Goal: Information Seeking & Learning: Learn about a topic

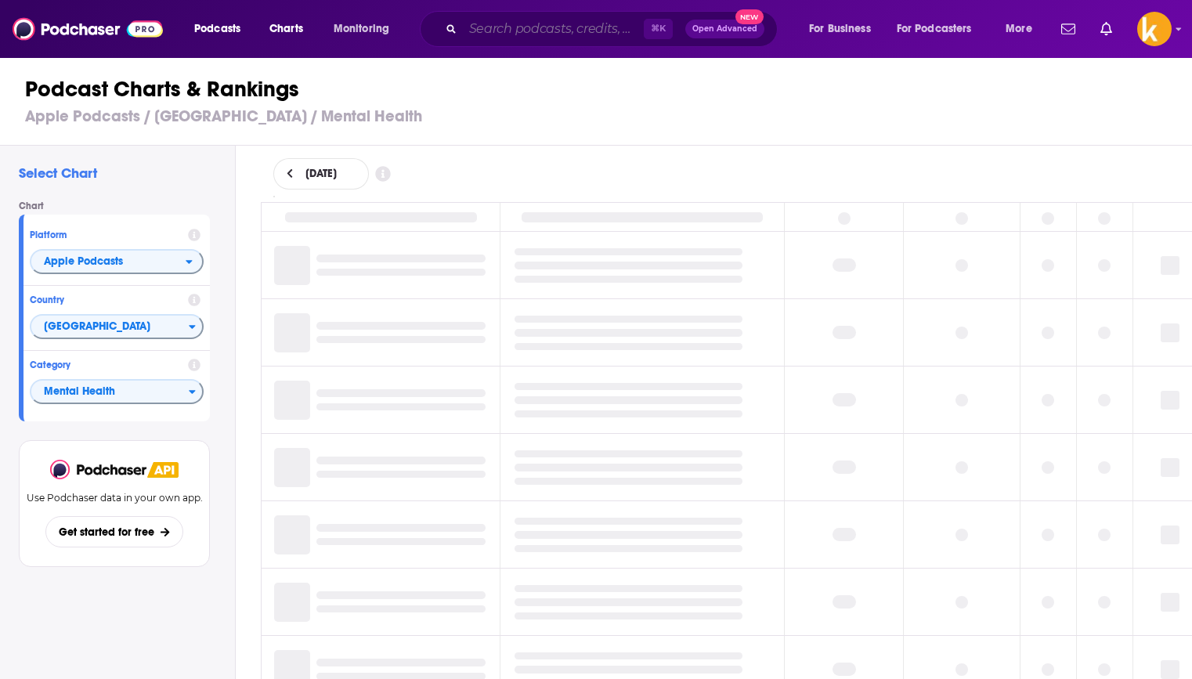
click at [521, 29] on input "Search podcasts, credits, & more..." at bounding box center [553, 28] width 181 height 25
click at [529, 21] on input "Search podcasts, credits, & more..." at bounding box center [553, 28] width 181 height 25
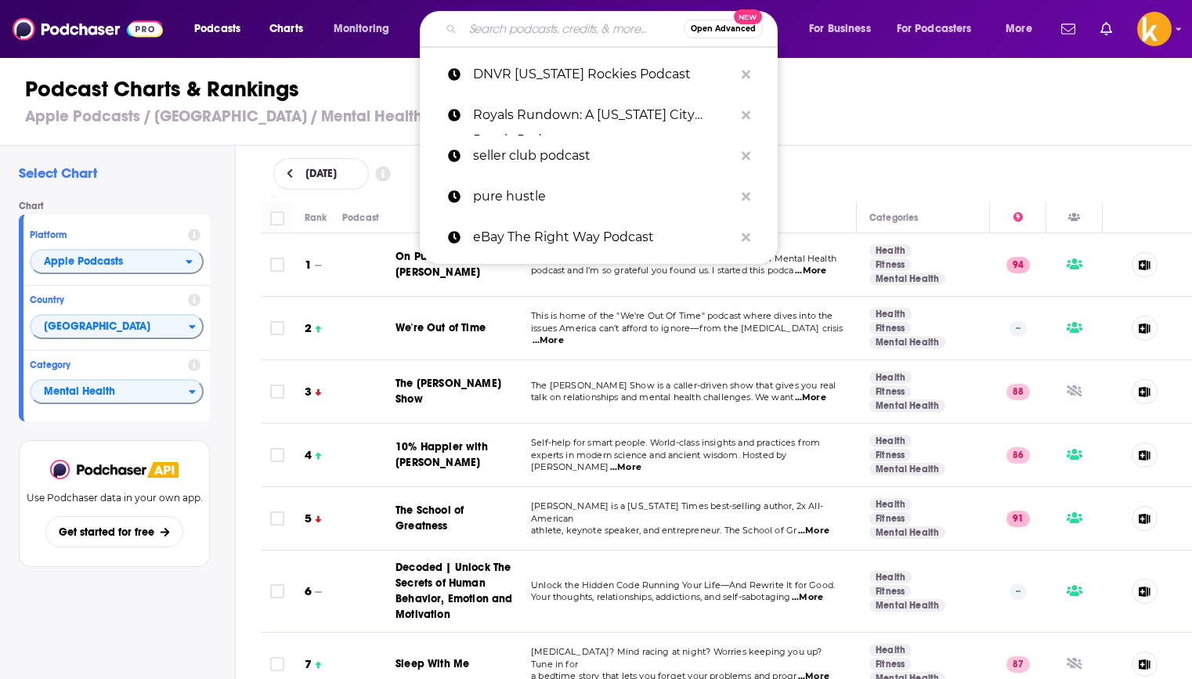
click at [502, 23] on input "Search podcasts, credits, & more..." at bounding box center [573, 28] width 221 height 25
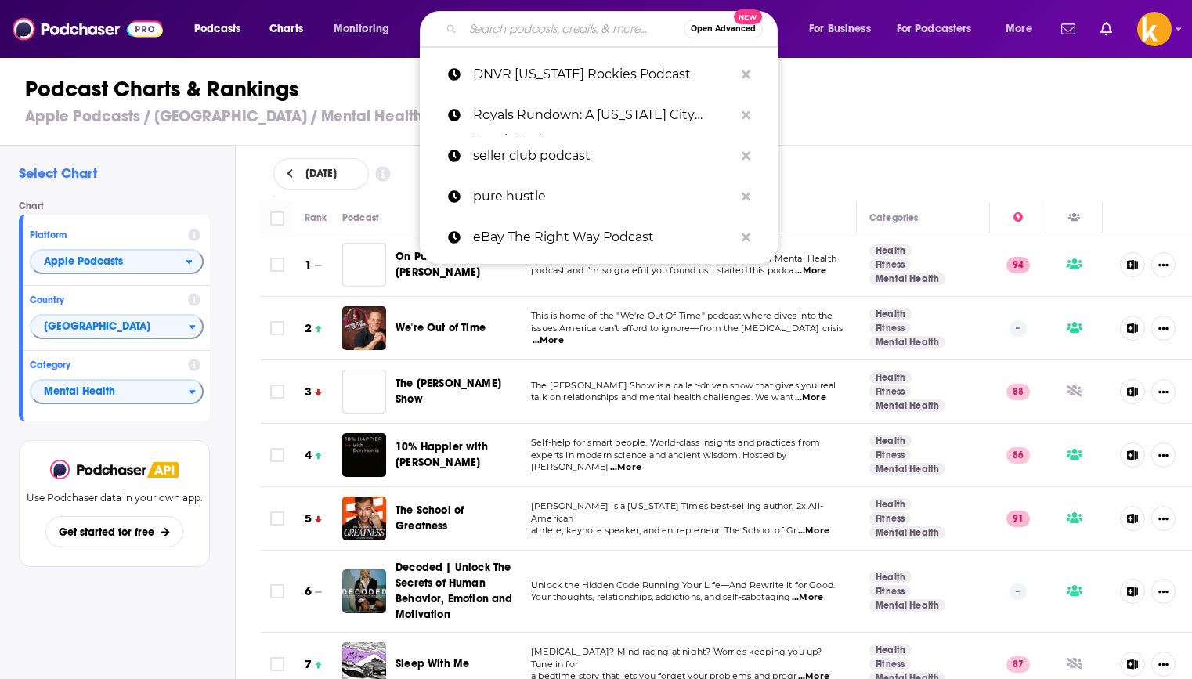
paste input "[PERSON_NAME] Reports"
type input "[PERSON_NAME] Reports"
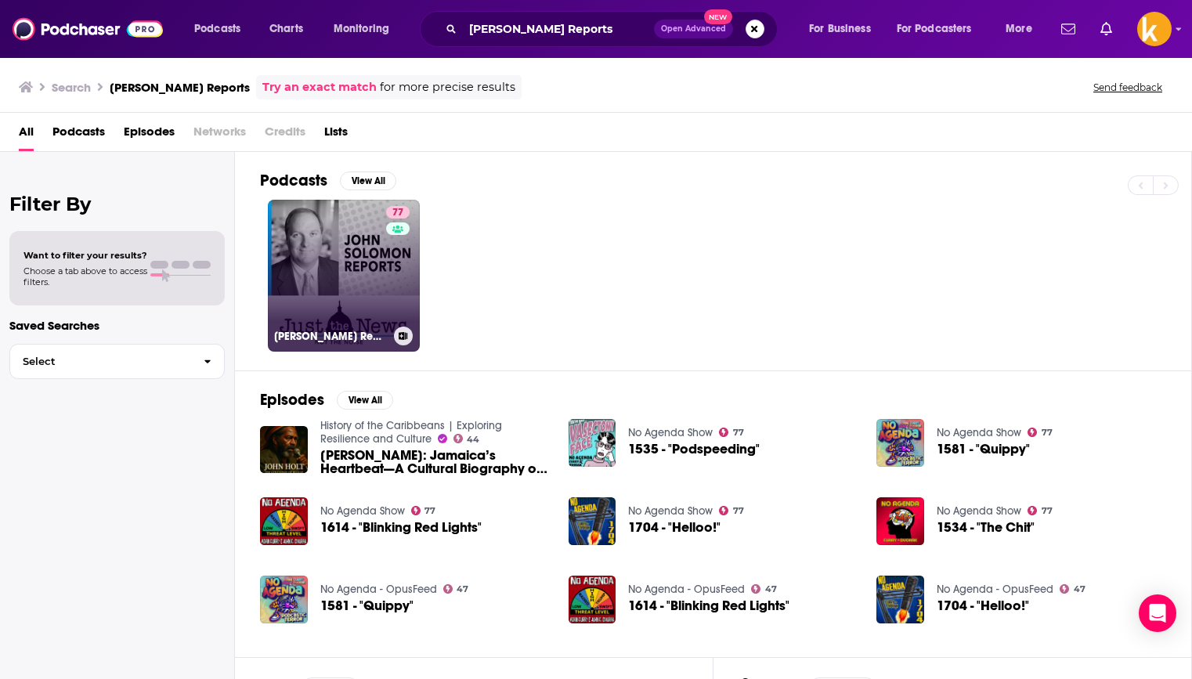
click at [364, 292] on link "77 [PERSON_NAME] Reports" at bounding box center [344, 276] width 152 height 152
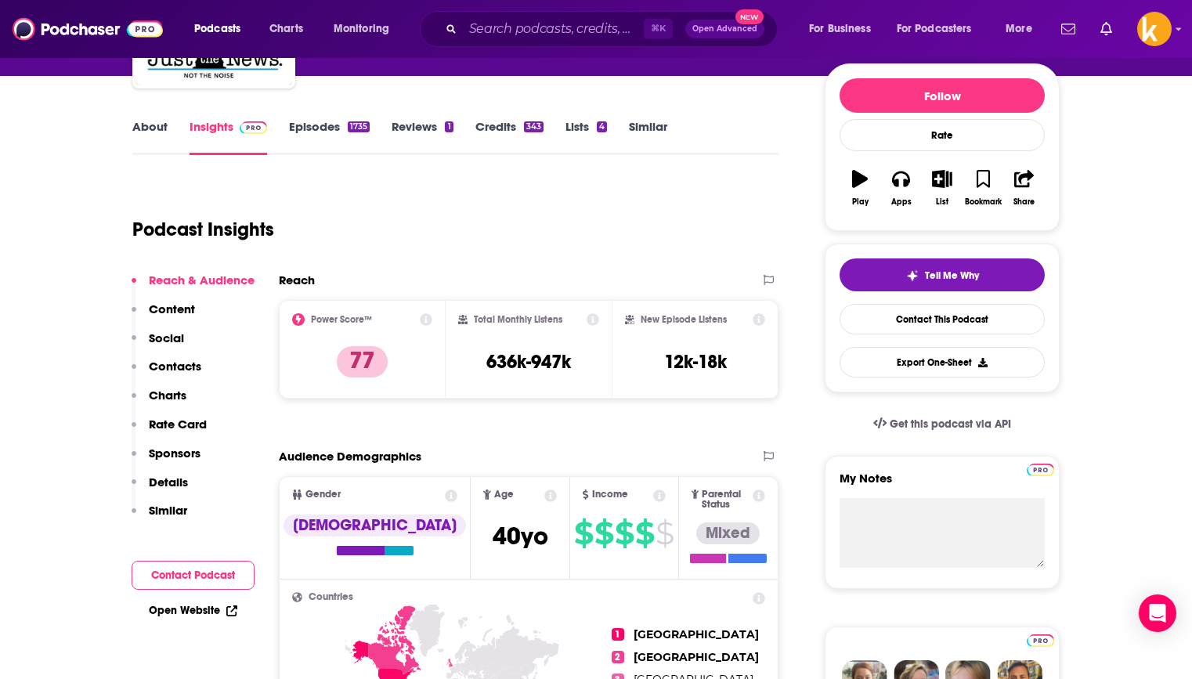
scroll to position [157, 0]
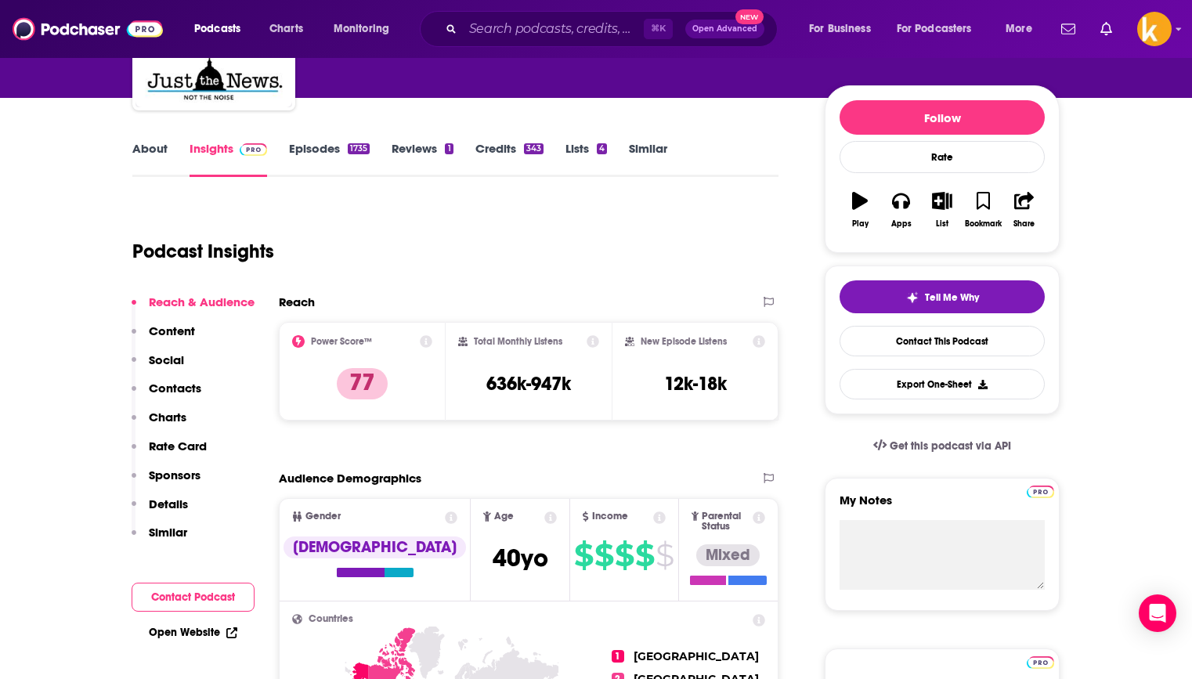
click at [539, 392] on h3 "636k-947k" at bounding box center [528, 383] width 85 height 23
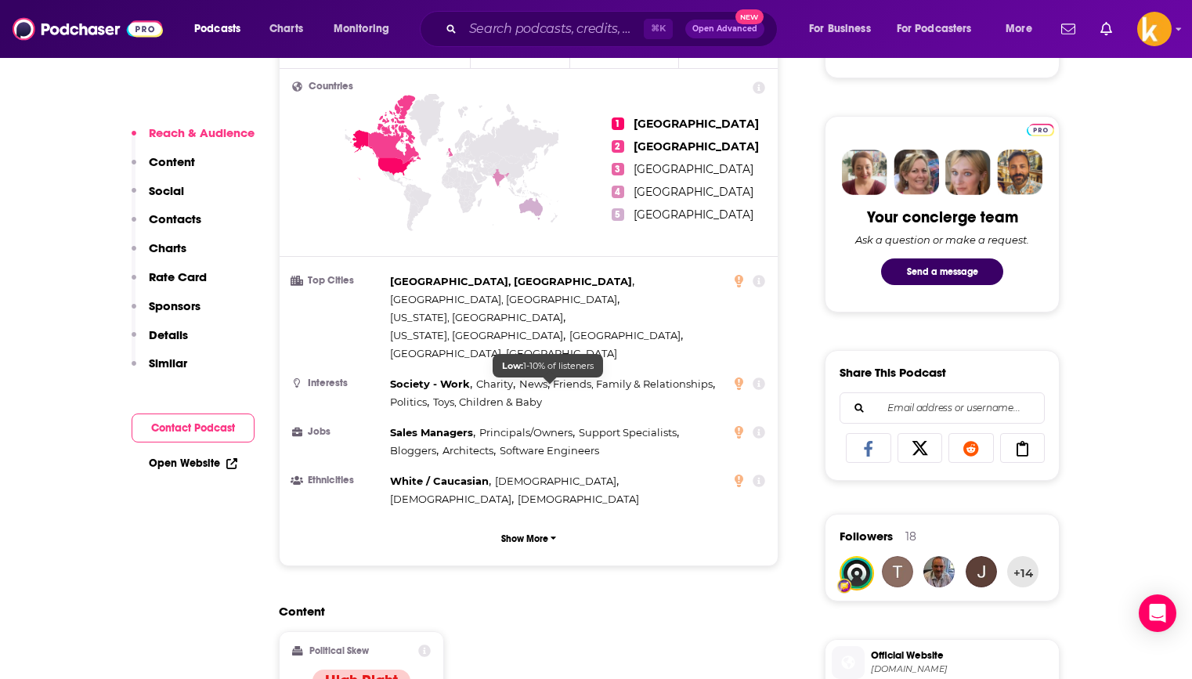
scroll to position [714, 0]
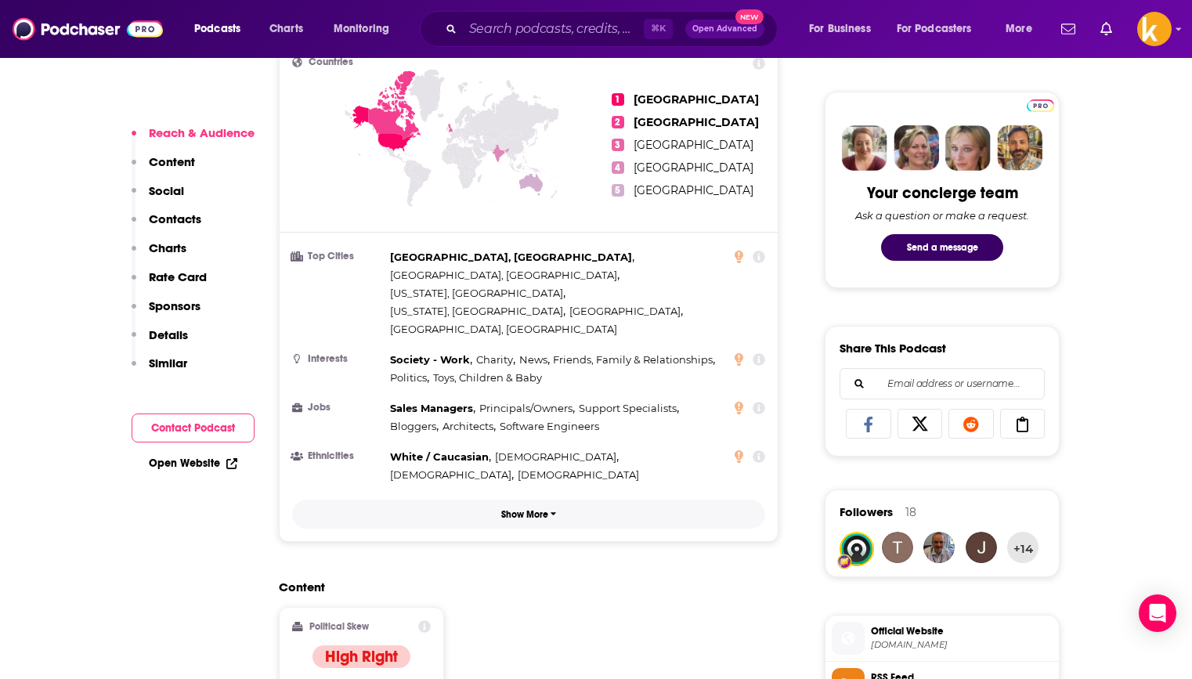
click at [542, 509] on p "Show More" at bounding box center [524, 514] width 47 height 11
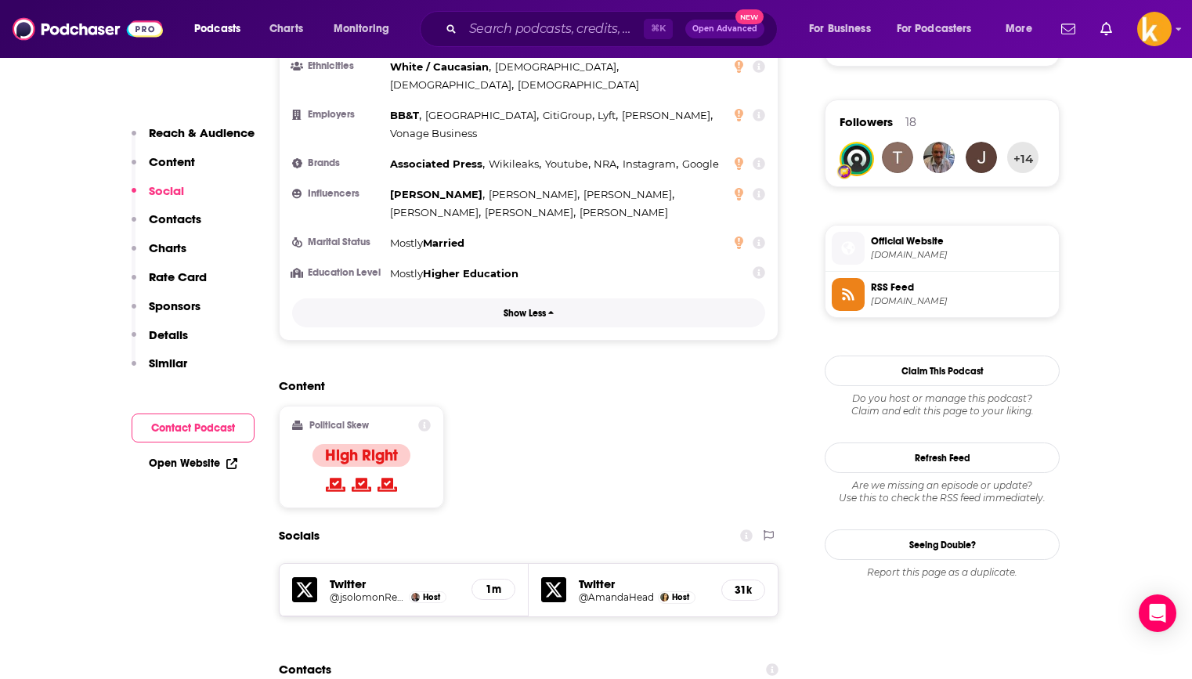
scroll to position [1263, 0]
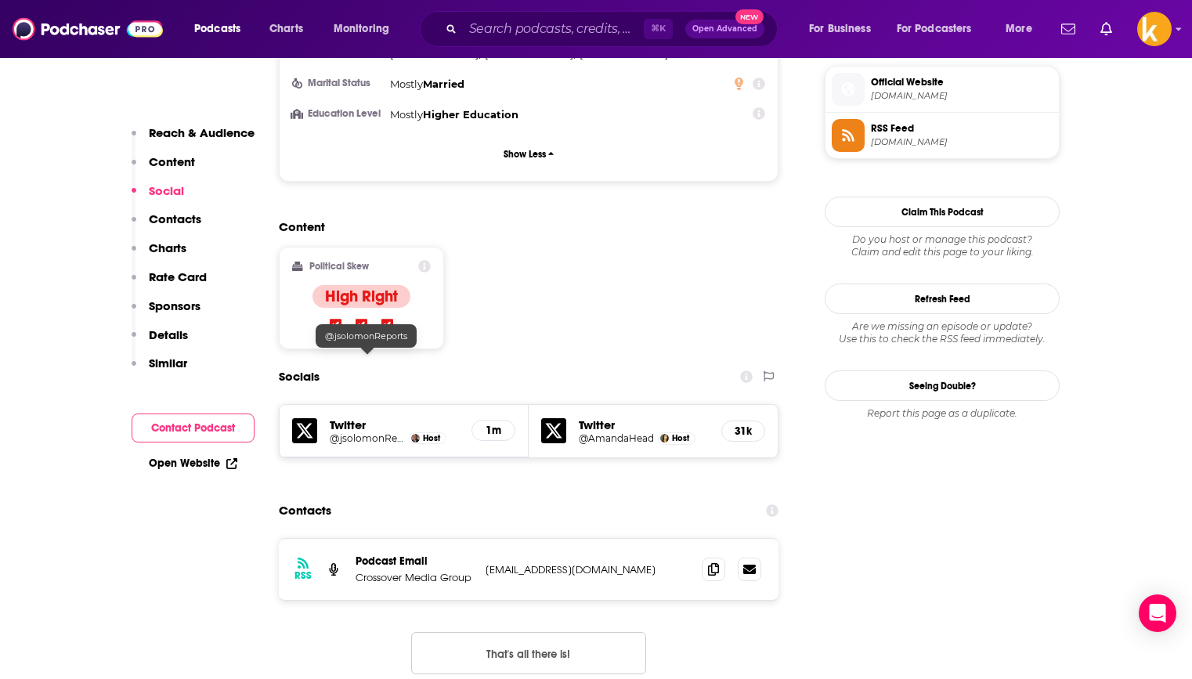
click at [354, 432] on h5 "@jsolomonReports" at bounding box center [367, 438] width 75 height 12
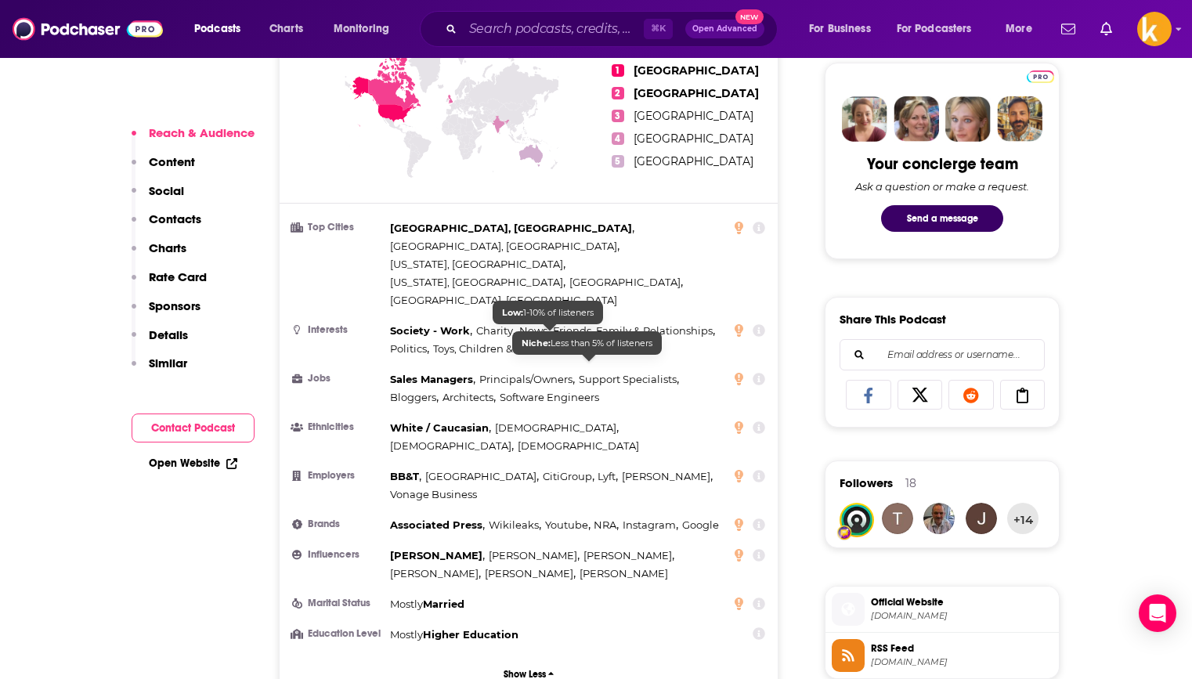
scroll to position [744, 0]
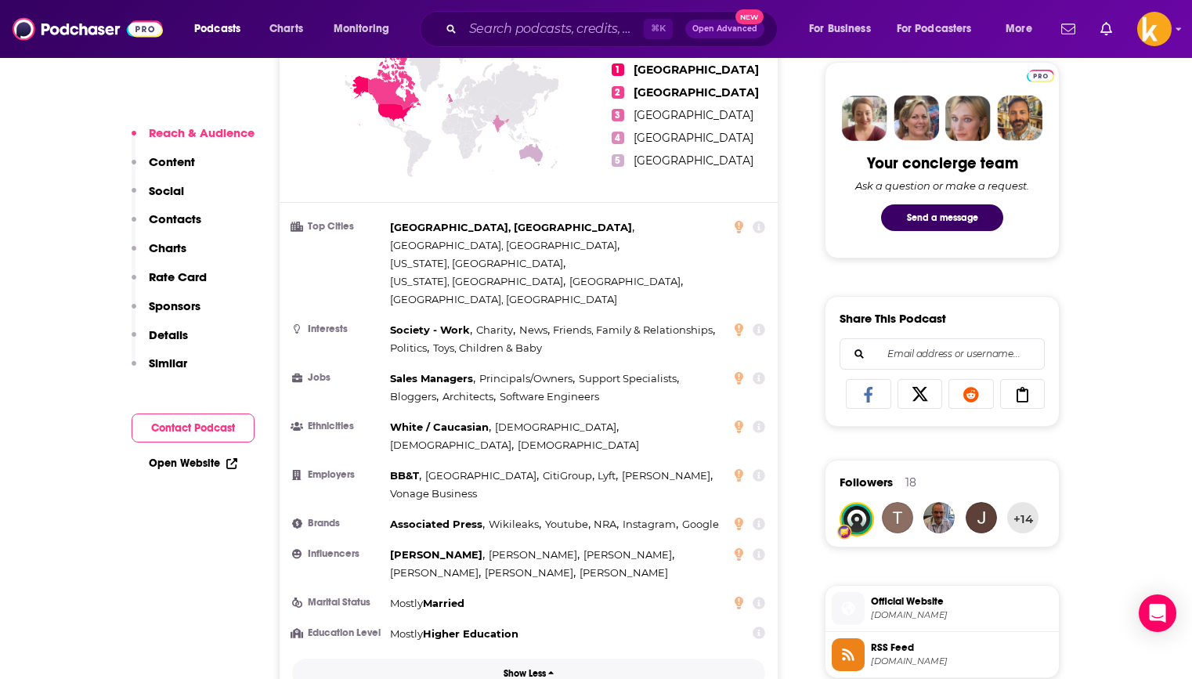
click at [518, 652] on button "Show Less" at bounding box center [528, 673] width 473 height 29
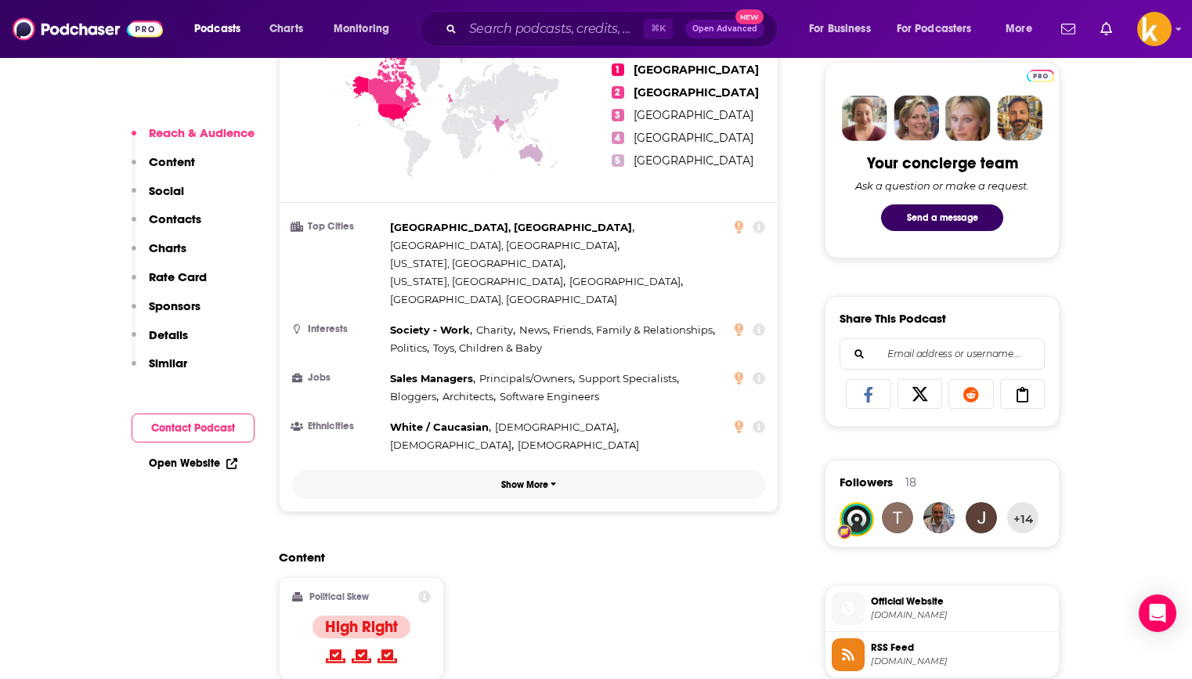
click at [558, 470] on button "Show More" at bounding box center [528, 484] width 473 height 29
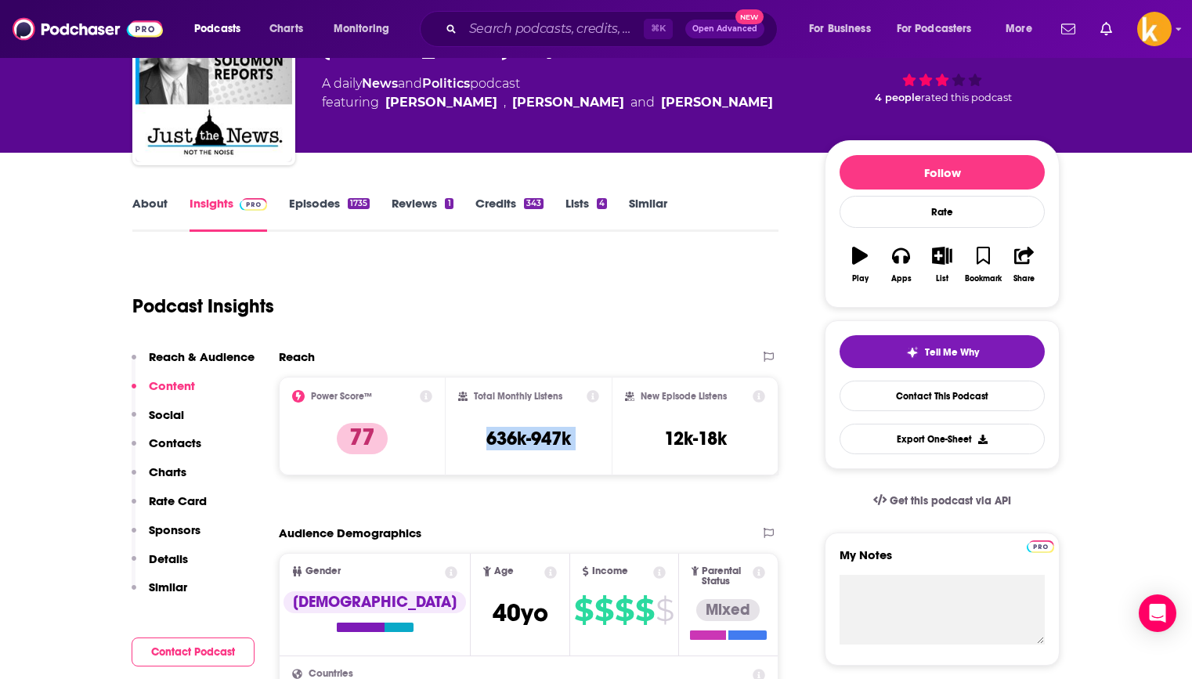
scroll to position [0, 0]
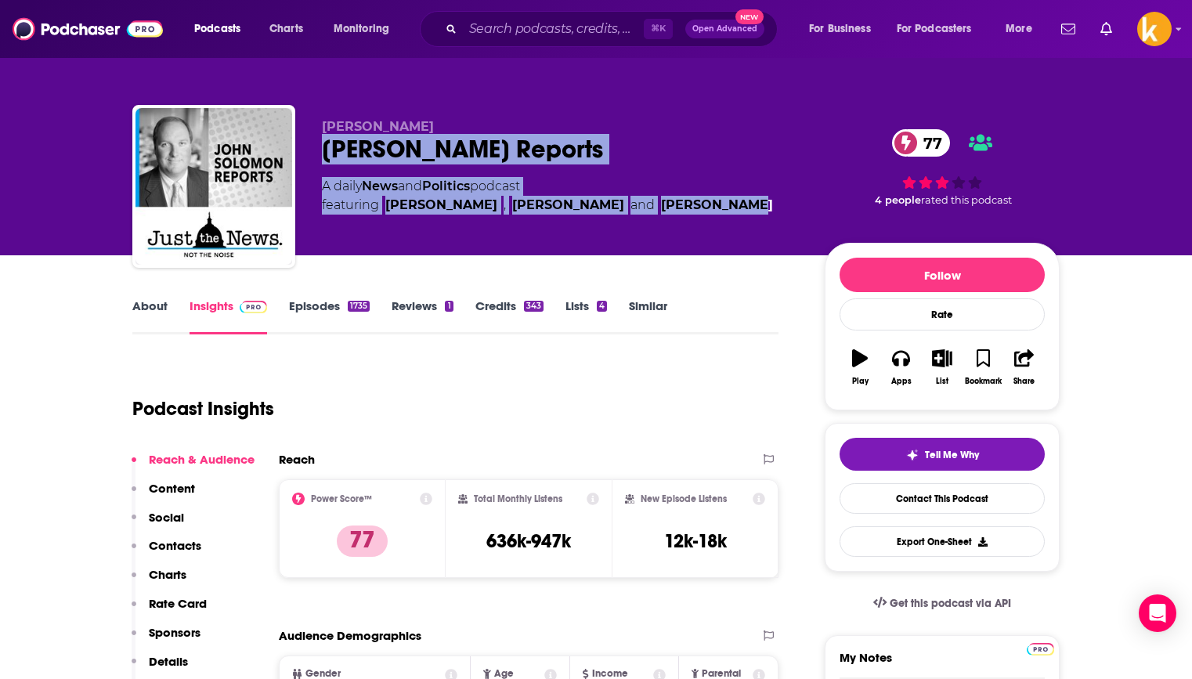
drag, startPoint x: 321, startPoint y: 158, endPoint x: 702, endPoint y: 239, distance: 389.8
click at [702, 239] on div "[PERSON_NAME] [PERSON_NAME] Reports 77 A daily News and Politics podcast featur…" at bounding box center [561, 181] width 478 height 125
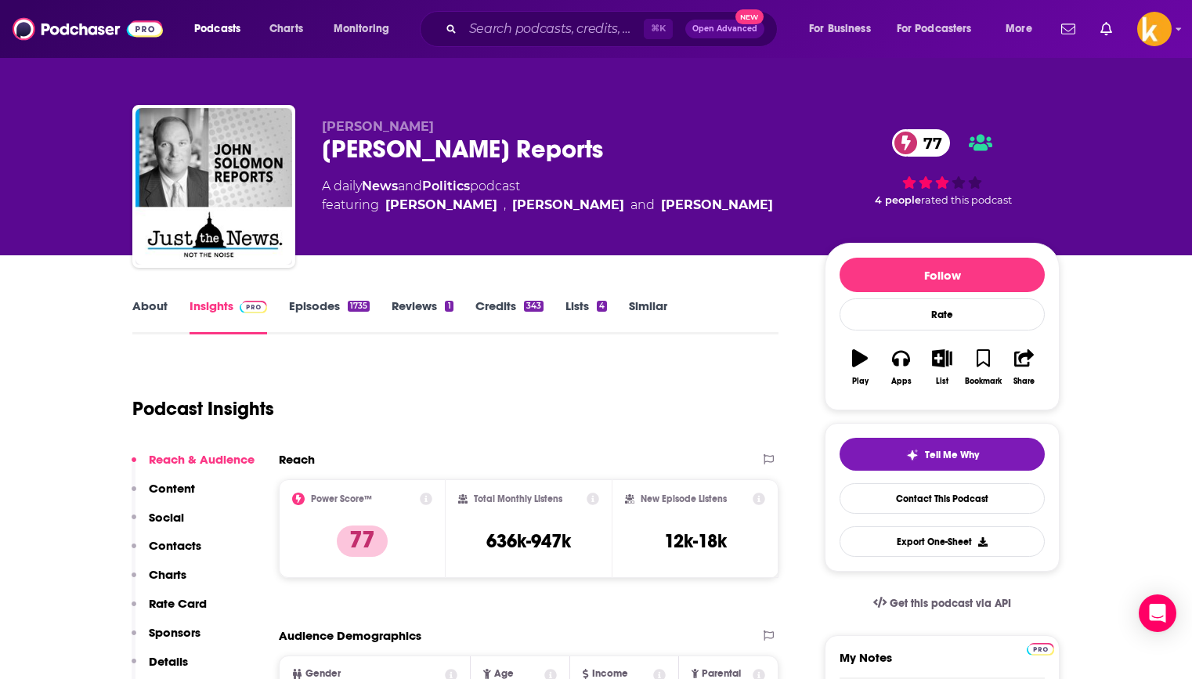
click at [324, 144] on div "[PERSON_NAME] Reports 77" at bounding box center [561, 149] width 478 height 31
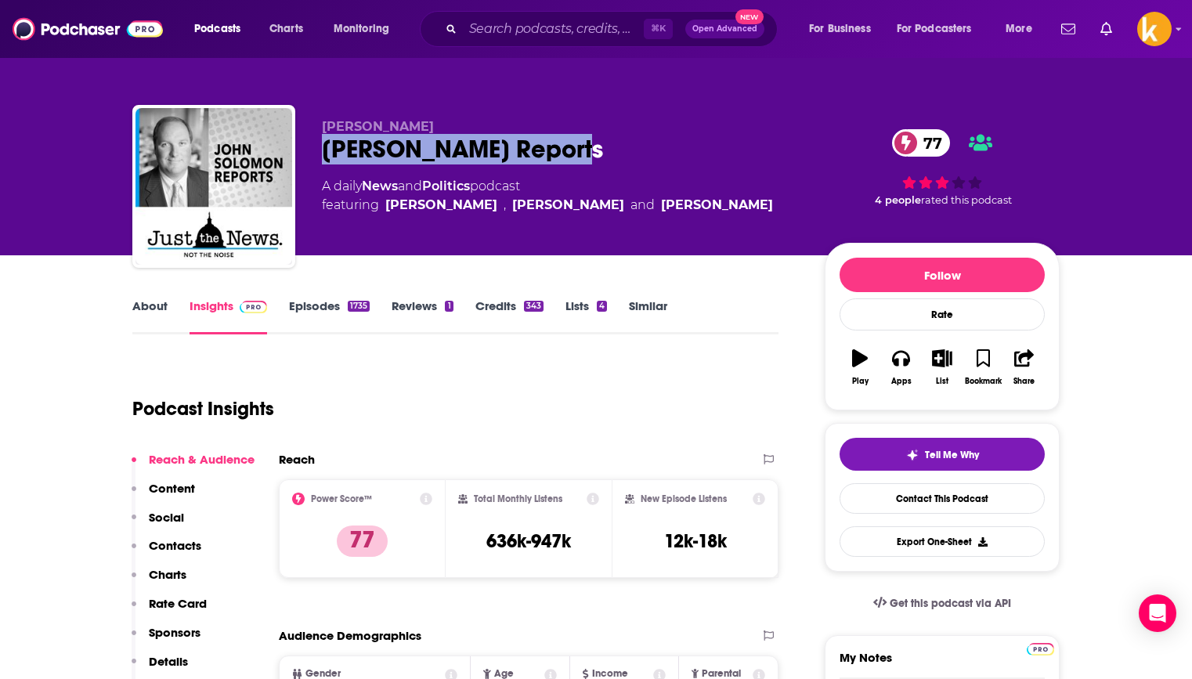
drag, startPoint x: 338, startPoint y: 149, endPoint x: 659, endPoint y: 149, distance: 320.3
click at [659, 149] on div "[PERSON_NAME] [PERSON_NAME] Reports 77 A daily News and Politics podcast featur…" at bounding box center [595, 189] width 927 height 169
copy h2 "[PERSON_NAME] Reports"
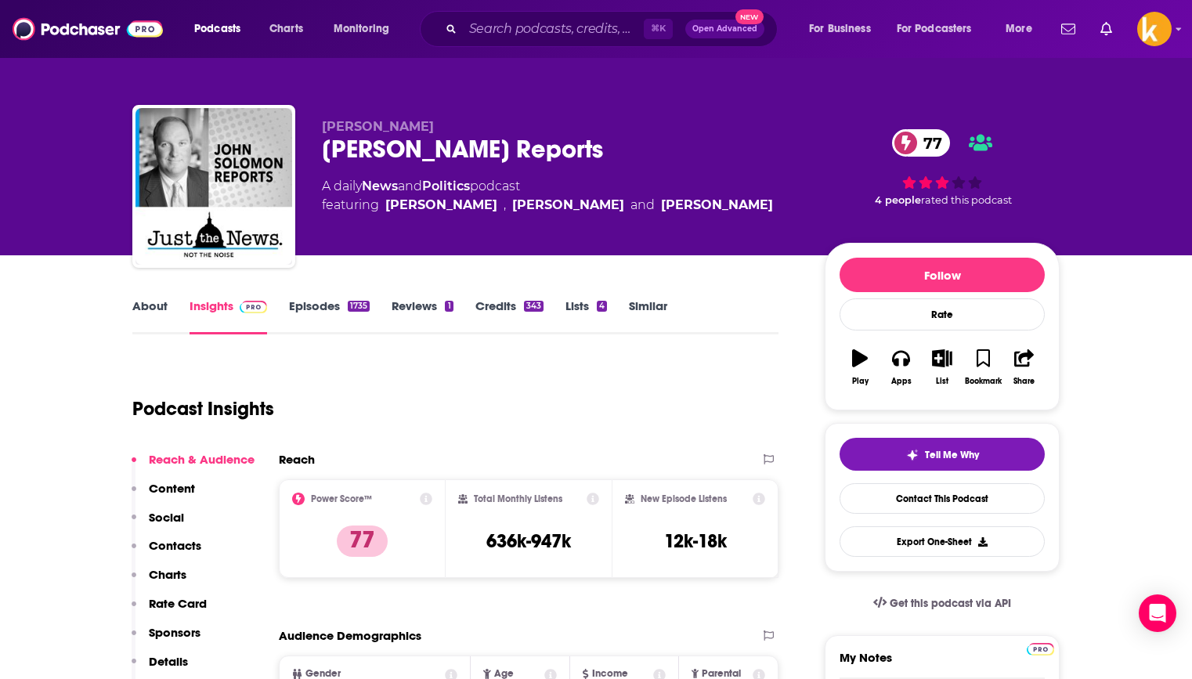
click at [504, 43] on div "⌘ K Open Advanced New" at bounding box center [599, 29] width 358 height 36
click at [516, 25] on input "Search podcasts, credits, & more..." at bounding box center [553, 28] width 181 height 25
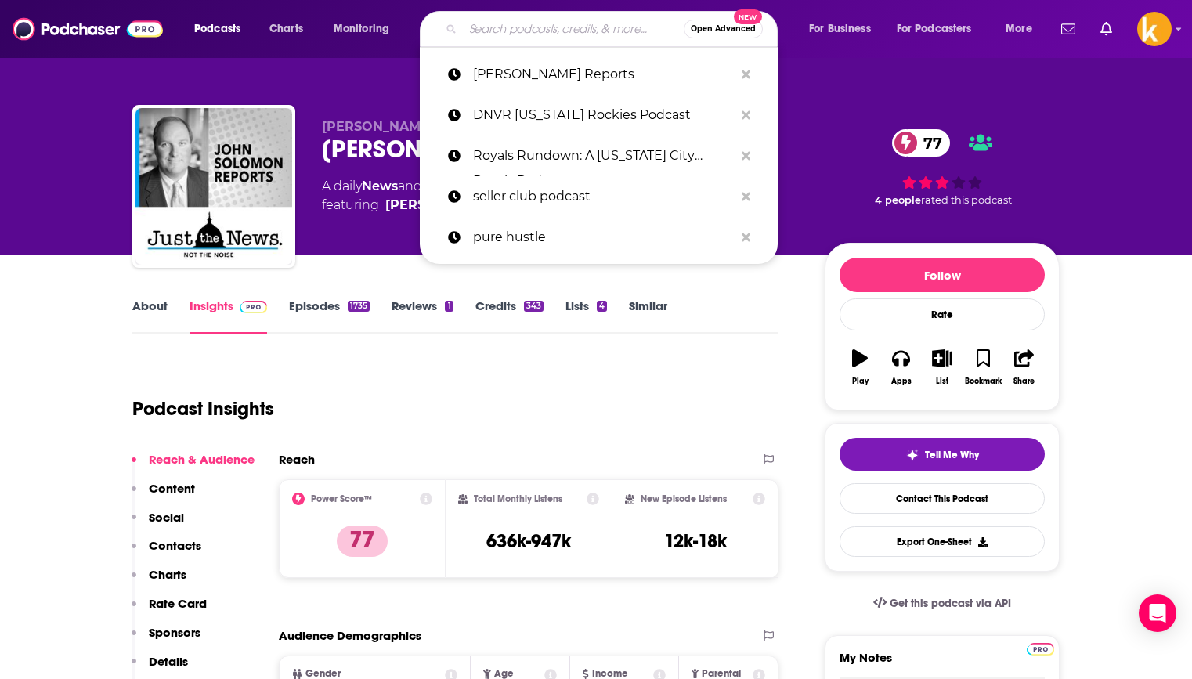
paste input "[US_STATE] [DATE]"
type input "[US_STATE] [DATE]"
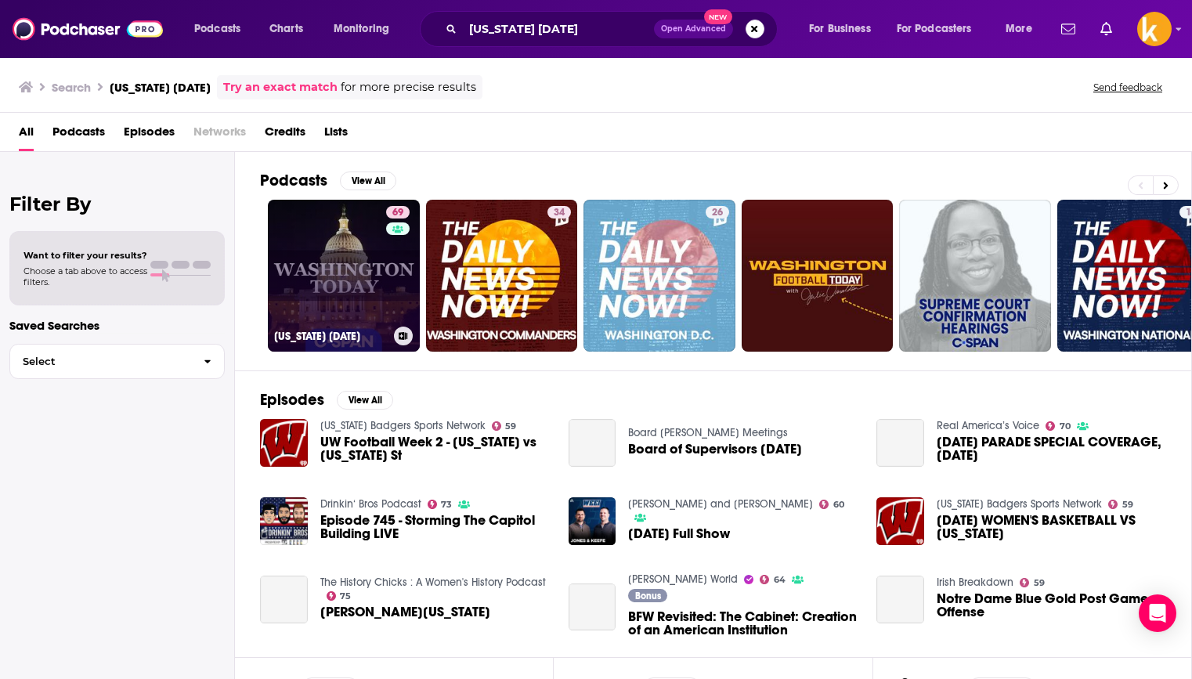
click at [305, 278] on link "69 [US_STATE] [DATE]" at bounding box center [344, 276] width 152 height 152
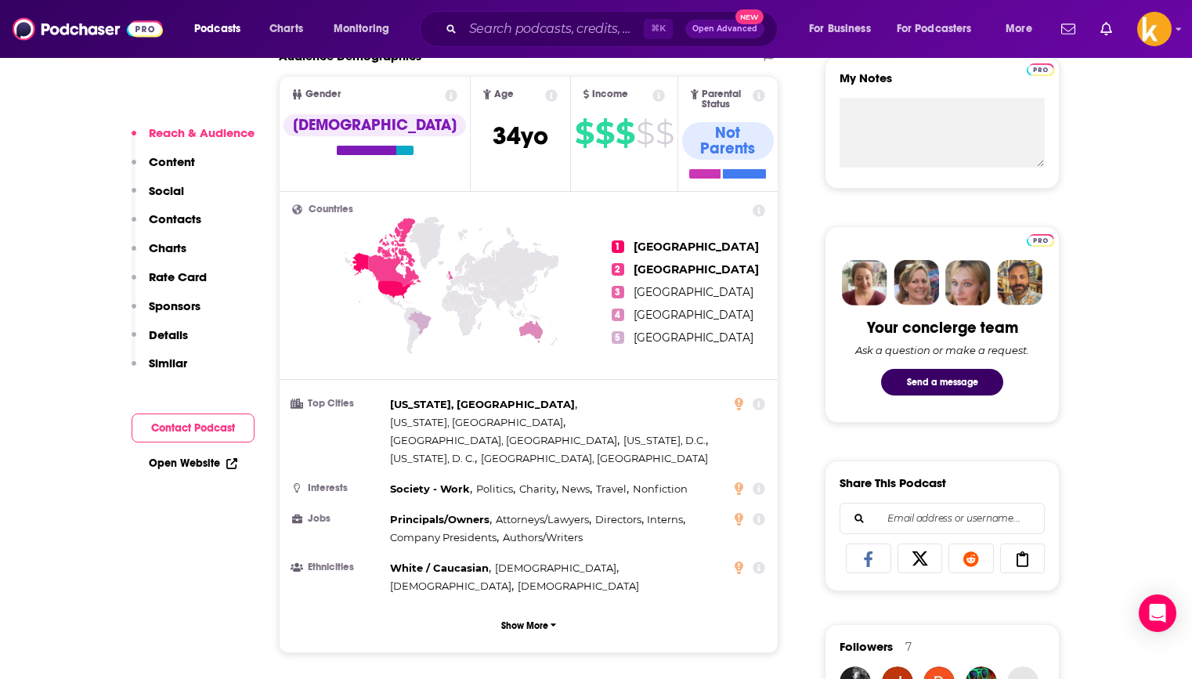
scroll to position [667, 0]
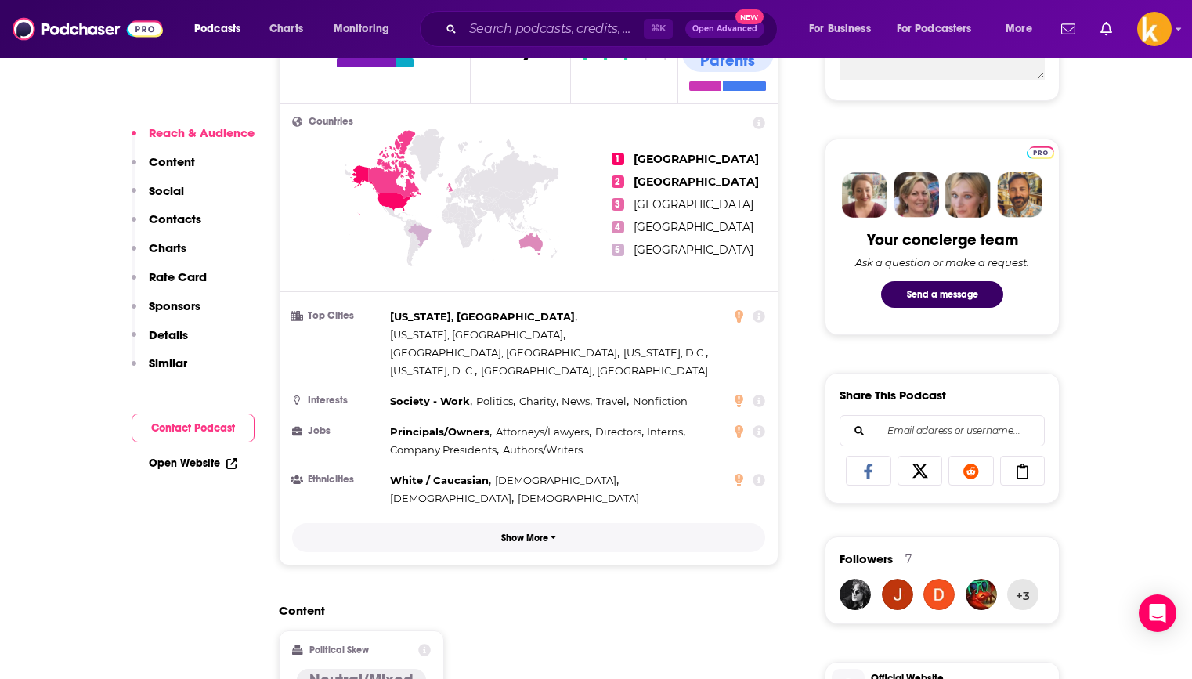
click at [538, 533] on p "Show More" at bounding box center [524, 538] width 47 height 11
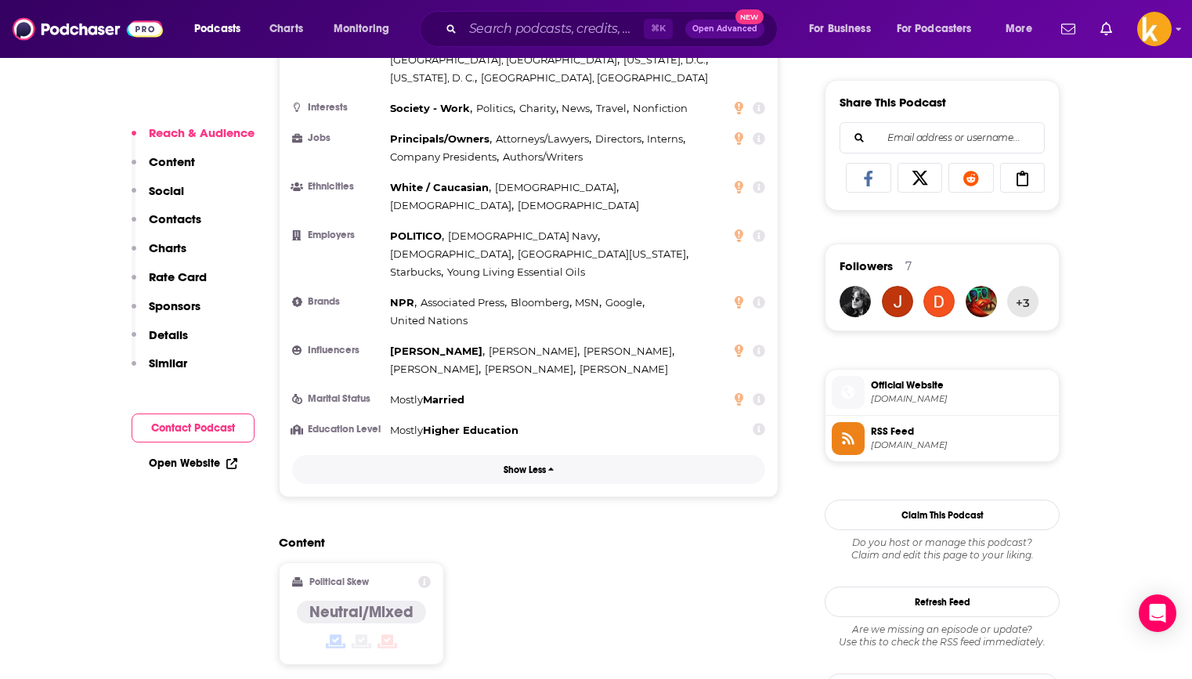
scroll to position [1030, 0]
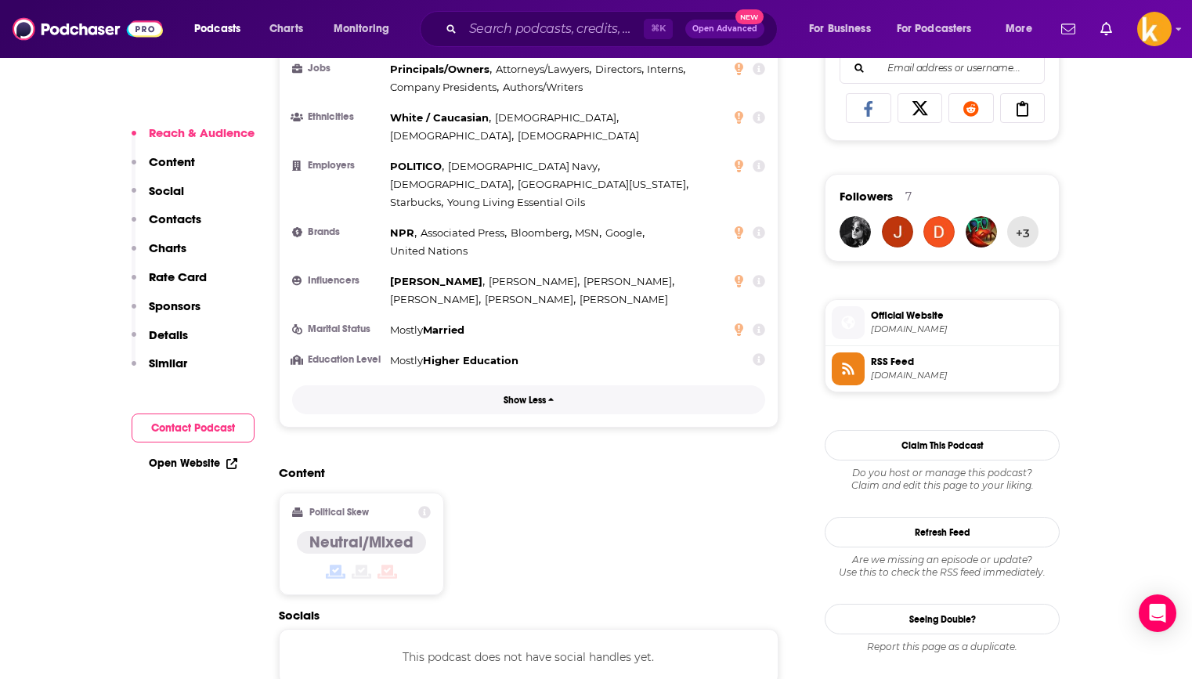
click at [292, 385] on button "Show Less" at bounding box center [528, 399] width 473 height 29
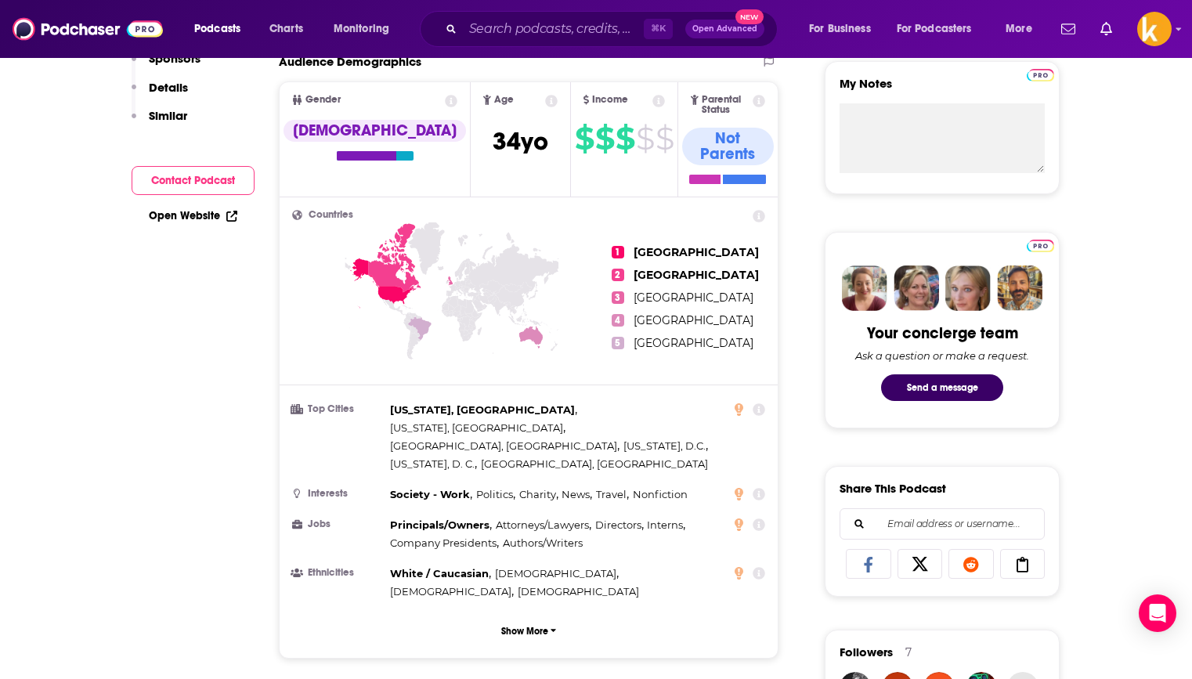
scroll to position [0, 0]
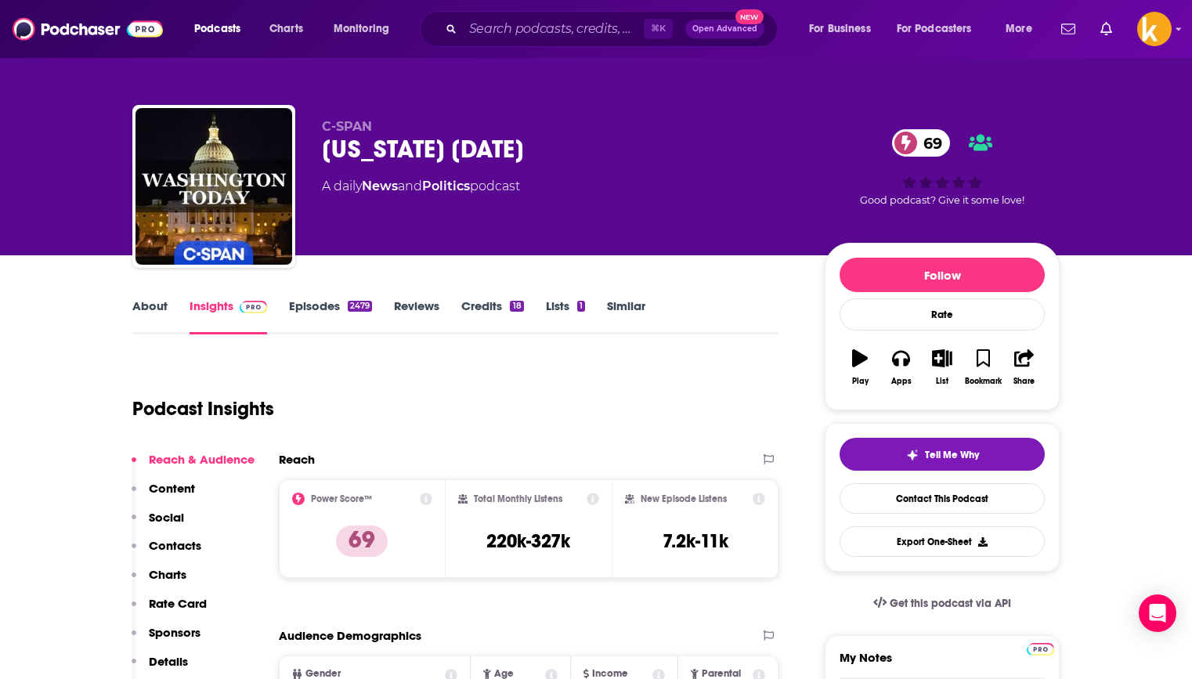
click at [146, 309] on link "About" at bounding box center [149, 316] width 35 height 36
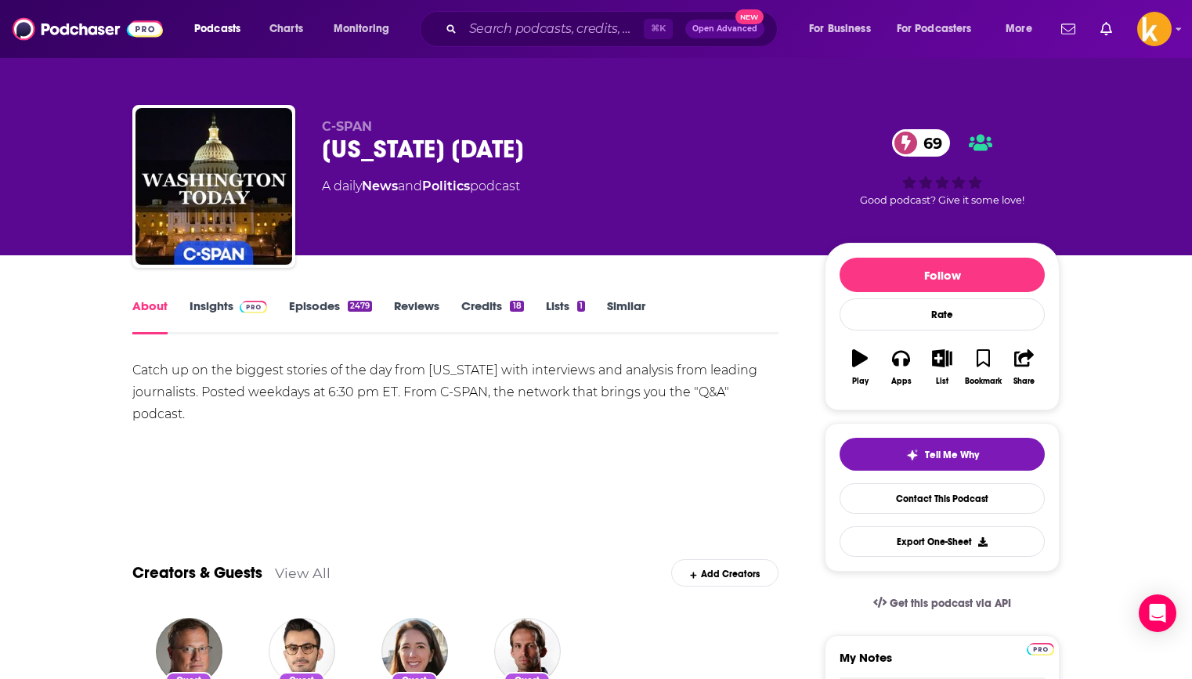
click at [211, 383] on div "Catch up on the biggest stories of the day from [US_STATE] with interviews and …" at bounding box center [455, 392] width 646 height 66
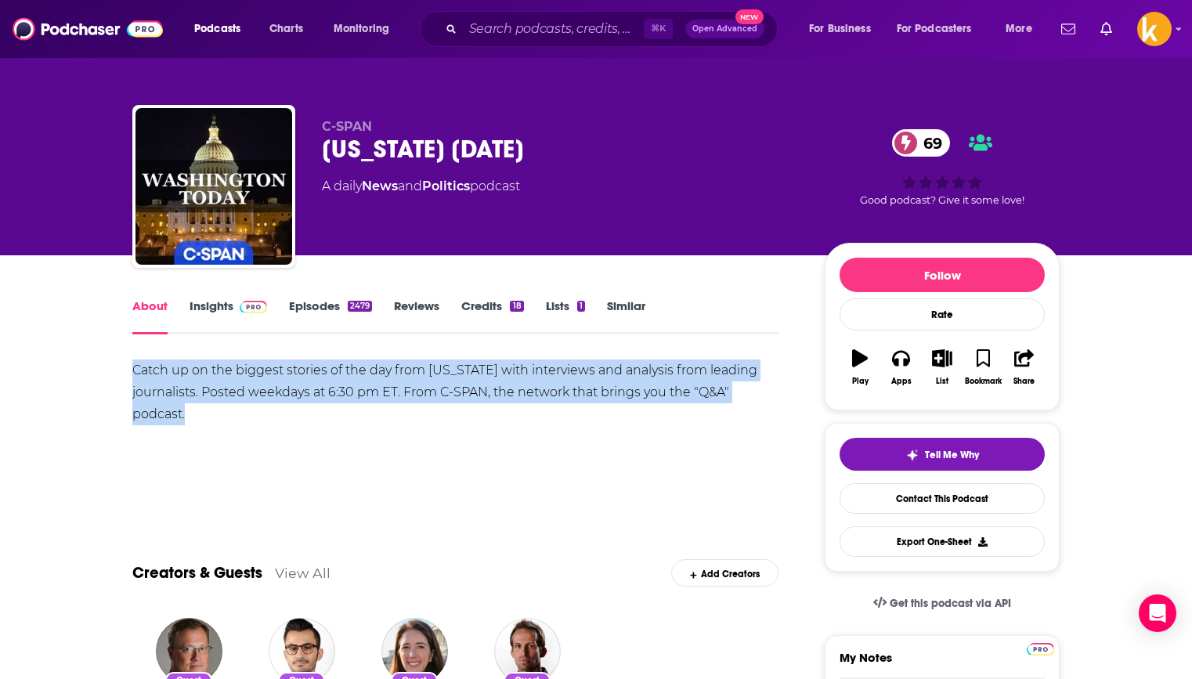
click at [211, 383] on div "Catch up on the biggest stories of the day from [US_STATE] with interviews and …" at bounding box center [455, 392] width 646 height 66
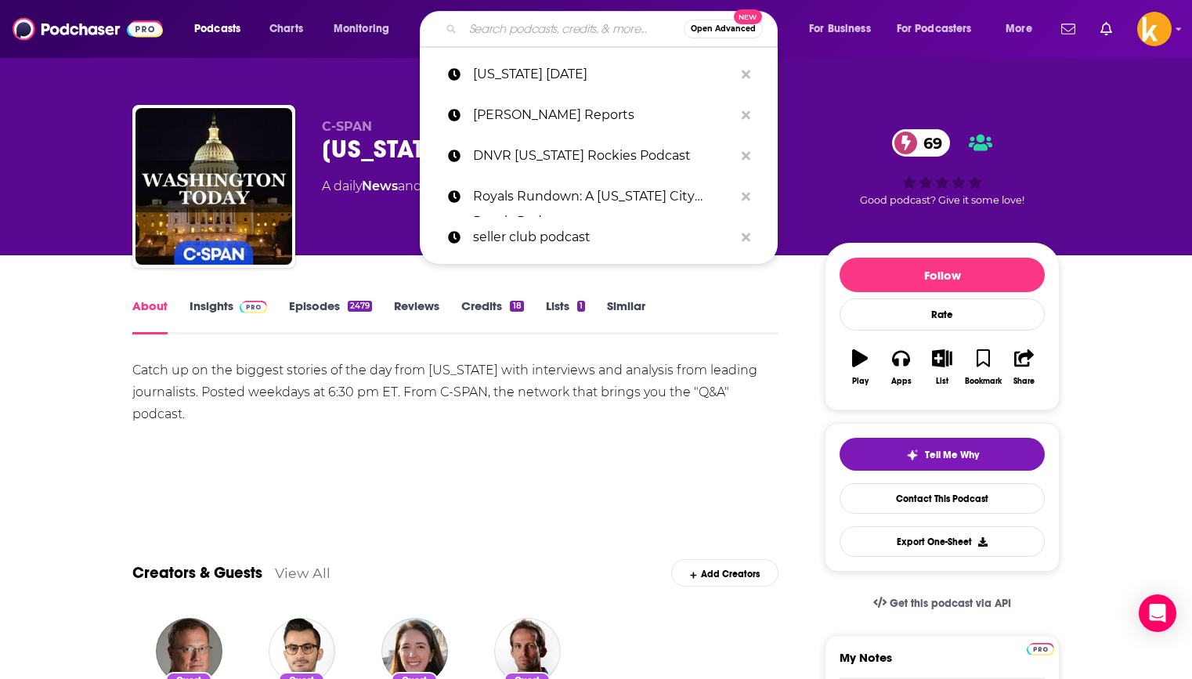
click at [507, 37] on input "Search podcasts, credits, & more..." at bounding box center [573, 28] width 221 height 25
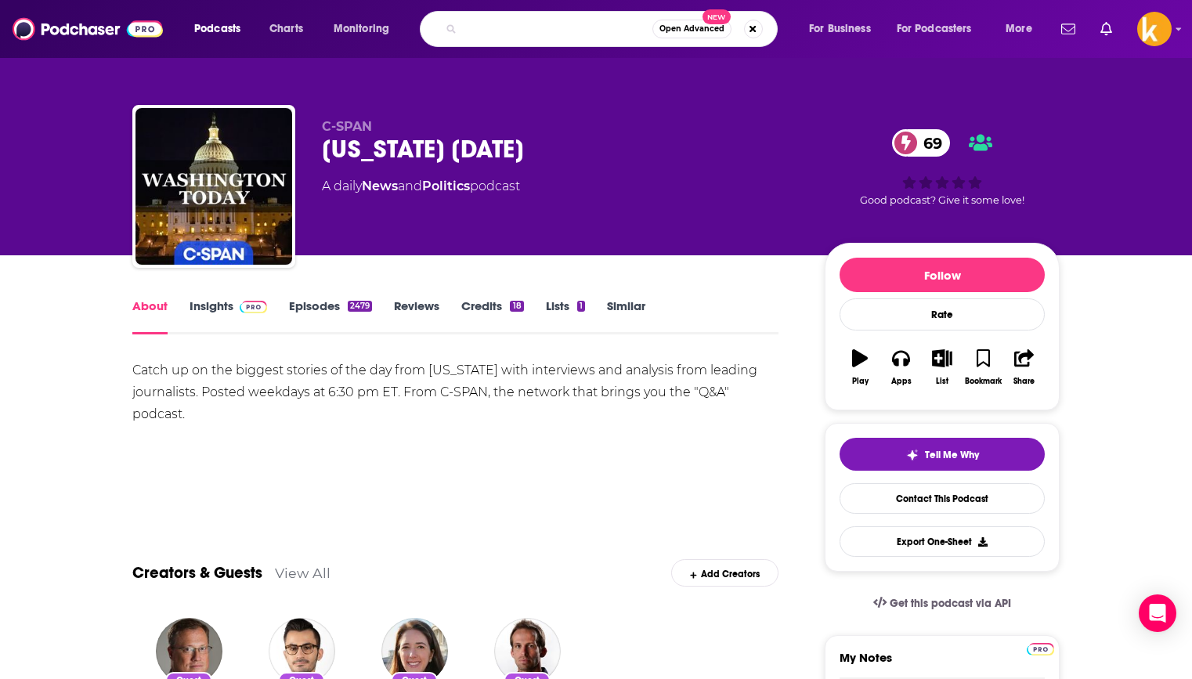
type input "v"
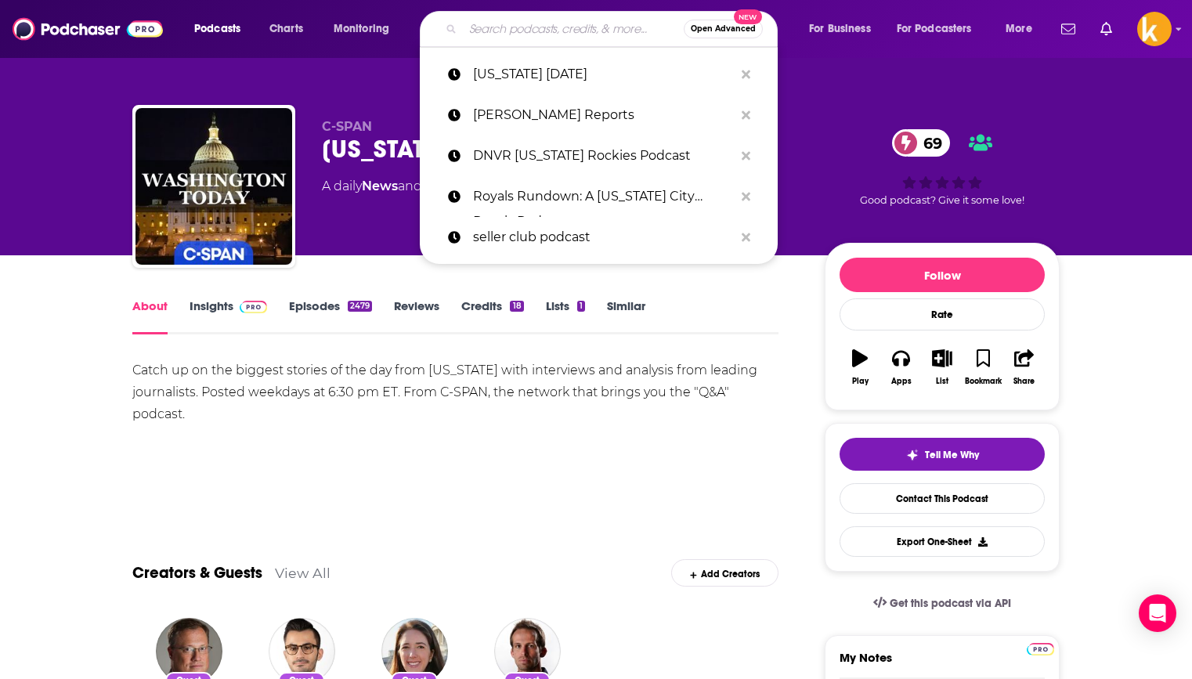
paste input "WSJ Opinion: Potomac Watch"
type input "WSJ Opinion: Potomac Watch"
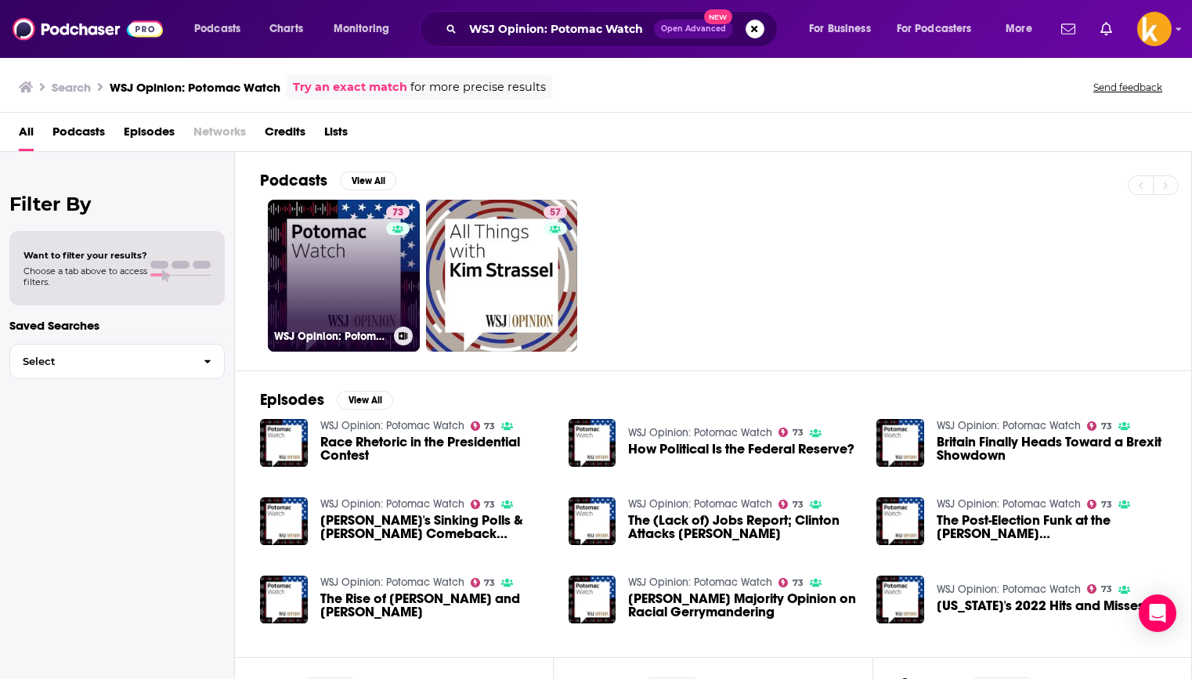
click at [338, 273] on link "73 WSJ Opinion: Potomac Watch" at bounding box center [344, 276] width 152 height 152
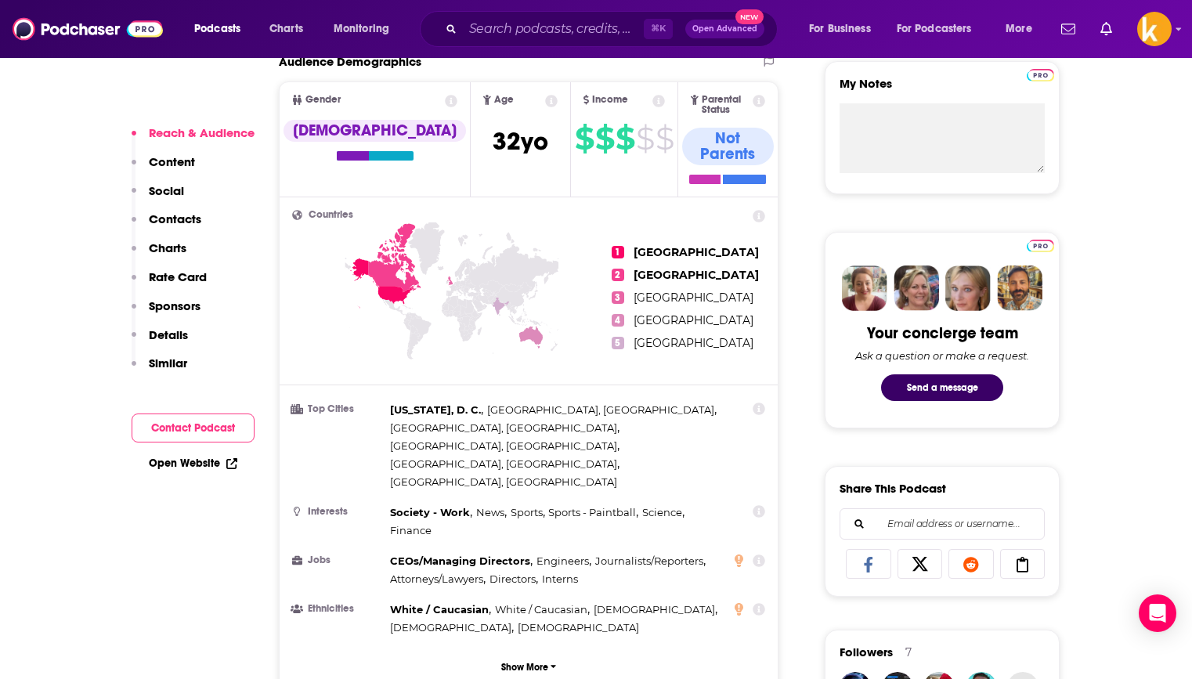
scroll to position [576, 0]
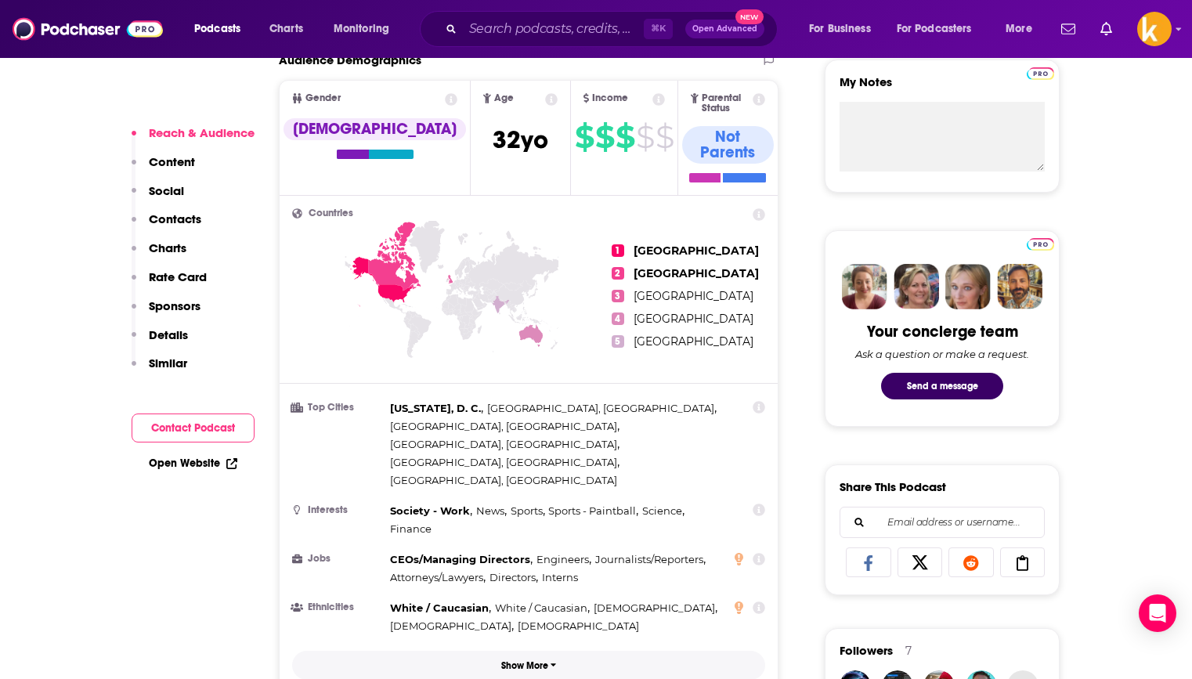
click at [520, 652] on p "Show More" at bounding box center [524, 665] width 47 height 11
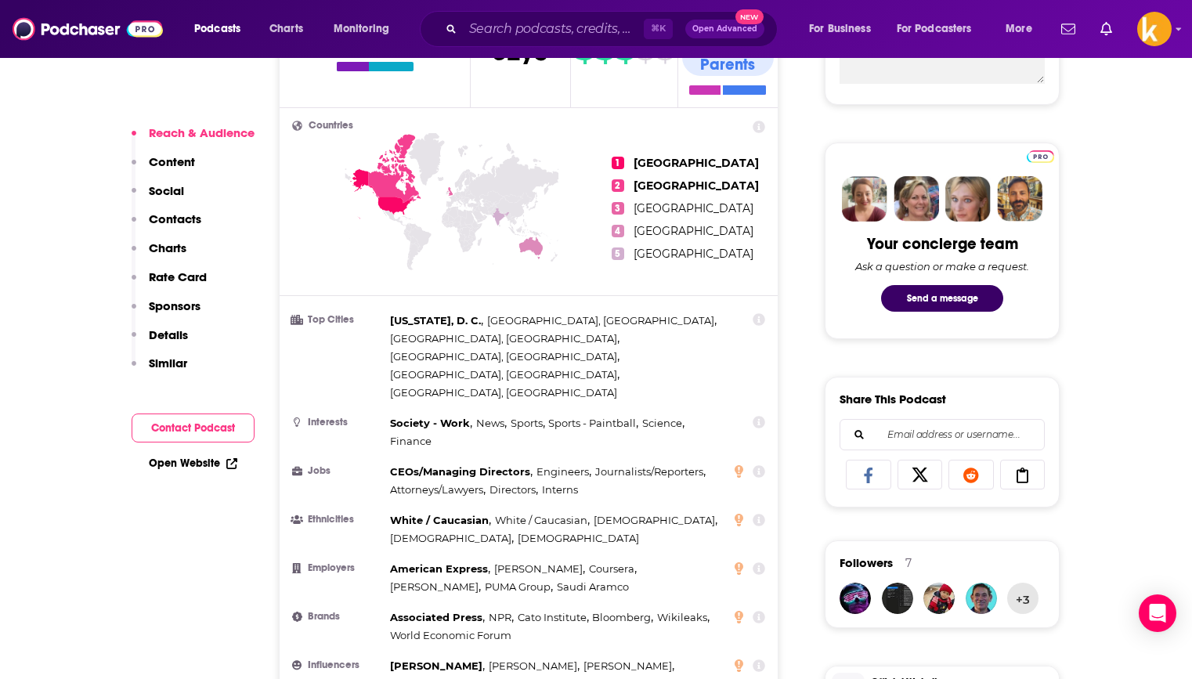
scroll to position [677, 0]
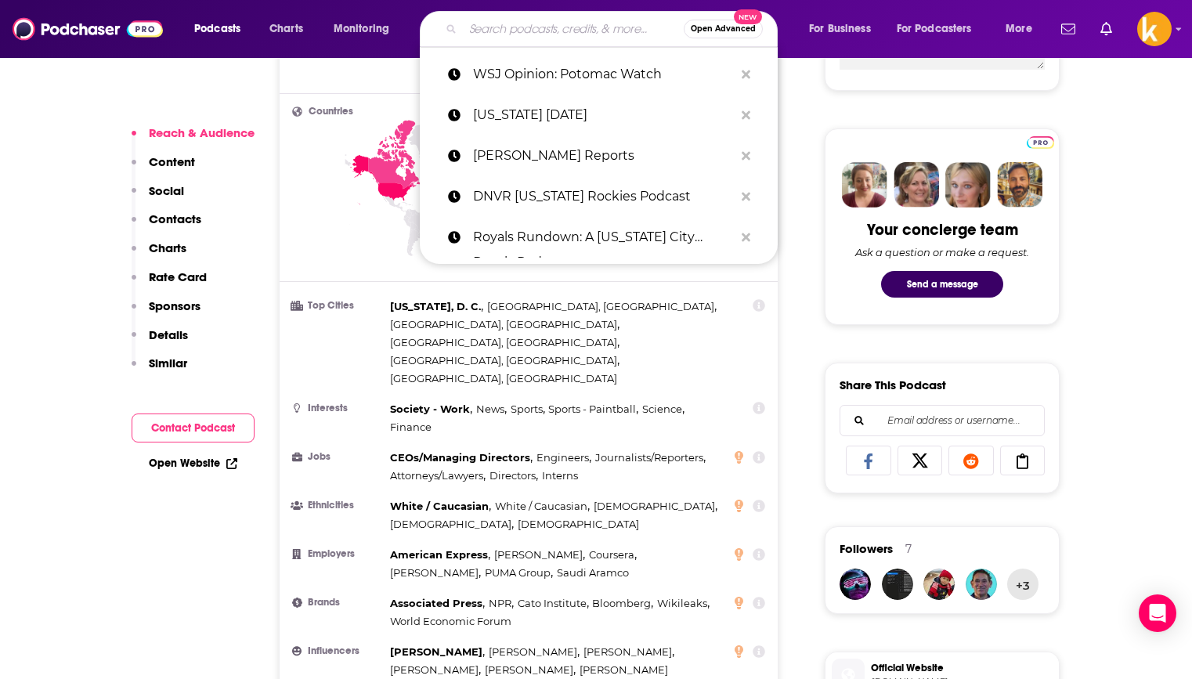
click at [532, 31] on input "Search podcasts, credits, & more..." at bounding box center [573, 28] width 221 height 25
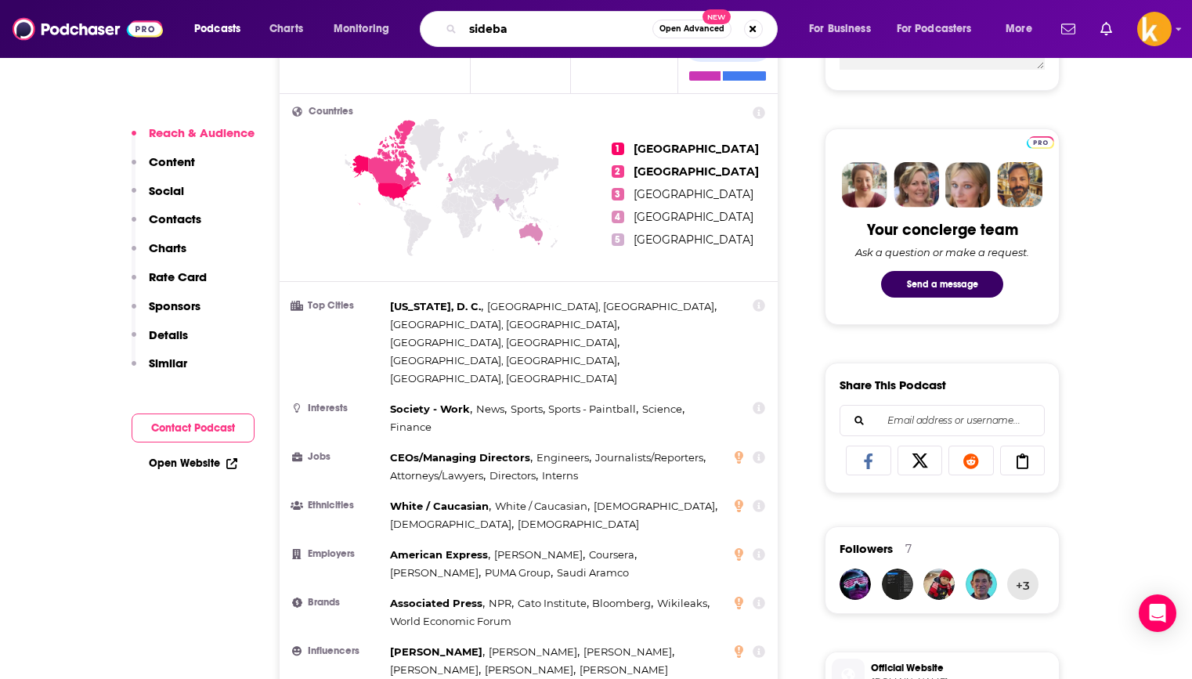
type input "sidebar"
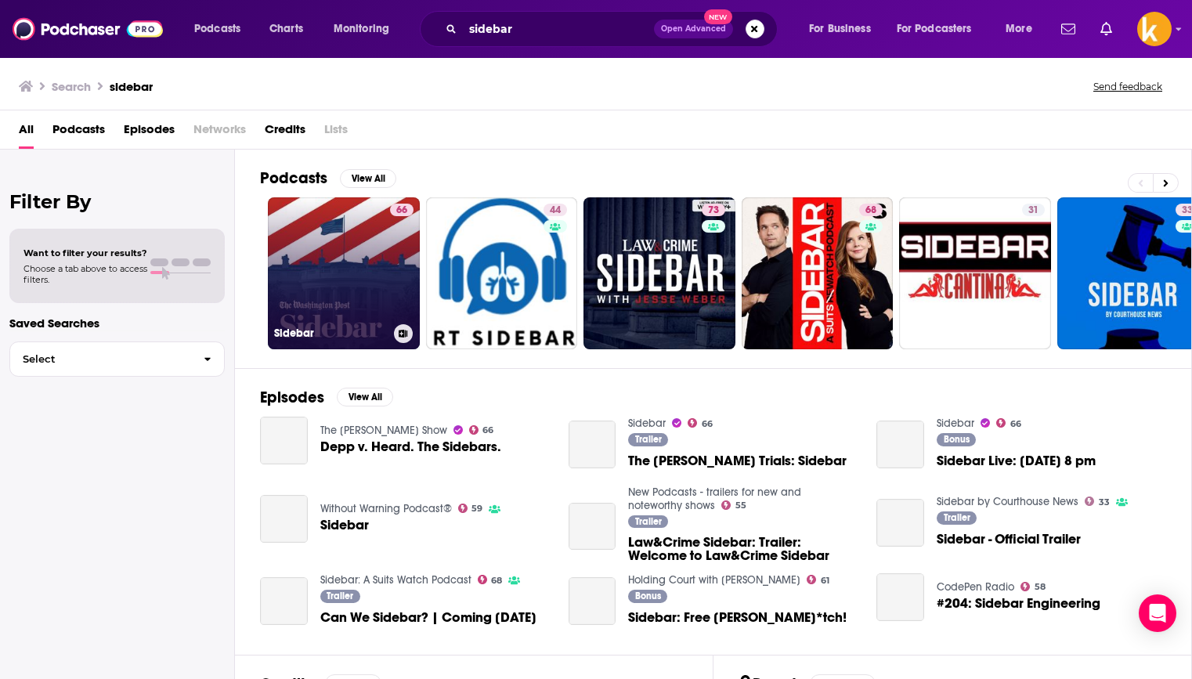
click at [344, 281] on link "66 Sidebar" at bounding box center [344, 273] width 152 height 152
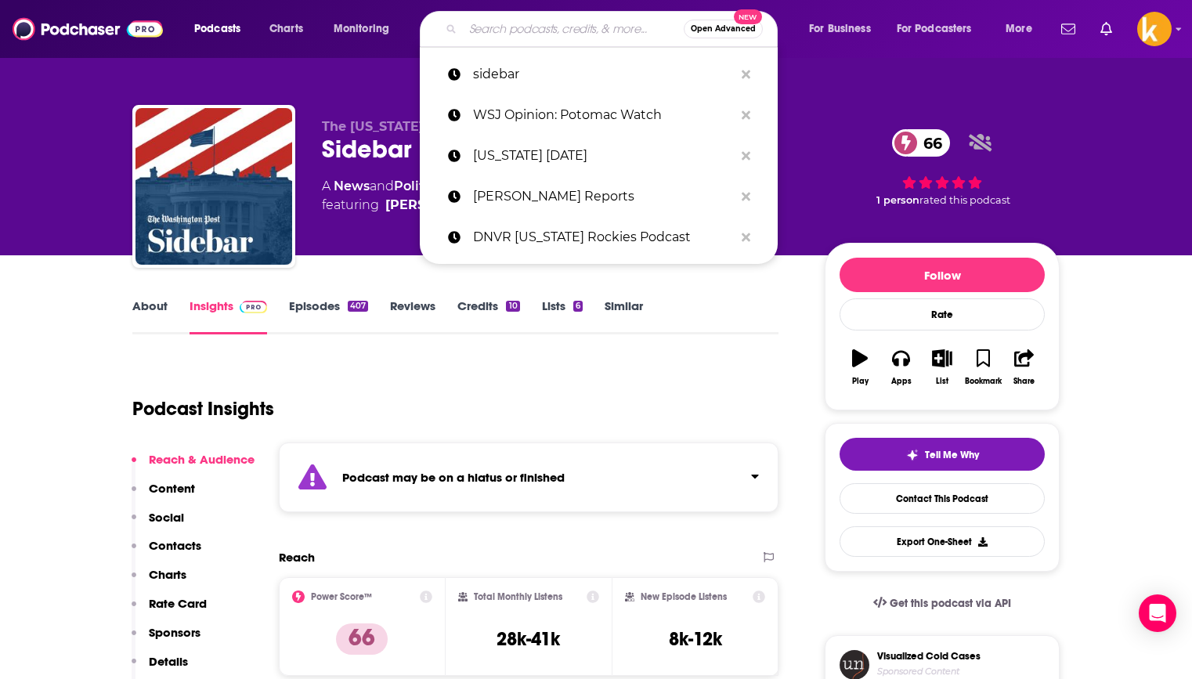
click at [552, 31] on input "Search podcasts, credits, & more..." at bounding box center [573, 28] width 221 height 25
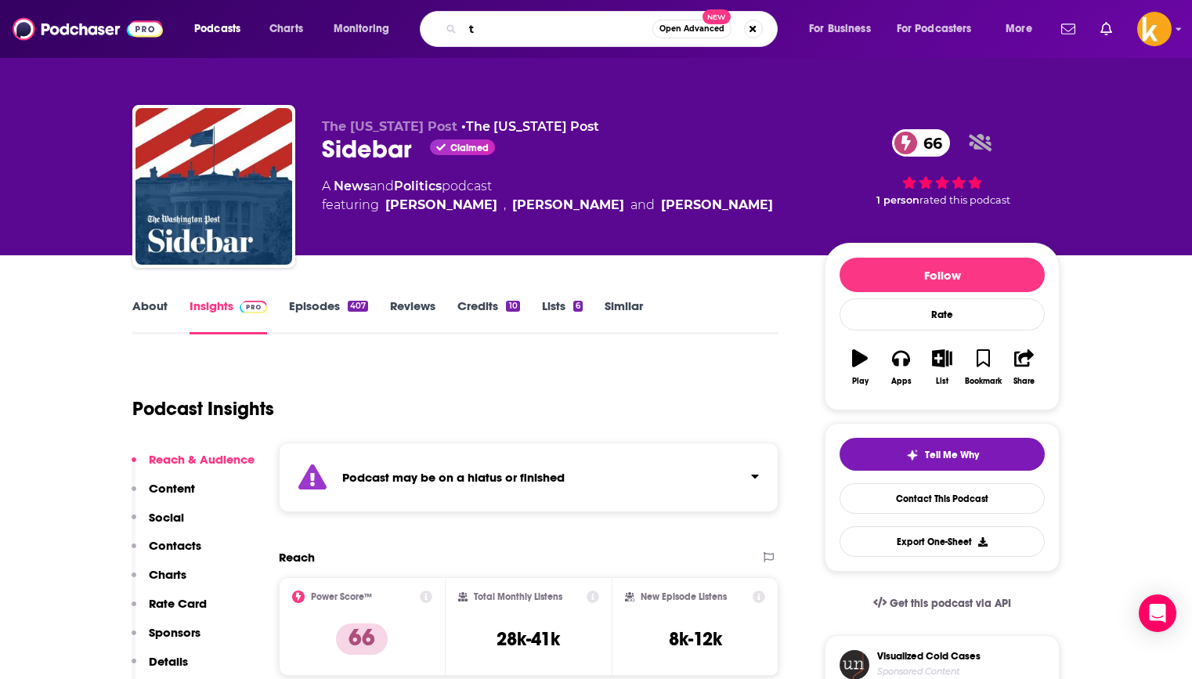
paste input "rap or Dive"
type input "trap or Dive"
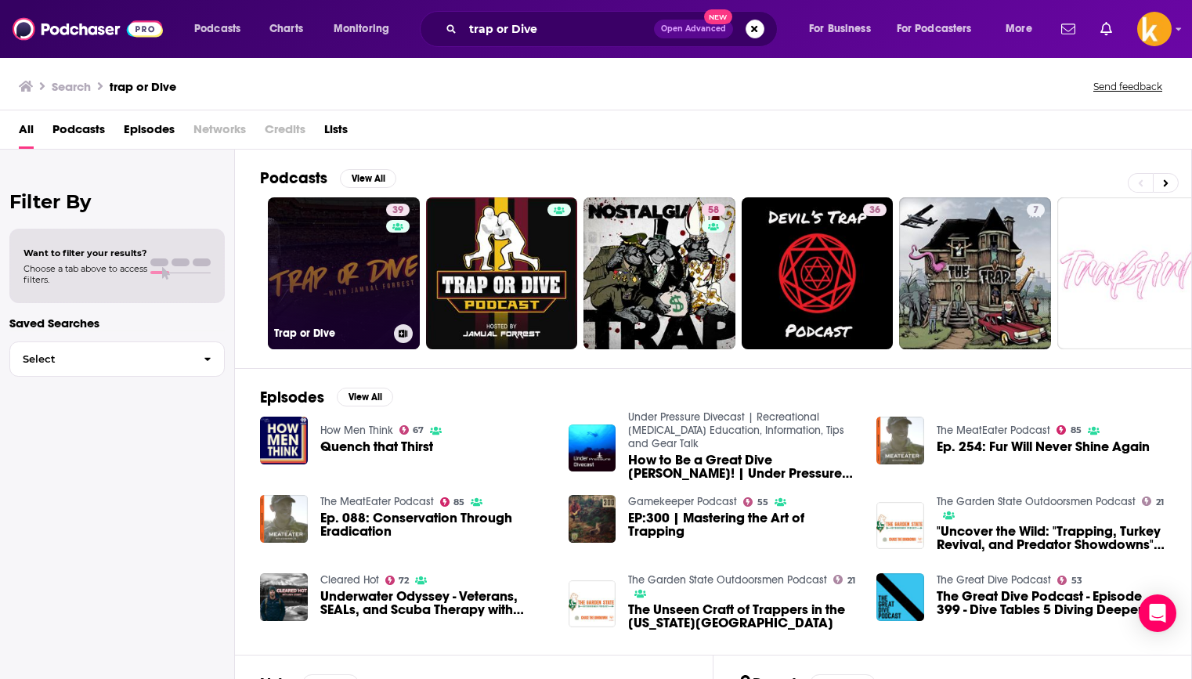
click at [345, 262] on link "39 Trap or Dive" at bounding box center [344, 273] width 152 height 152
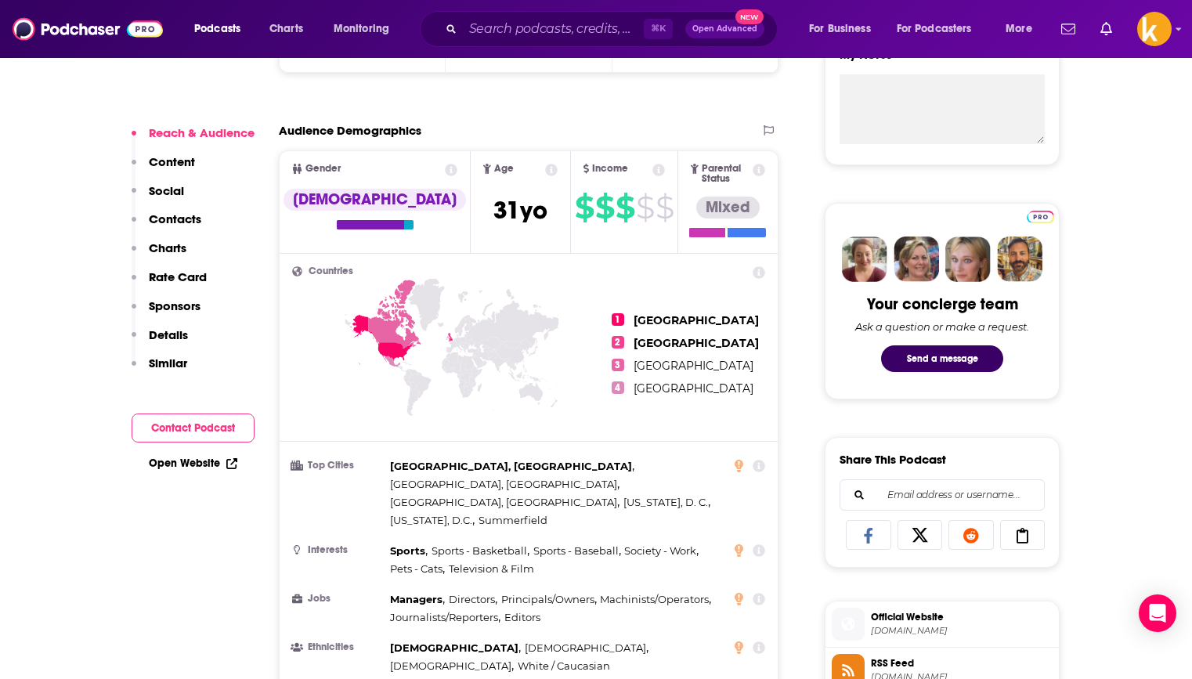
scroll to position [879, 0]
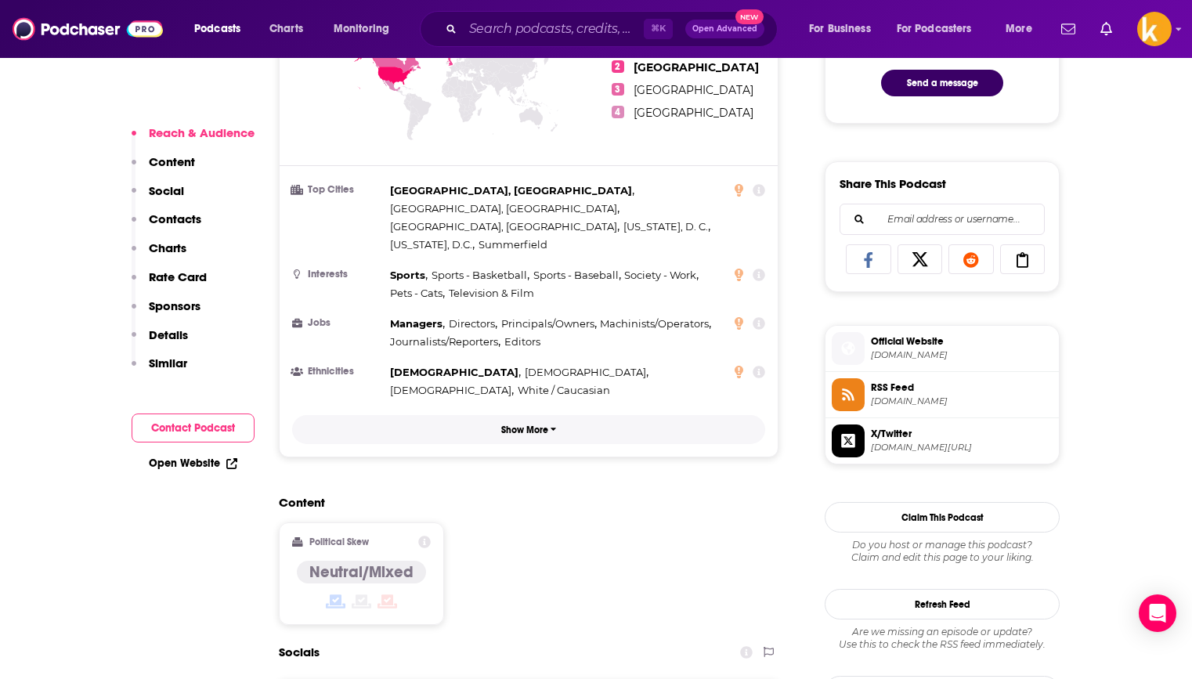
click at [538, 415] on button "Show More" at bounding box center [528, 429] width 473 height 29
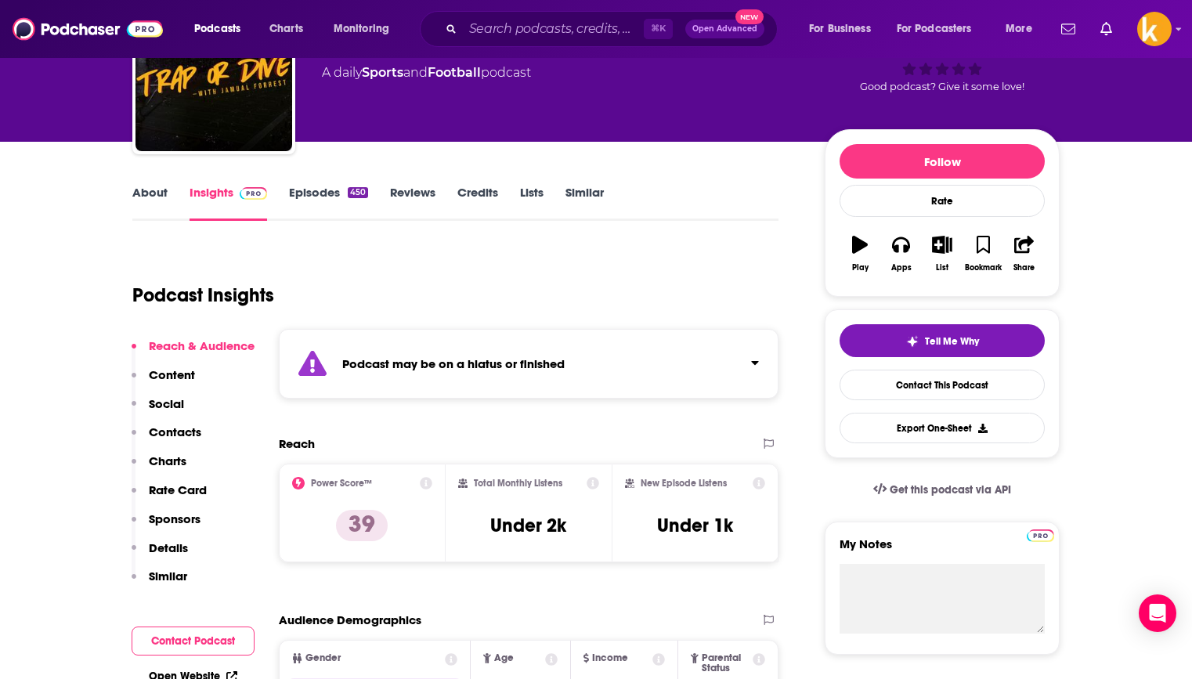
scroll to position [0, 0]
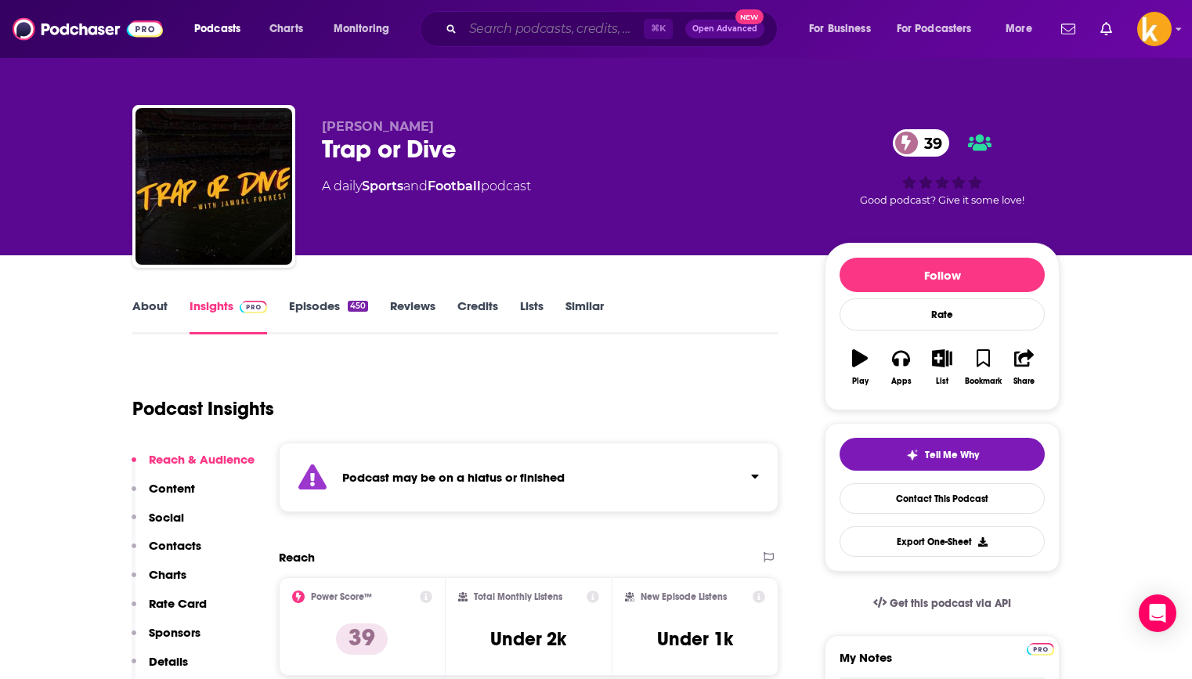
click at [592, 28] on input "Search podcasts, credits, & more..." at bounding box center [553, 28] width 181 height 25
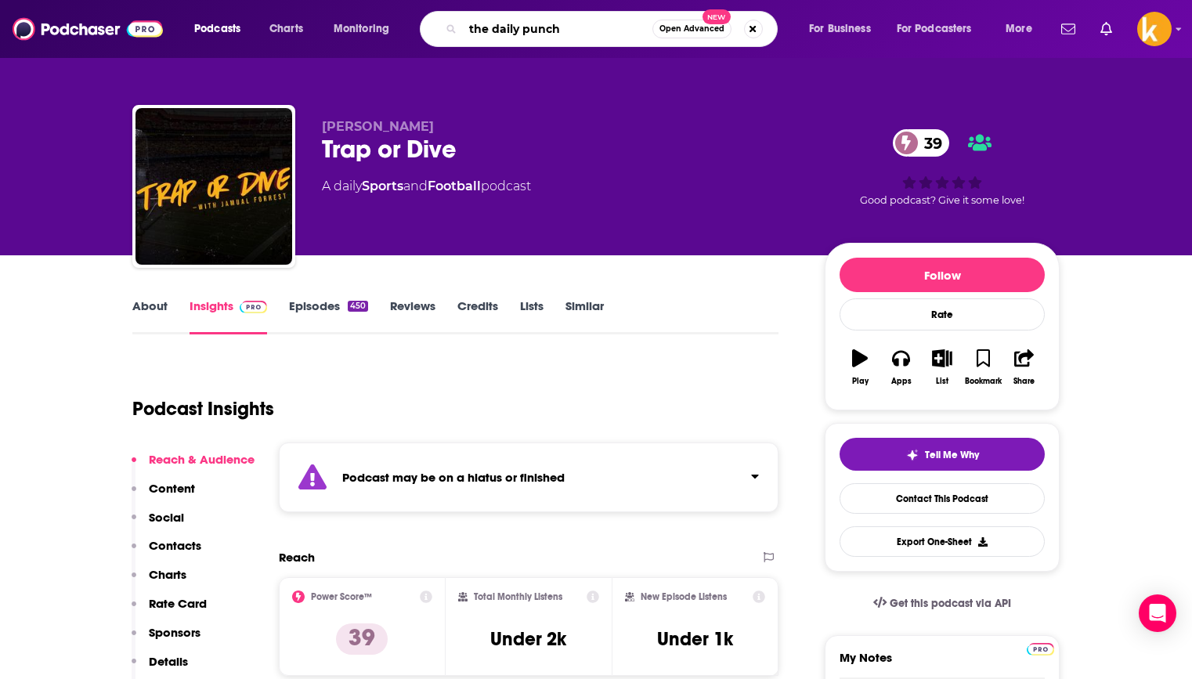
type input "the daily punch"
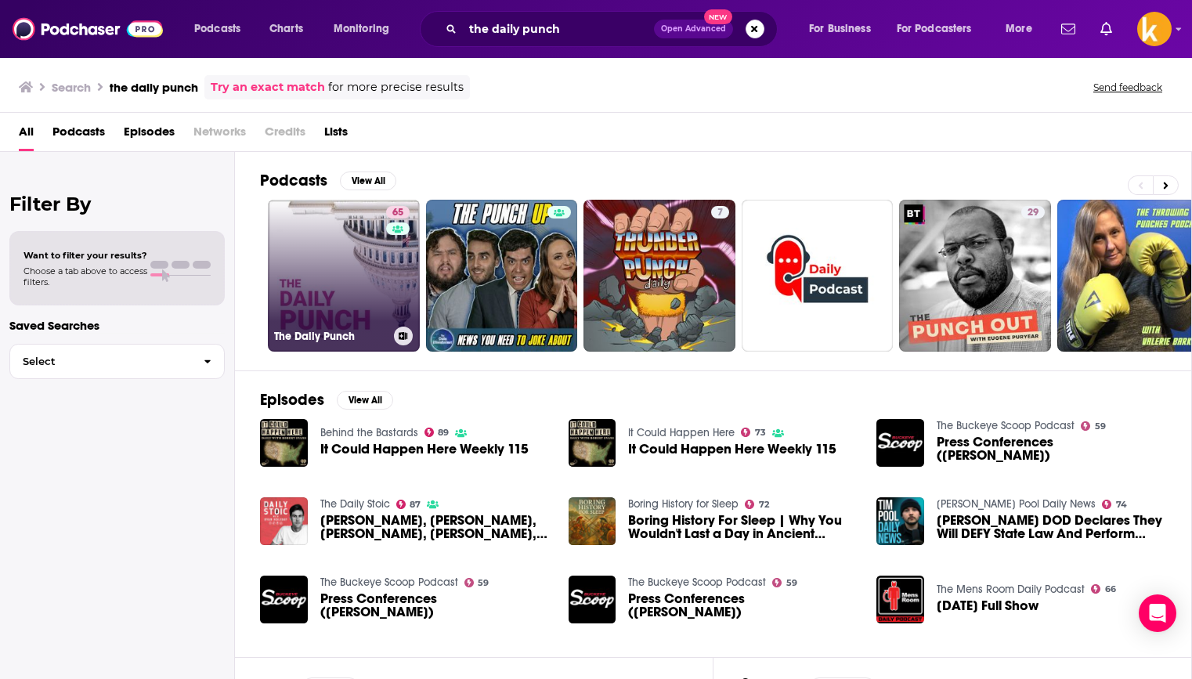
click at [372, 280] on link "65 The Daily Punch" at bounding box center [344, 276] width 152 height 152
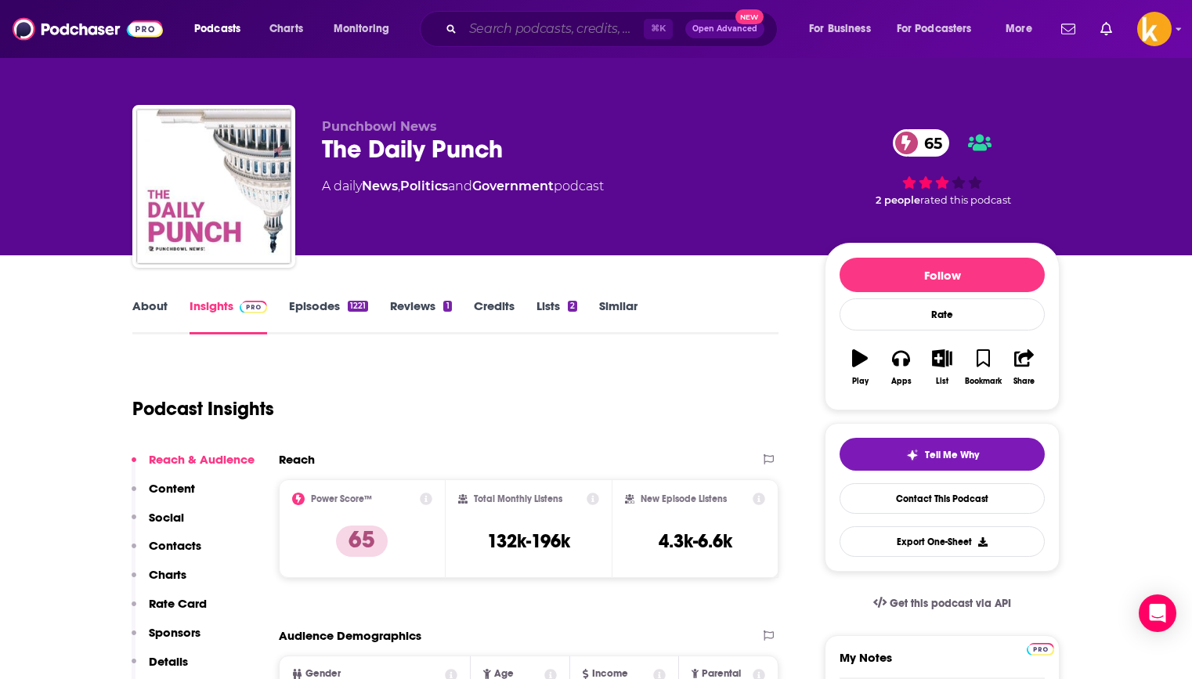
click at [543, 27] on input "Search podcasts, credits, & more..." at bounding box center [553, 28] width 181 height 25
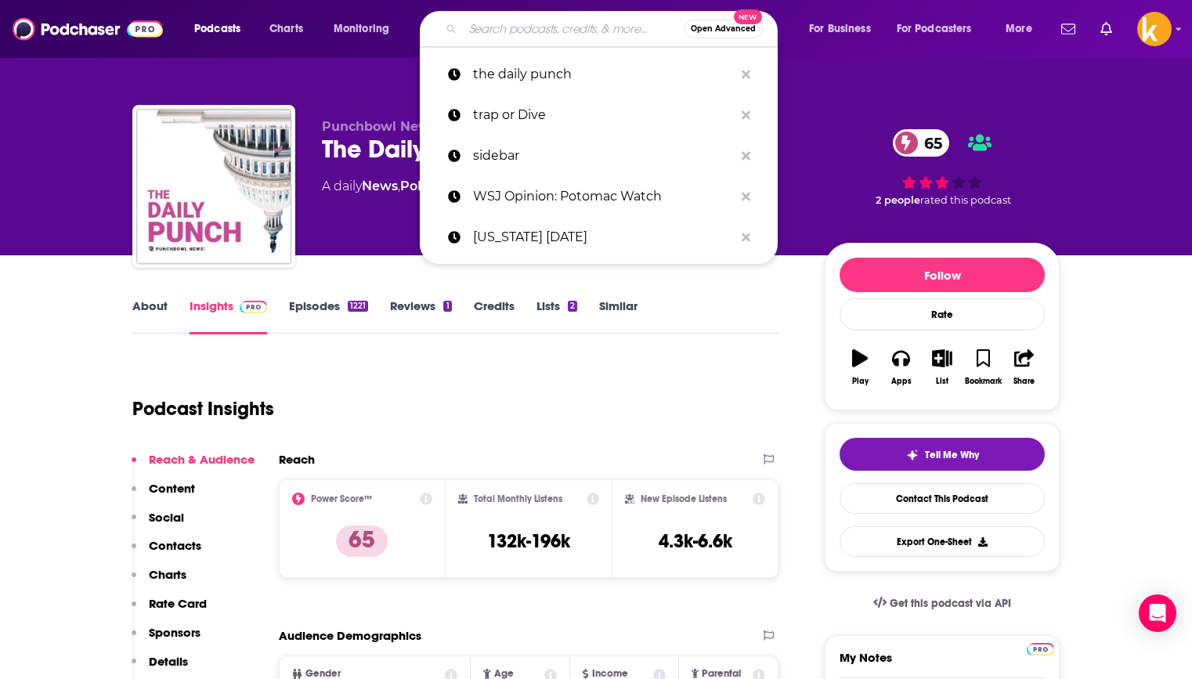
click at [543, 27] on input "Search podcasts, credits, & more..." at bounding box center [573, 28] width 221 height 25
paste input "WSJ Opinion: Potomac Watch"
type input "WSJ Opinion: Potomac Watch"
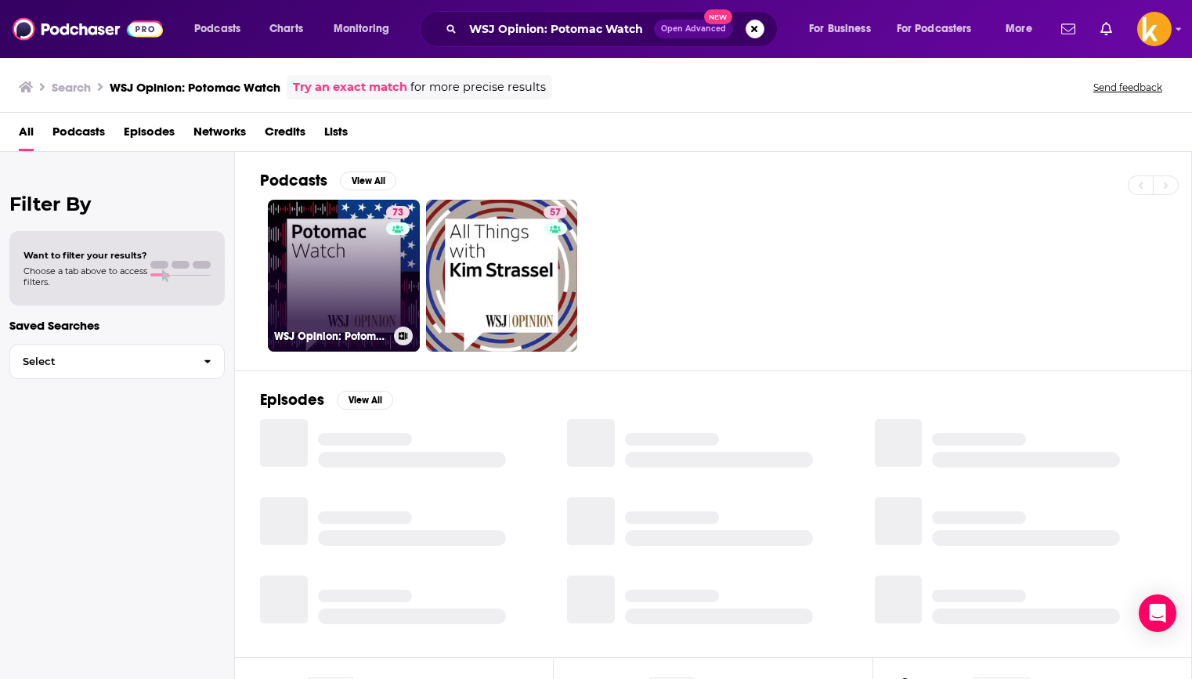
click at [373, 283] on link "73 WSJ Opinion: Potomac Watch" at bounding box center [344, 276] width 152 height 152
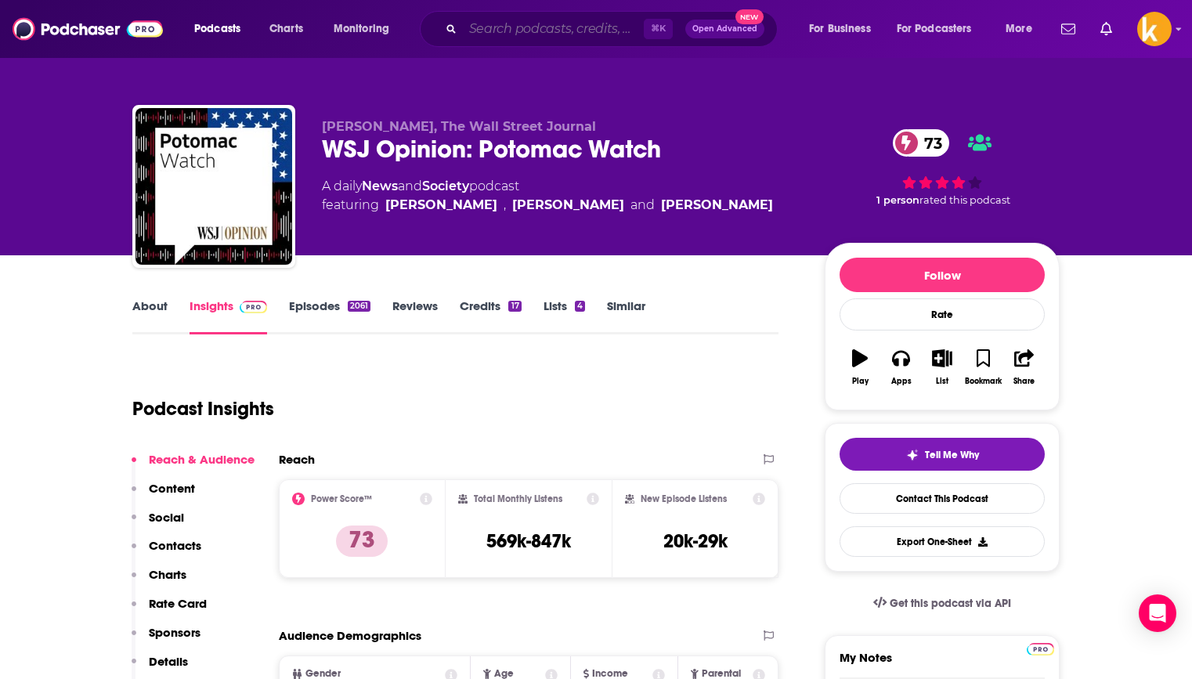
click at [554, 23] on input "Search podcasts, credits, & more..." at bounding box center [553, 28] width 181 height 25
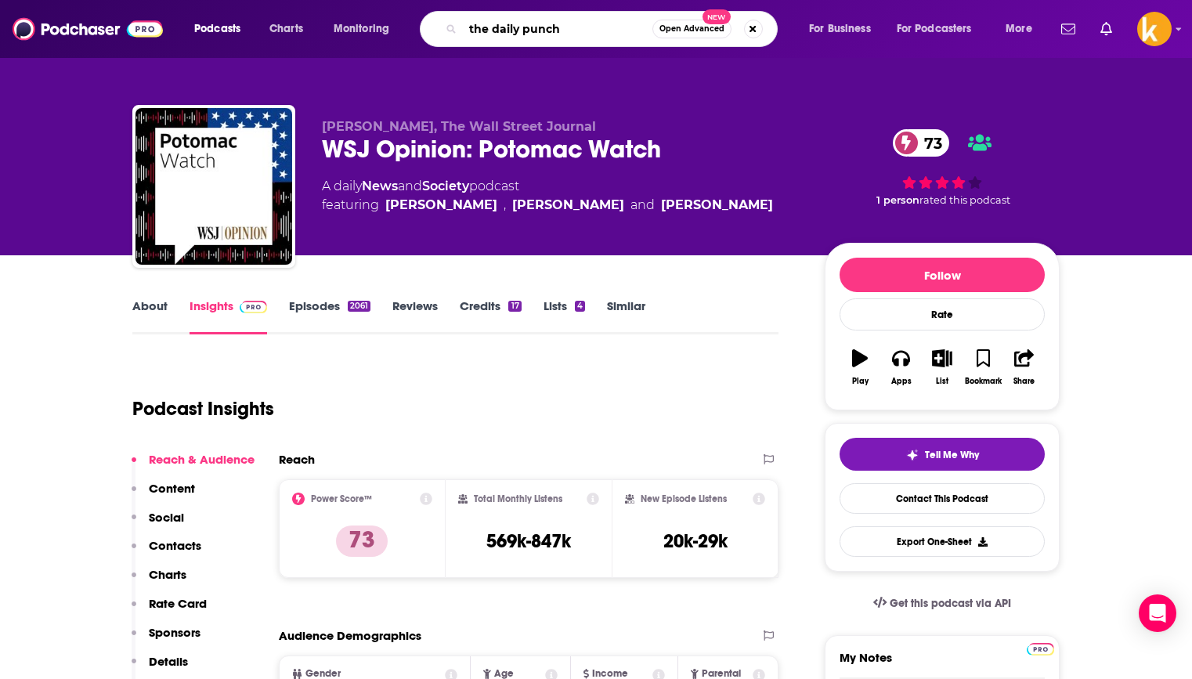
type input "the daily punch"
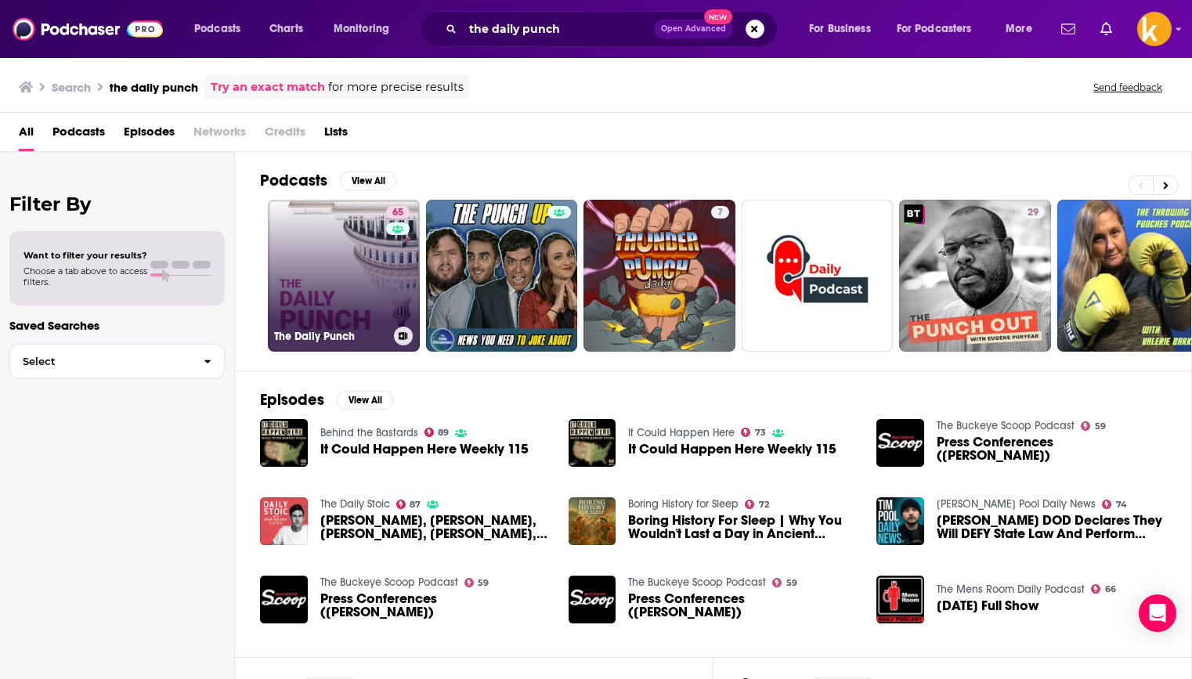
click at [323, 309] on link "65 The Daily Punch" at bounding box center [344, 276] width 152 height 152
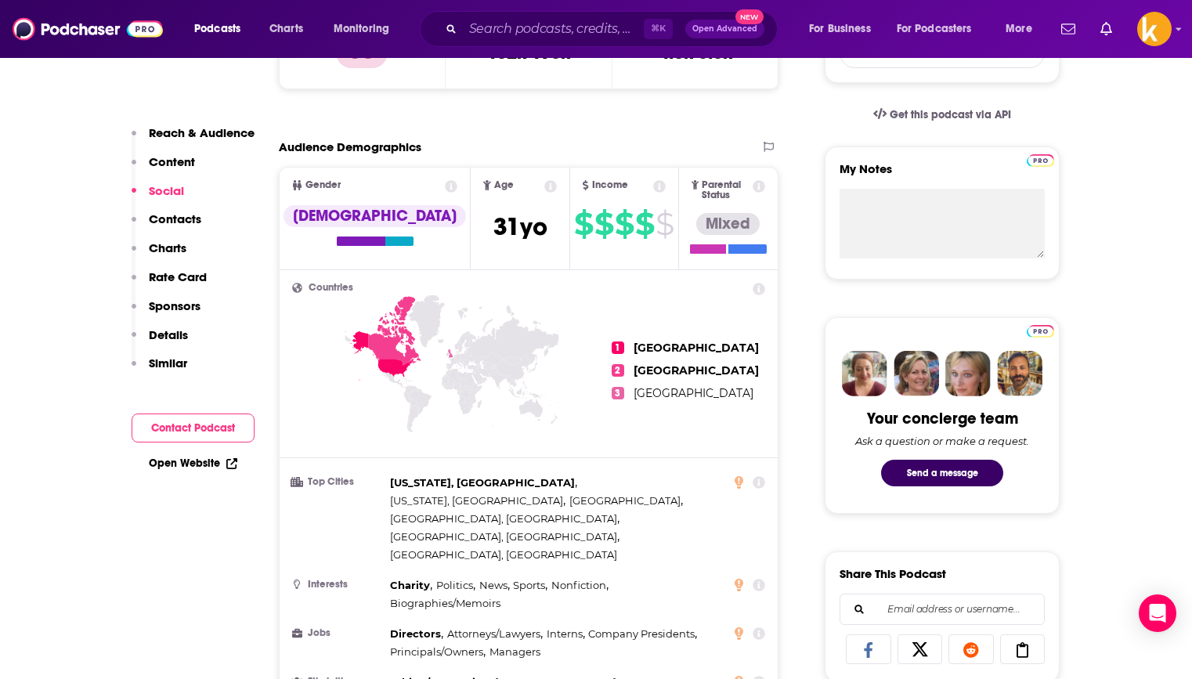
scroll to position [1259, 0]
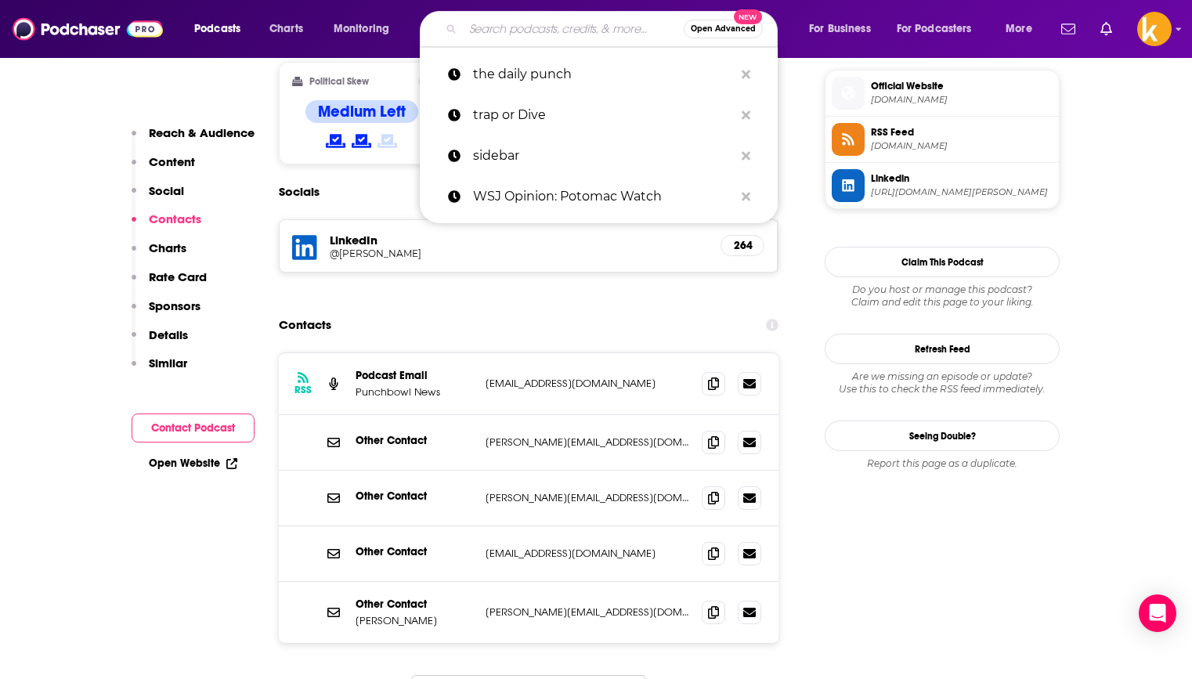
click at [548, 30] on input "Search podcasts, credits, & more..." at bounding box center [573, 28] width 221 height 25
paste input "KFF Health News’ ‘What the Health?’"
type input "KFF Health News’ ‘What the Health?’"
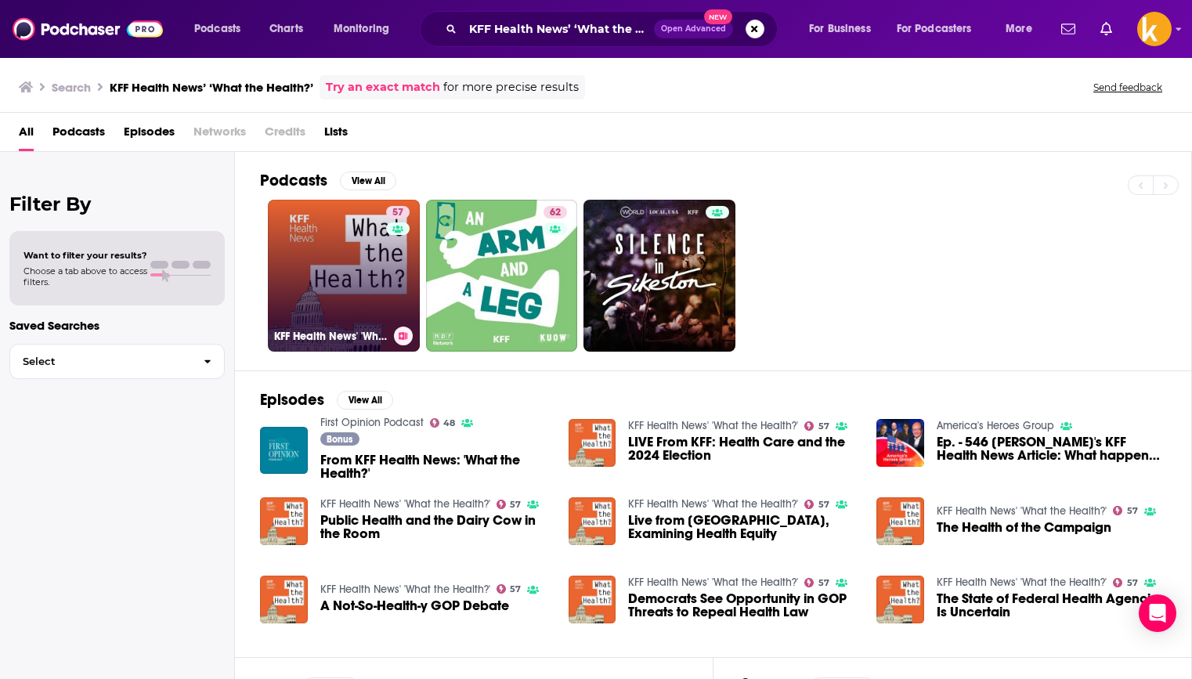
click at [367, 273] on link "57 KFF Health News' 'What the Health?'" at bounding box center [344, 276] width 152 height 152
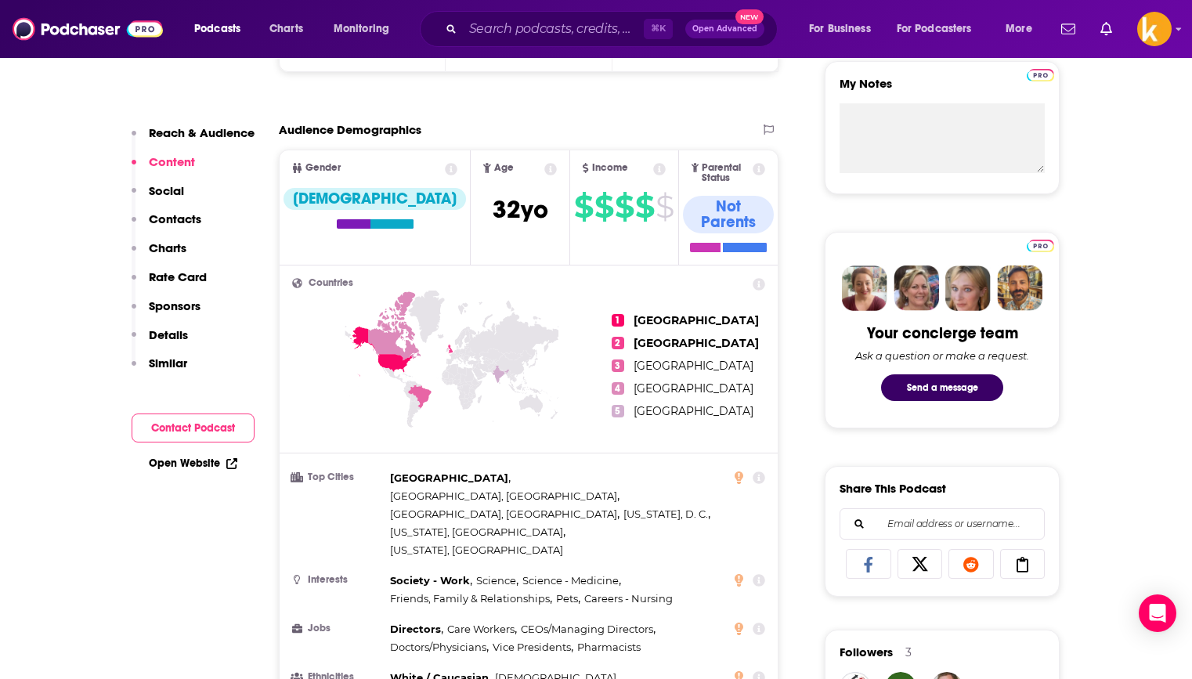
scroll to position [1013, 0]
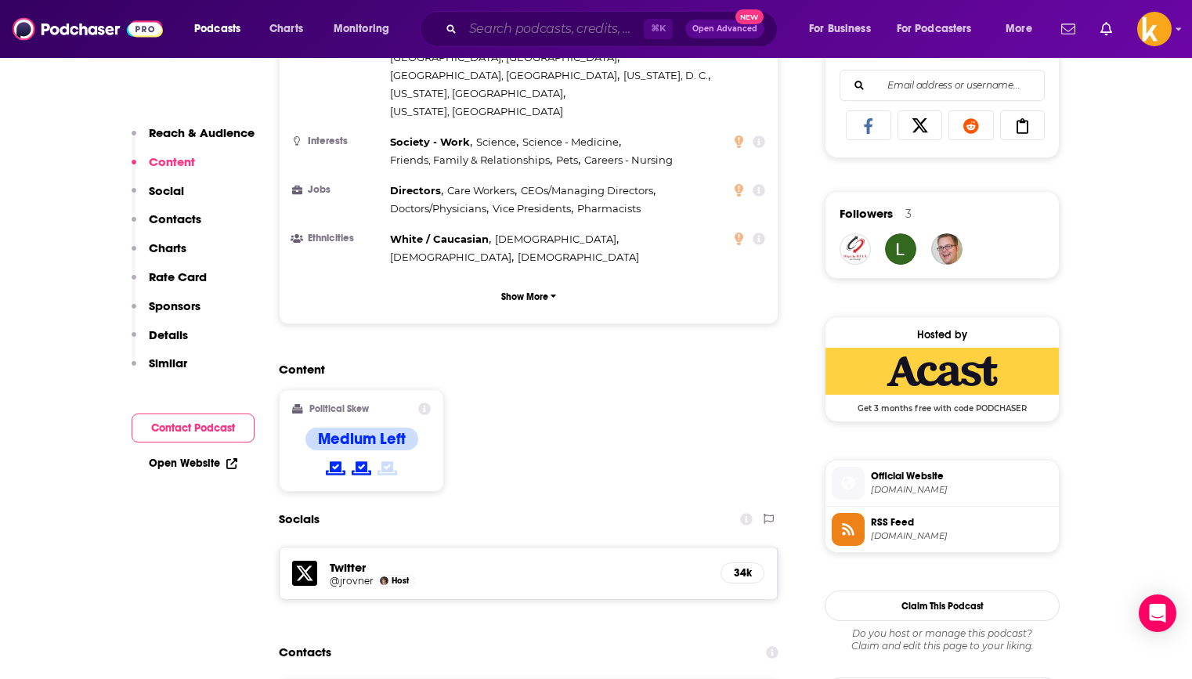
click at [592, 27] on input "Search podcasts, credits, & more..." at bounding box center [553, 28] width 181 height 25
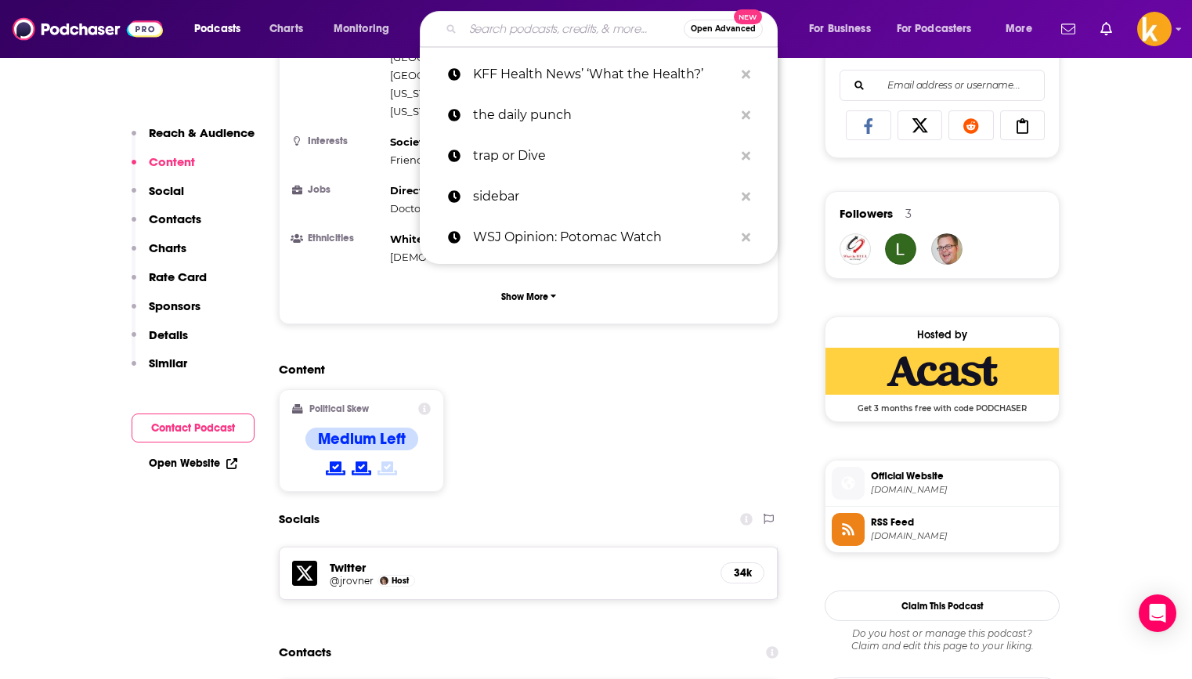
paste input "The Politics Hour with [PERSON_NAME]"
type input "The Politics Hour with [PERSON_NAME]"
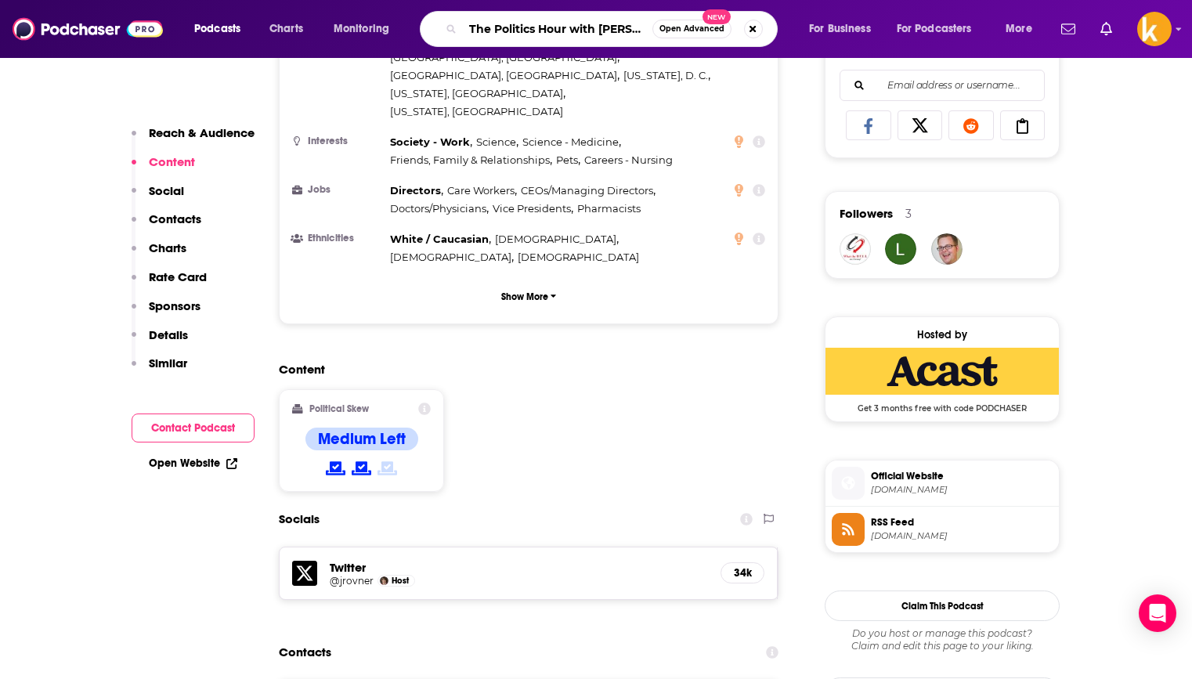
scroll to position [0, 29]
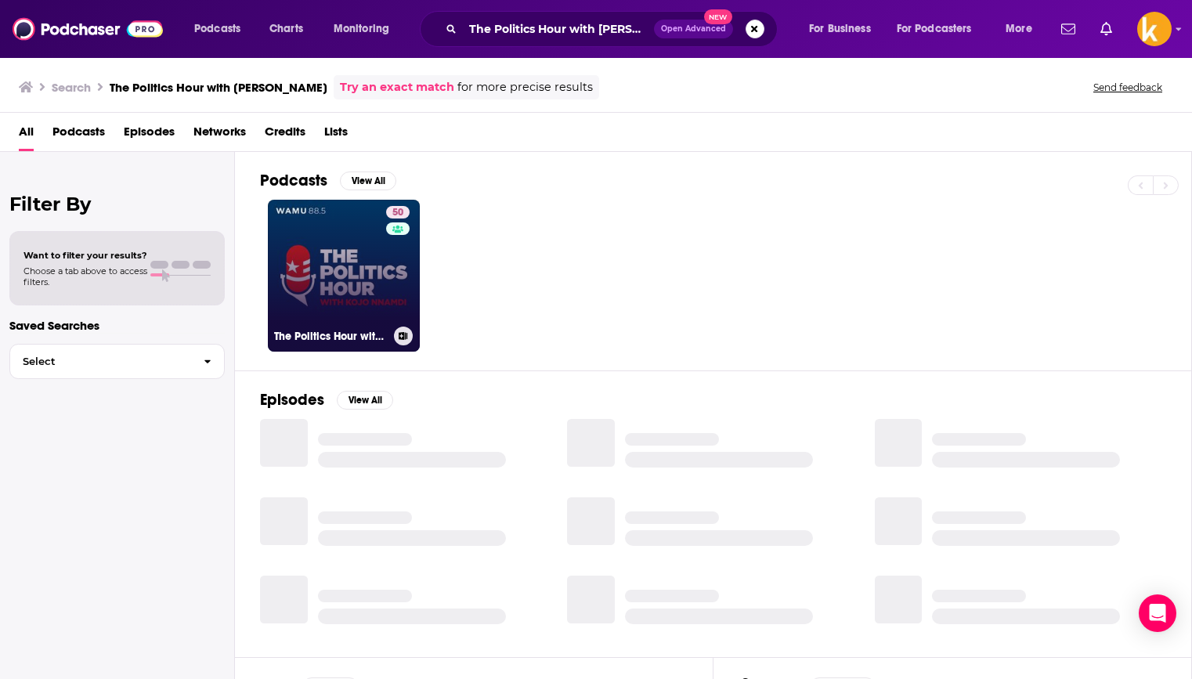
click at [327, 285] on link "50 The Politics Hour with [PERSON_NAME]" at bounding box center [344, 276] width 152 height 152
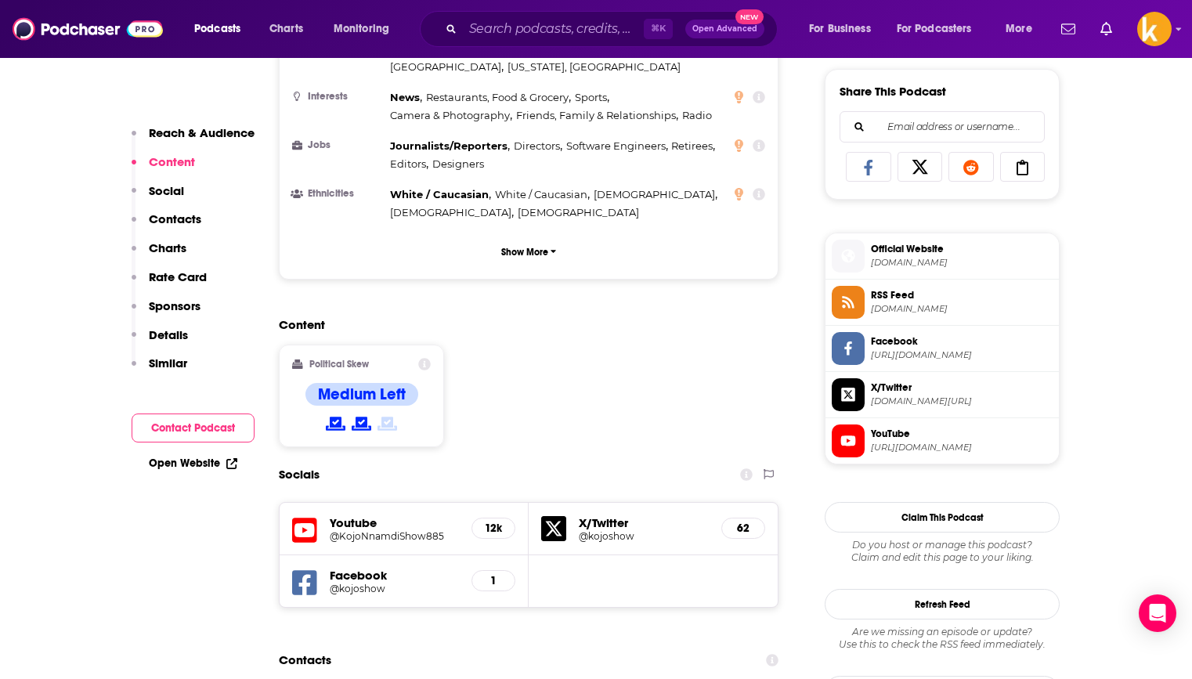
scroll to position [930, 0]
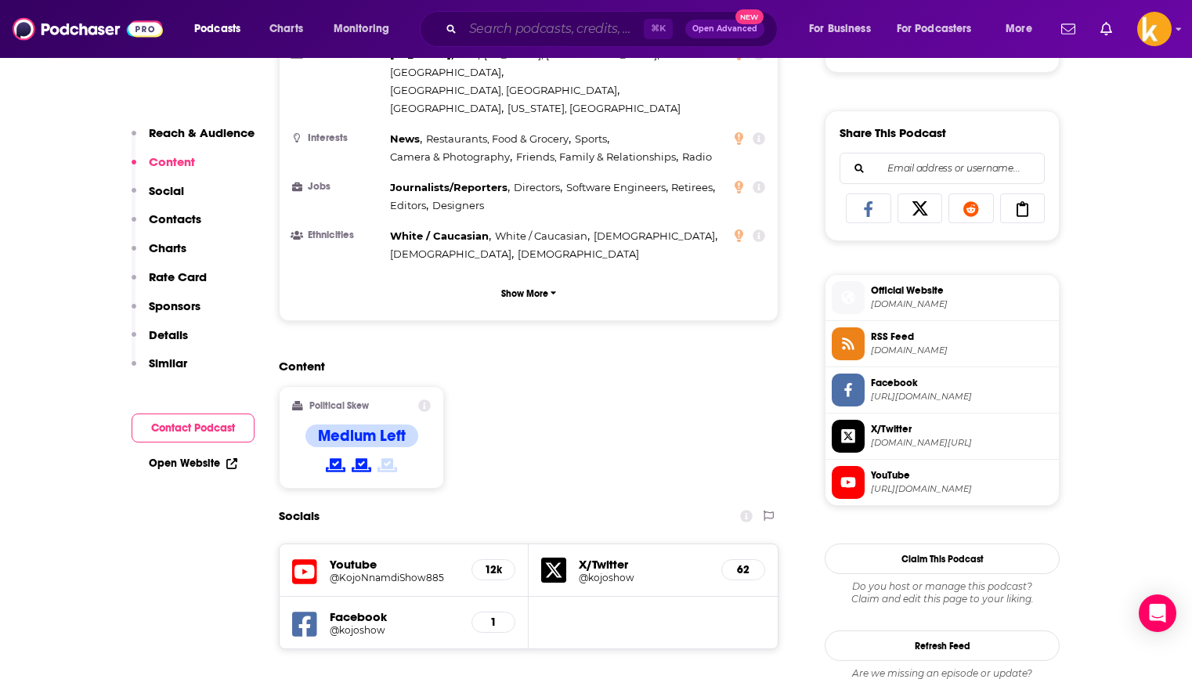
click at [569, 38] on input "Search podcasts, credits, & more..." at bounding box center [553, 28] width 181 height 25
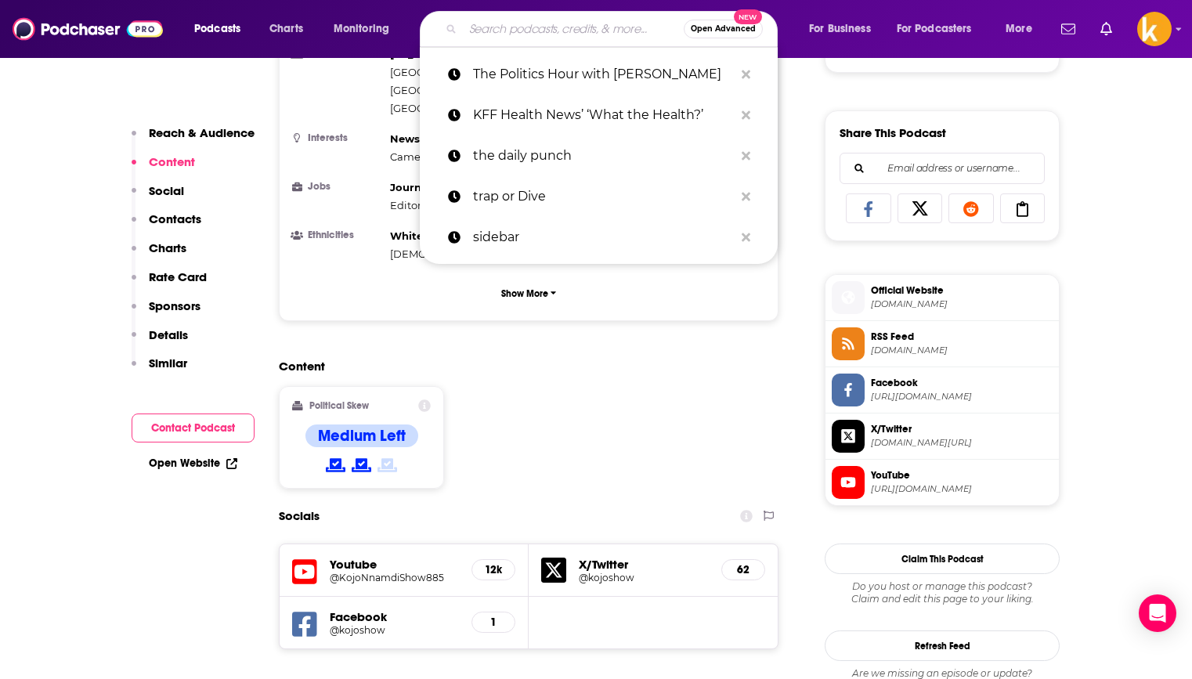
paste input "[PERSON_NAME]: On My Mind"
type input "[PERSON_NAME]: On My Mind"
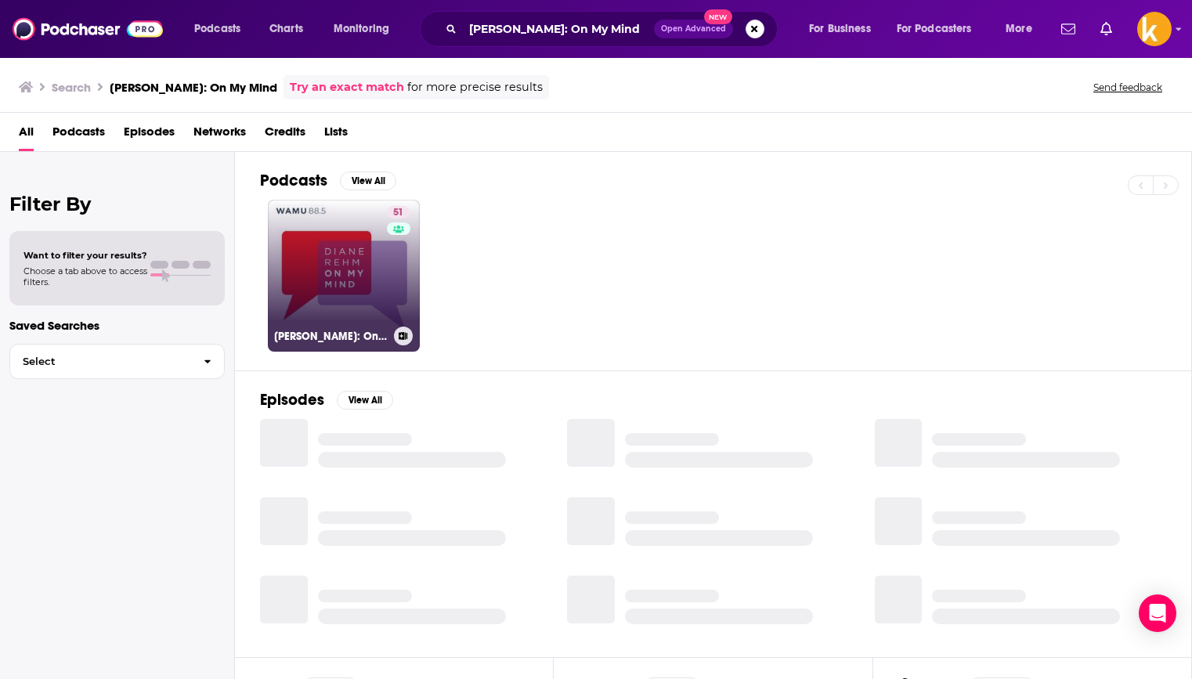
click at [316, 298] on link "51 [PERSON_NAME]: On My Mind" at bounding box center [344, 276] width 152 height 152
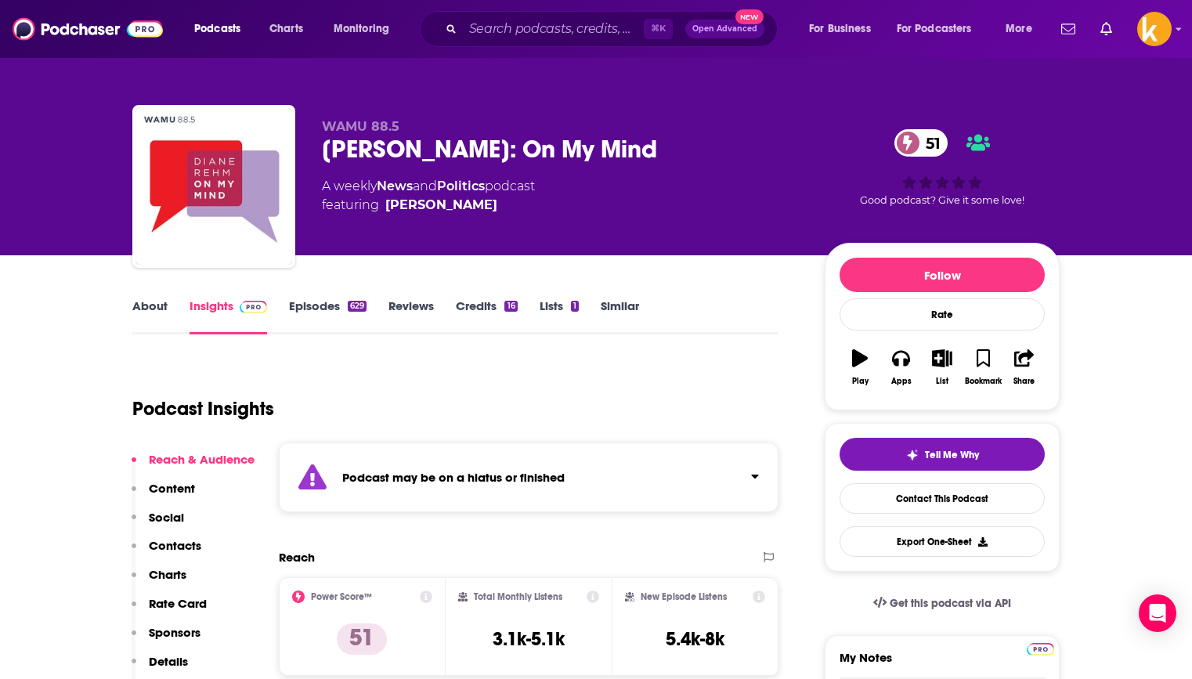
click at [565, 474] on strong "Podcast may be on a hiatus or finished" at bounding box center [453, 477] width 222 height 15
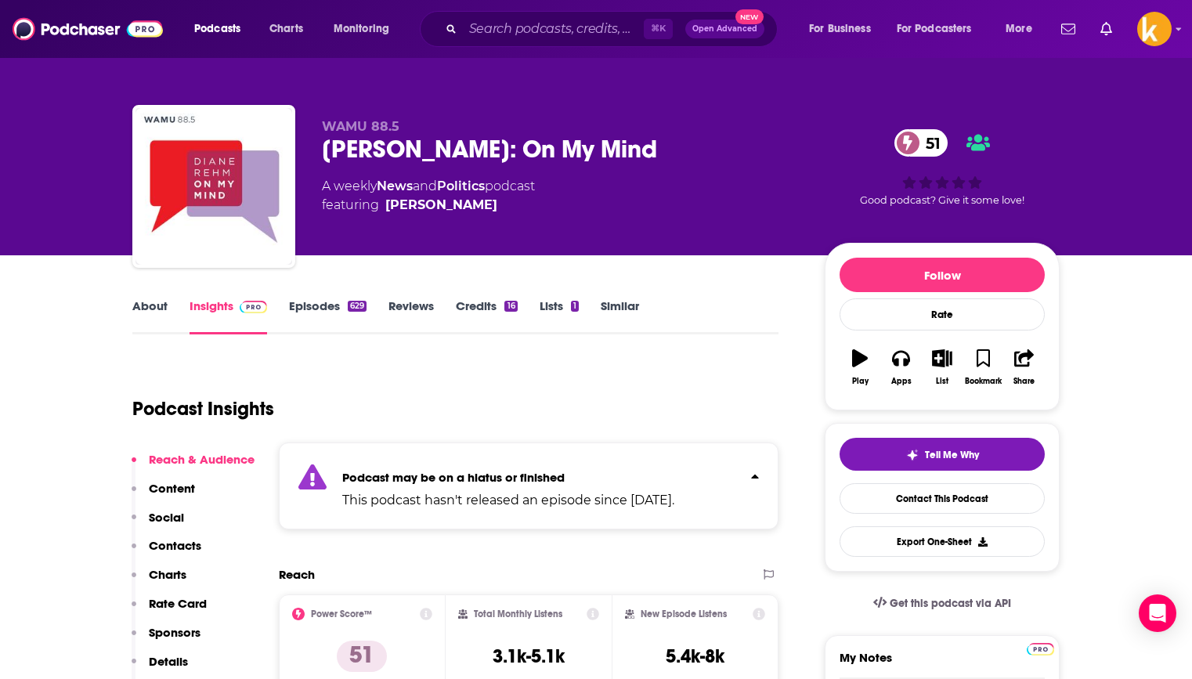
click at [565, 474] on strong "Podcast may be on a hiatus or finished" at bounding box center [453, 477] width 222 height 15
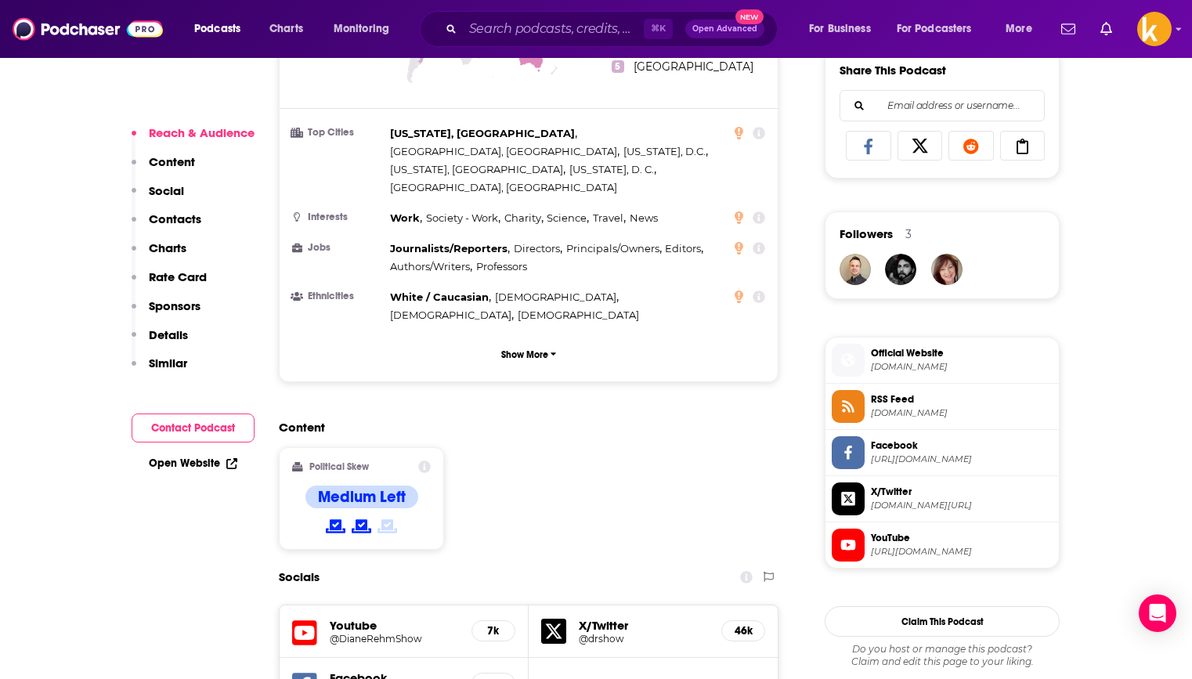
scroll to position [1029, 0]
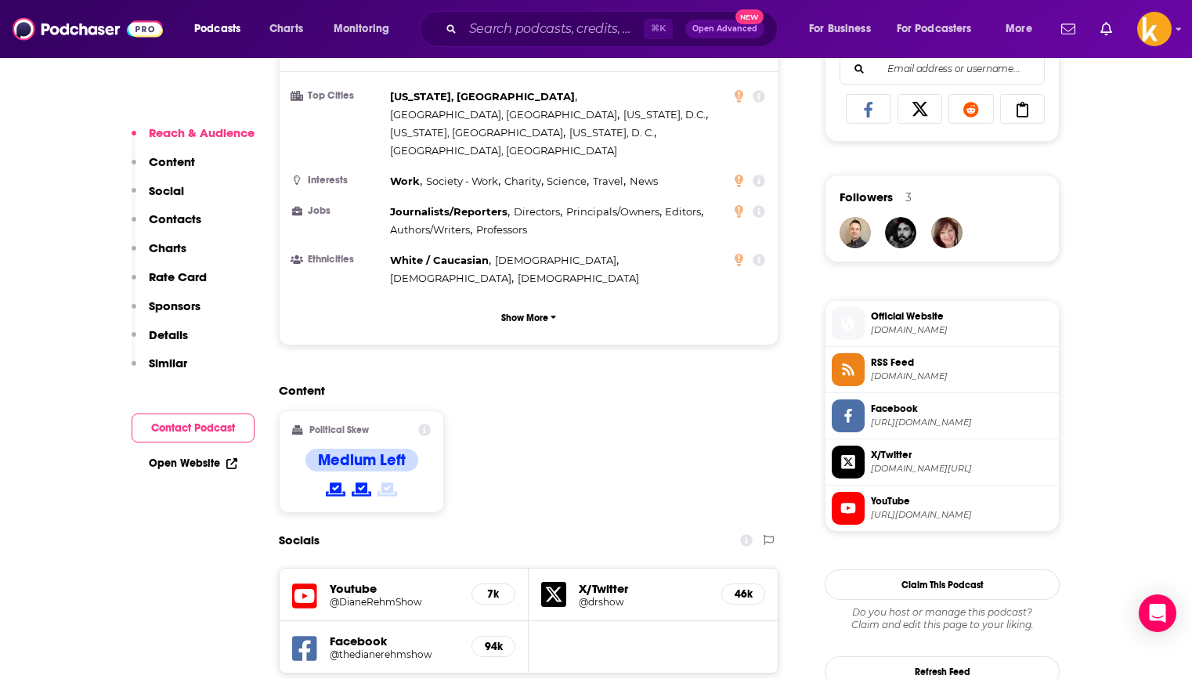
click at [519, 44] on div "⌘ K Open Advanced New" at bounding box center [599, 29] width 358 height 36
click at [527, 31] on input "Search podcasts, credits, & more..." at bounding box center [553, 28] width 181 height 25
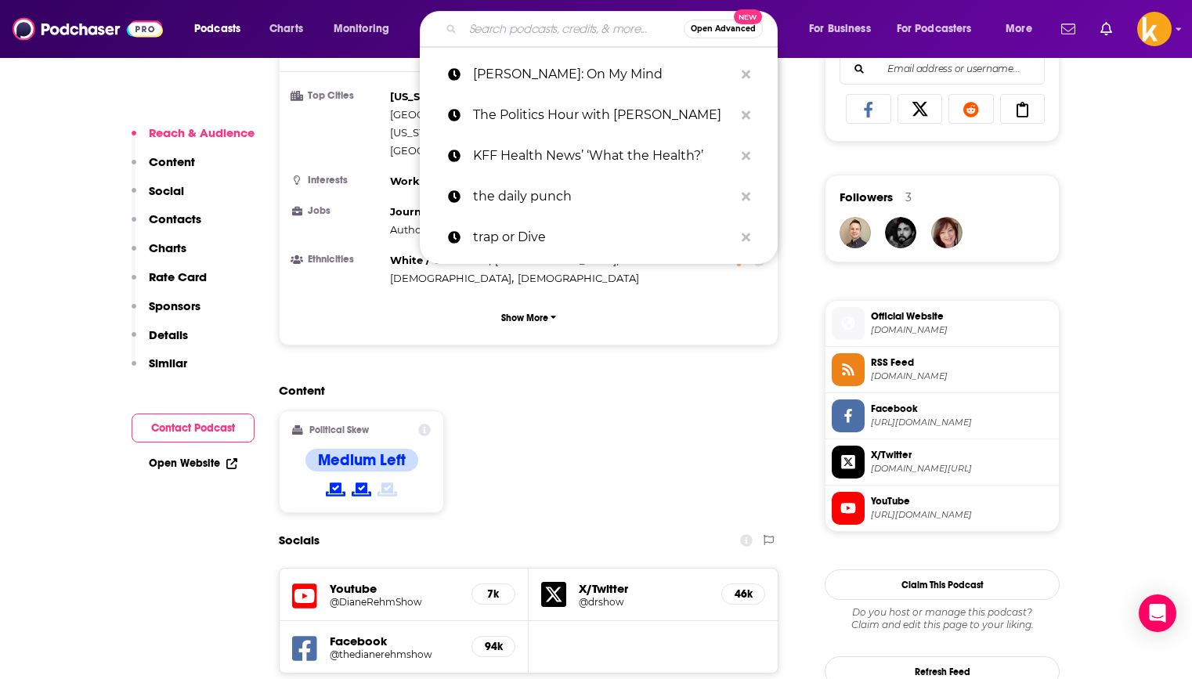
paste input "22. Locked On Nationals - Daily Podcast On The [US_STATE] Nationals"
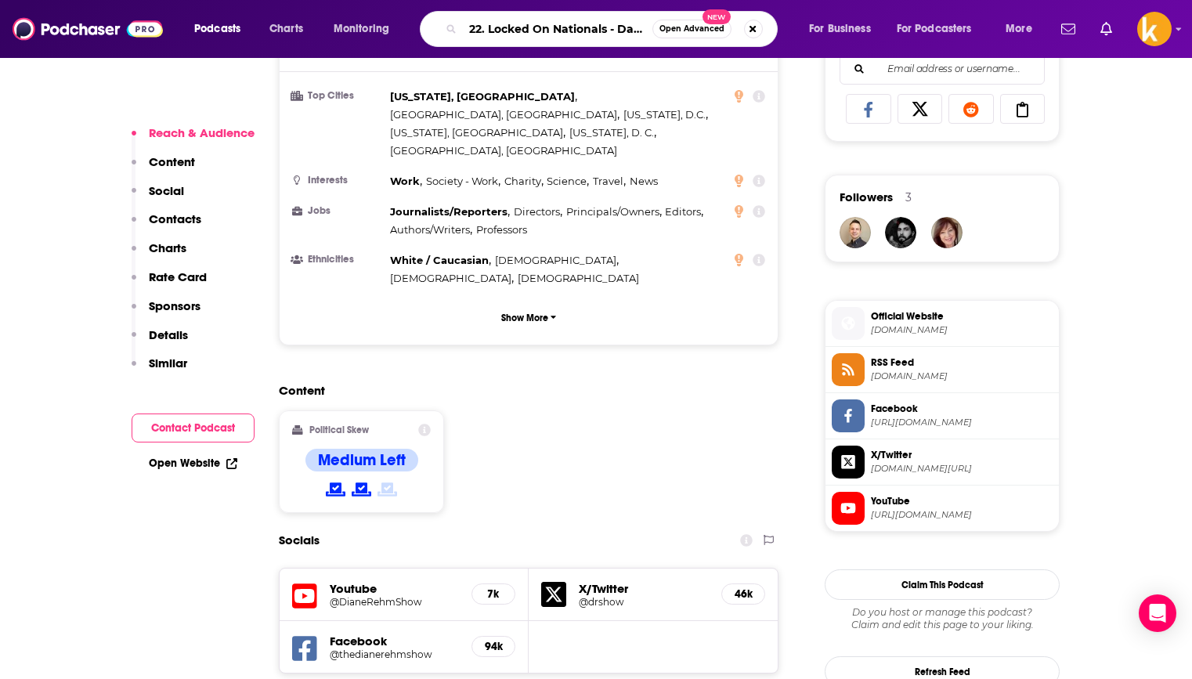
scroll to position [0, 227]
click at [478, 27] on input "22. Locked On Nationals - Daily Podcast On The [US_STATE] Nationals" at bounding box center [558, 28] width 190 height 25
type input "Locked On Nationals - Daily Podcast On The [US_STATE] Nationals"
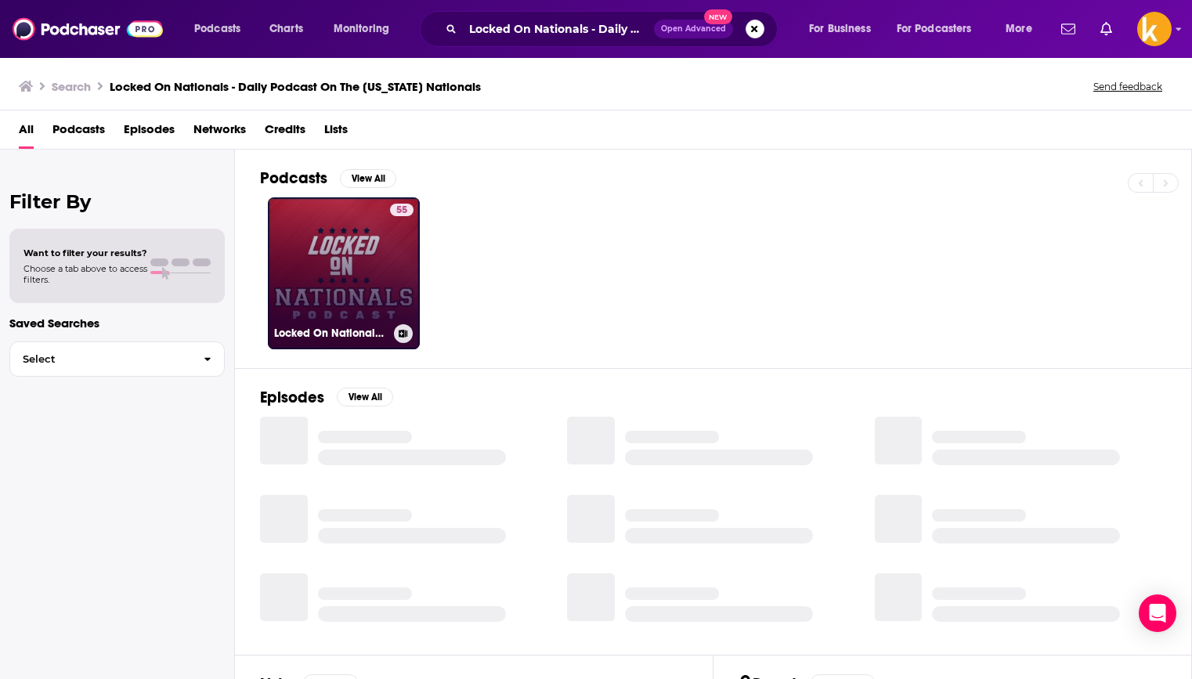
click at [334, 258] on link "55 Locked On Nationals - Daily Podcast On The [US_STATE] Nationals" at bounding box center [344, 273] width 152 height 152
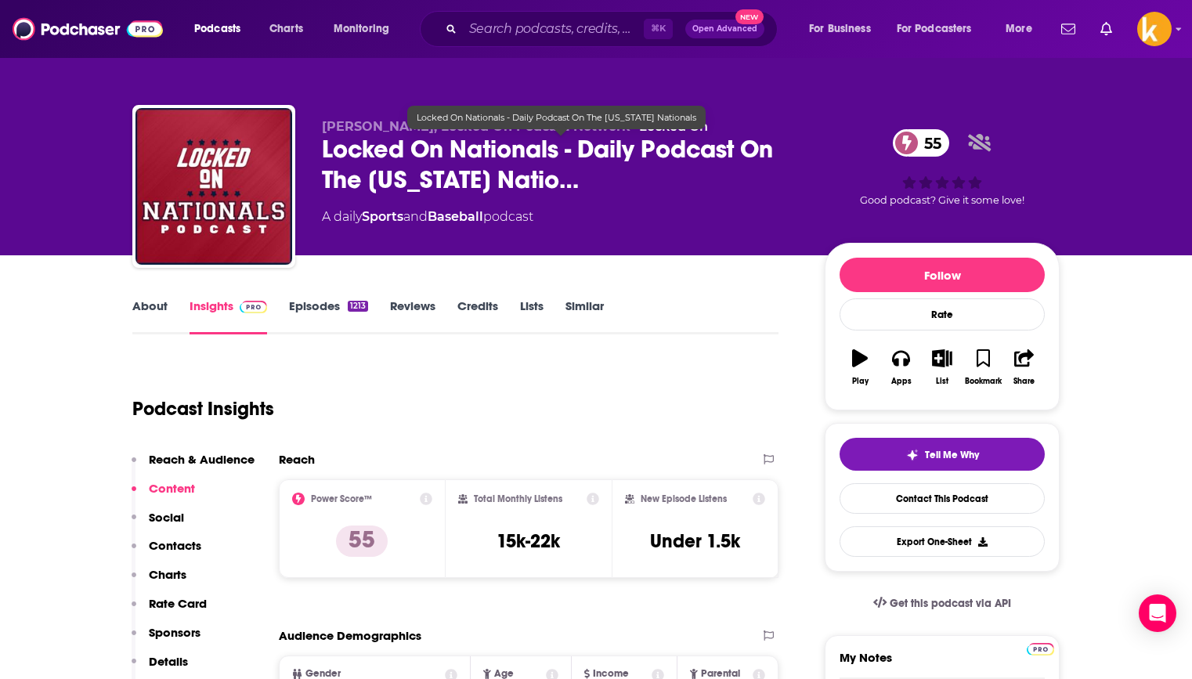
click at [630, 192] on span "Locked On Nationals - Daily Podcast On The [US_STATE] Natio…" at bounding box center [561, 164] width 478 height 61
click at [547, 182] on span "Locked On Nationals - Daily Podcast On The [US_STATE] Natio…" at bounding box center [561, 164] width 478 height 61
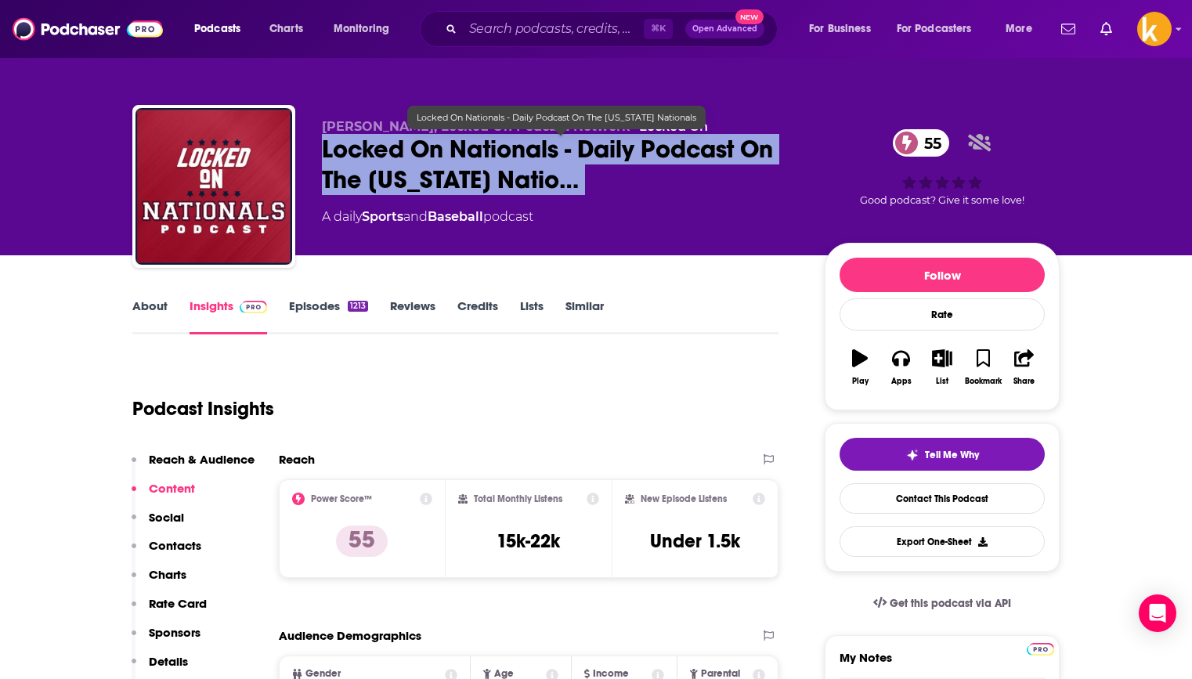
drag, startPoint x: 316, startPoint y: 150, endPoint x: 630, endPoint y: 204, distance: 318.6
click at [630, 204] on div "[PERSON_NAME], Locked On Podcast Network • Locked On Locked On Nationals - Dail…" at bounding box center [595, 189] width 927 height 169
copy div "Locked On Nationals - Daily Podcast On The [US_STATE] Natio… 55"
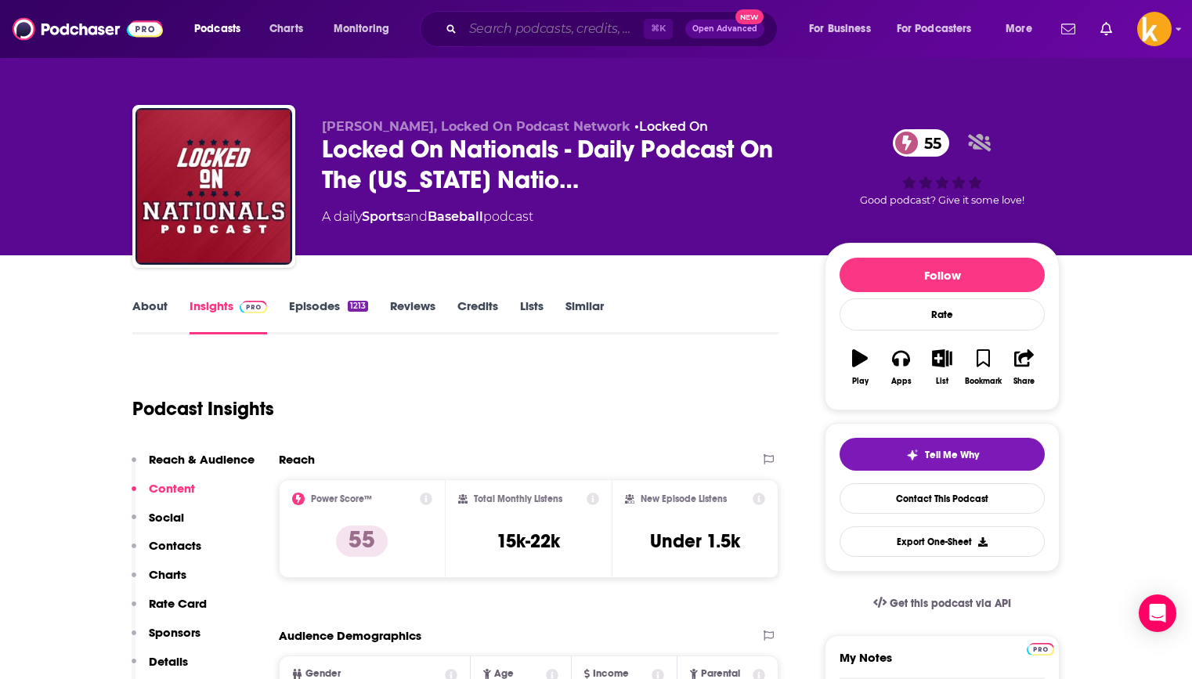
click at [553, 33] on input "Search podcasts, credits, & more..." at bounding box center [553, 28] width 181 height 25
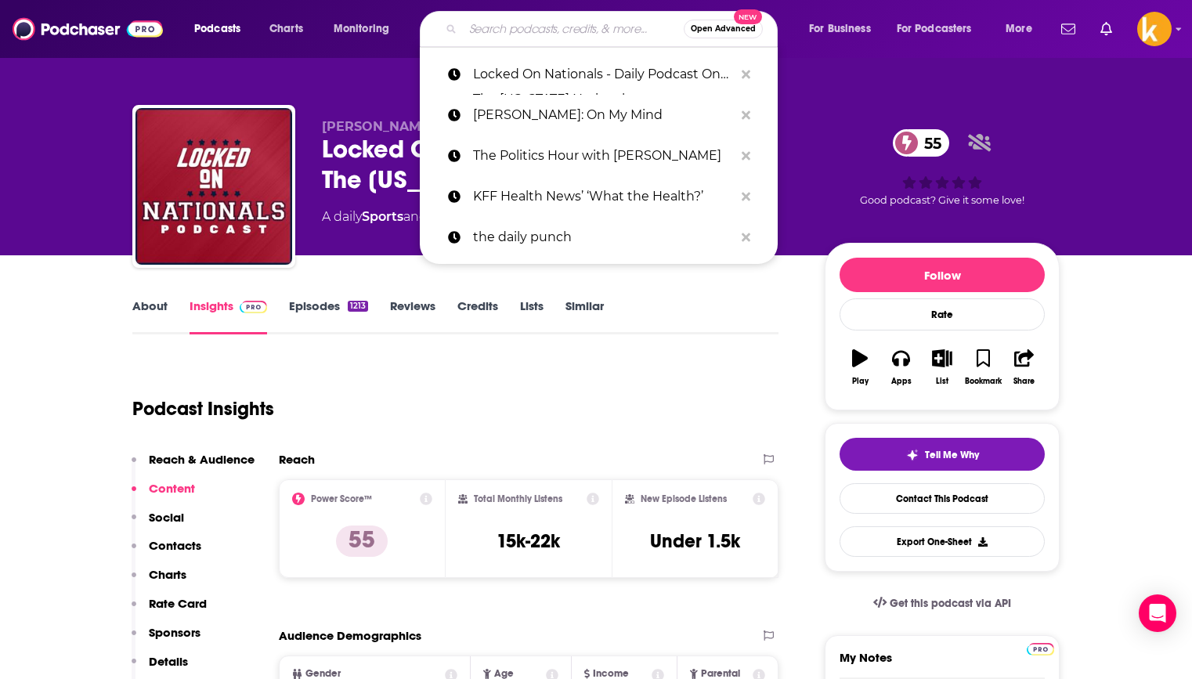
paste input "State of the Union"
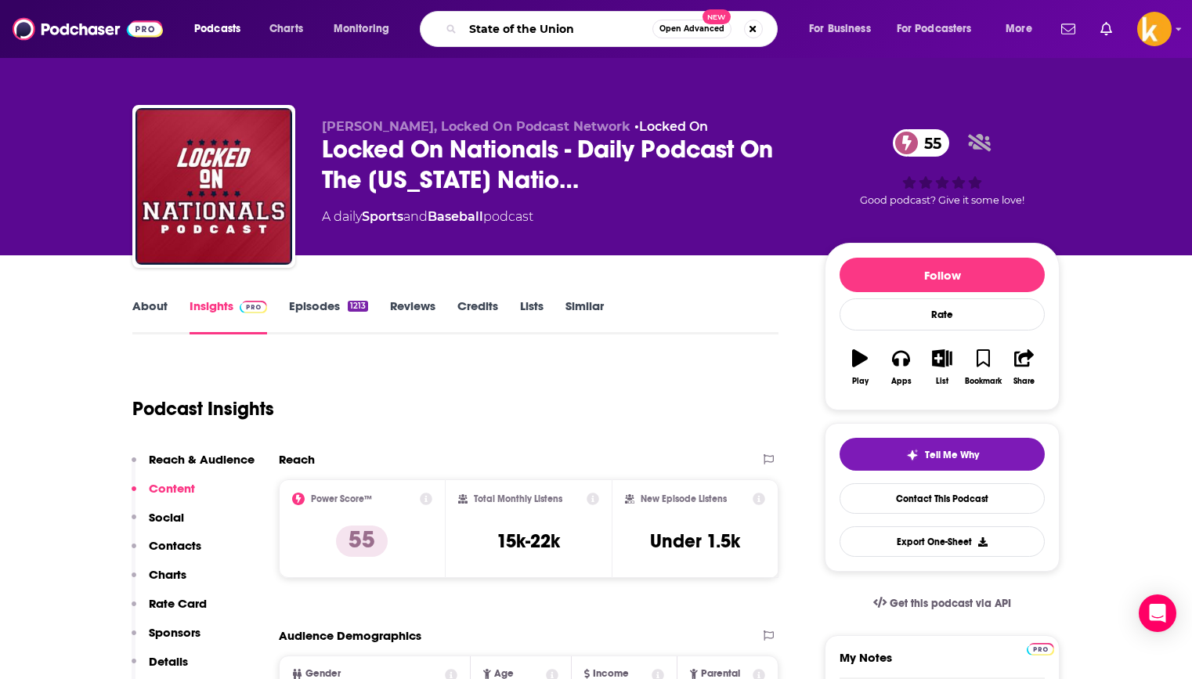
click at [473, 20] on input "State of the Union" at bounding box center [558, 28] width 190 height 25
type input "State of the Union"
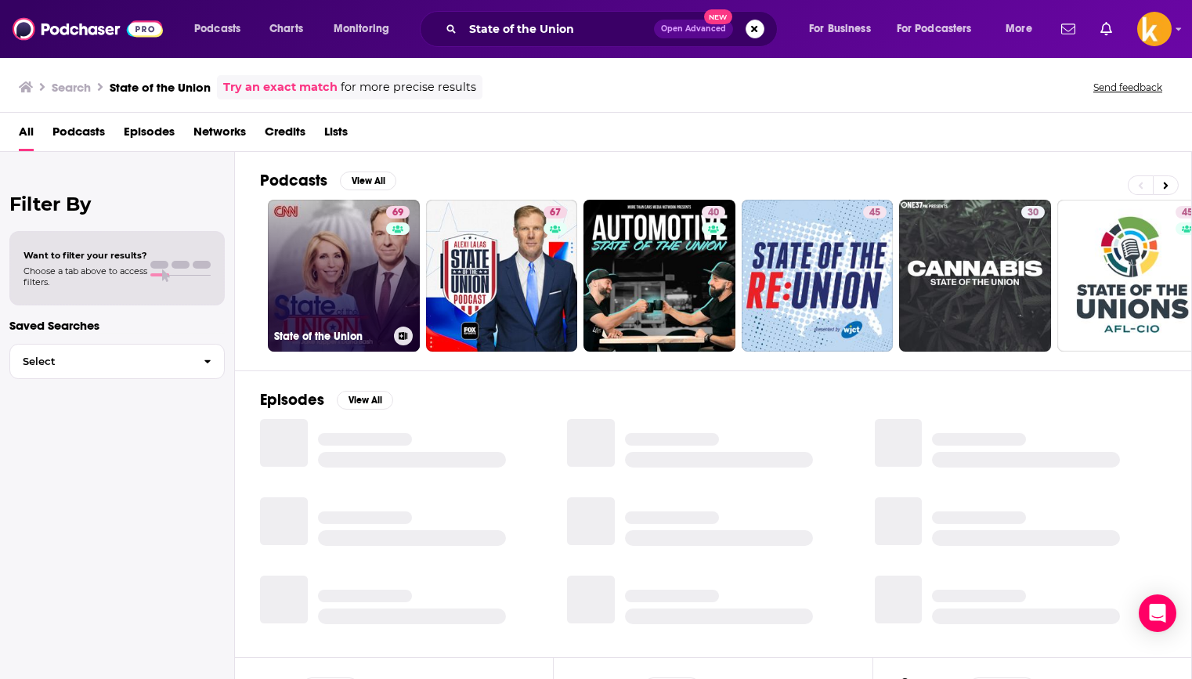
click at [334, 269] on link "69 State of the Union" at bounding box center [344, 276] width 152 height 152
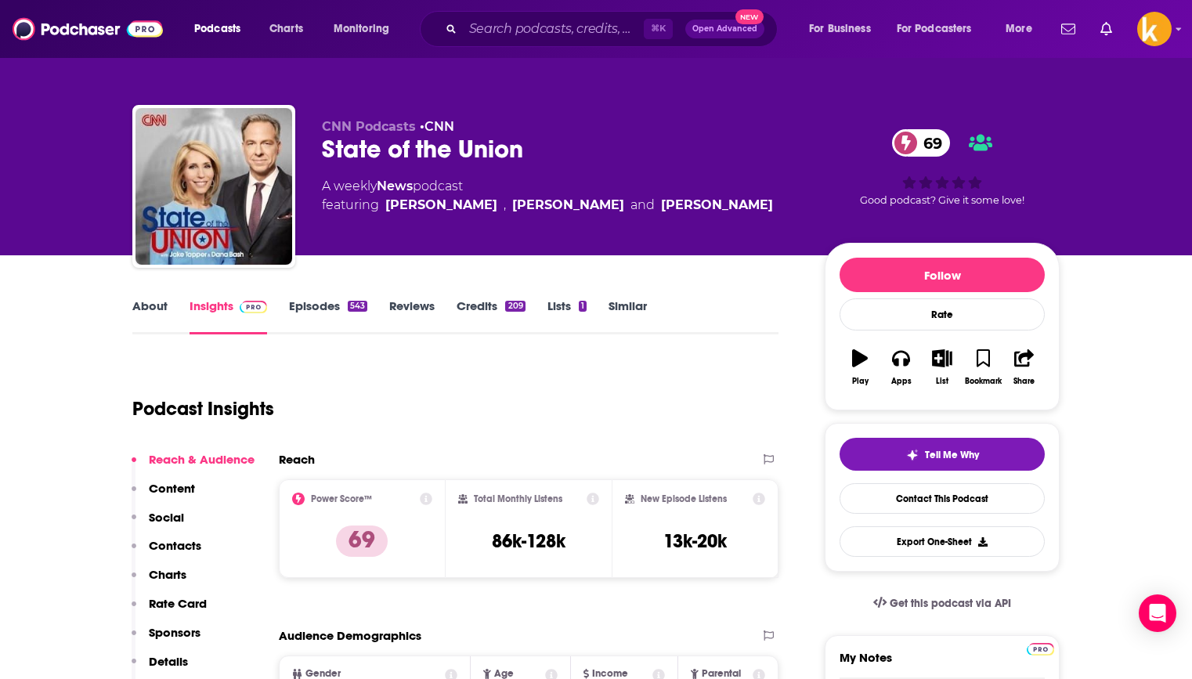
click at [589, 42] on div "⌘ K Open Advanced New" at bounding box center [599, 29] width 358 height 36
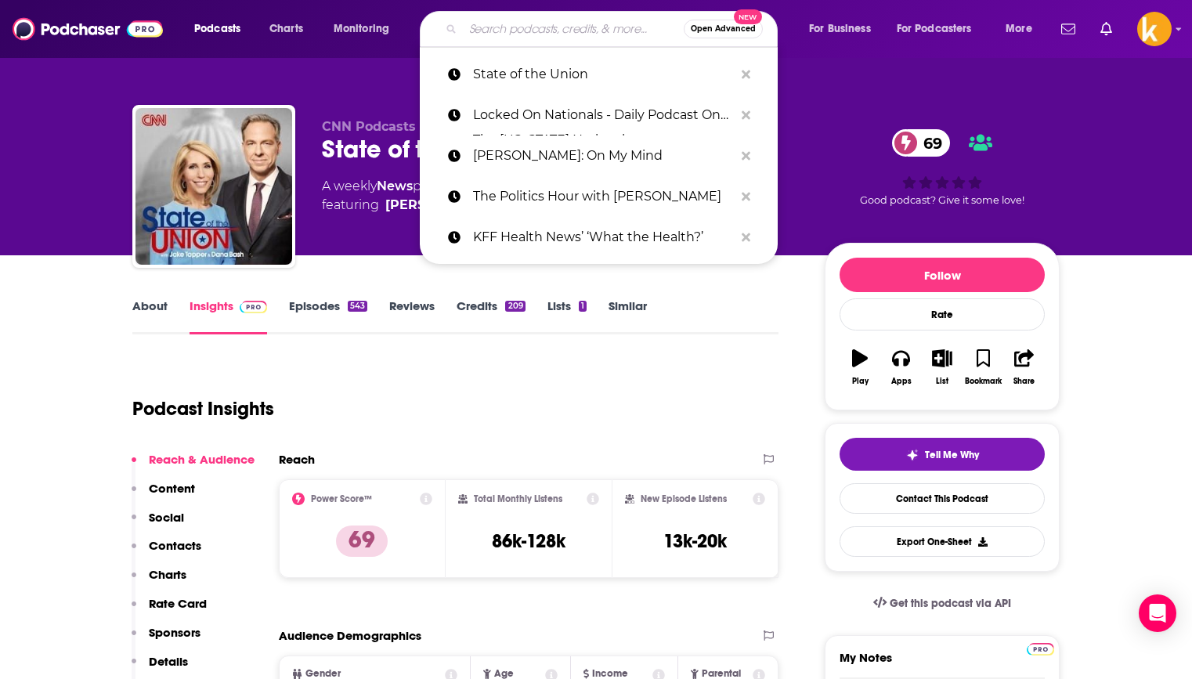
click at [589, 32] on input "Search podcasts, credits, & more..." at bounding box center [573, 28] width 221 height 25
paste input "Hearing the Council"
type input "Hearing the Council"
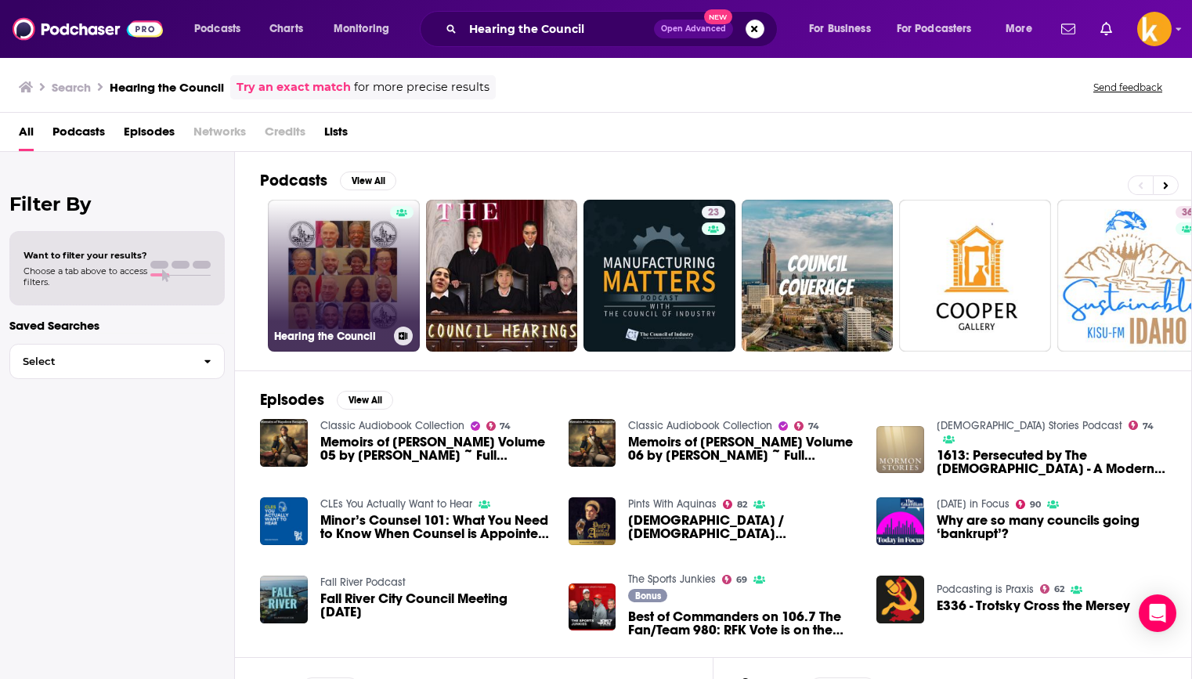
click at [348, 254] on link "Hearing the Council" at bounding box center [344, 276] width 152 height 152
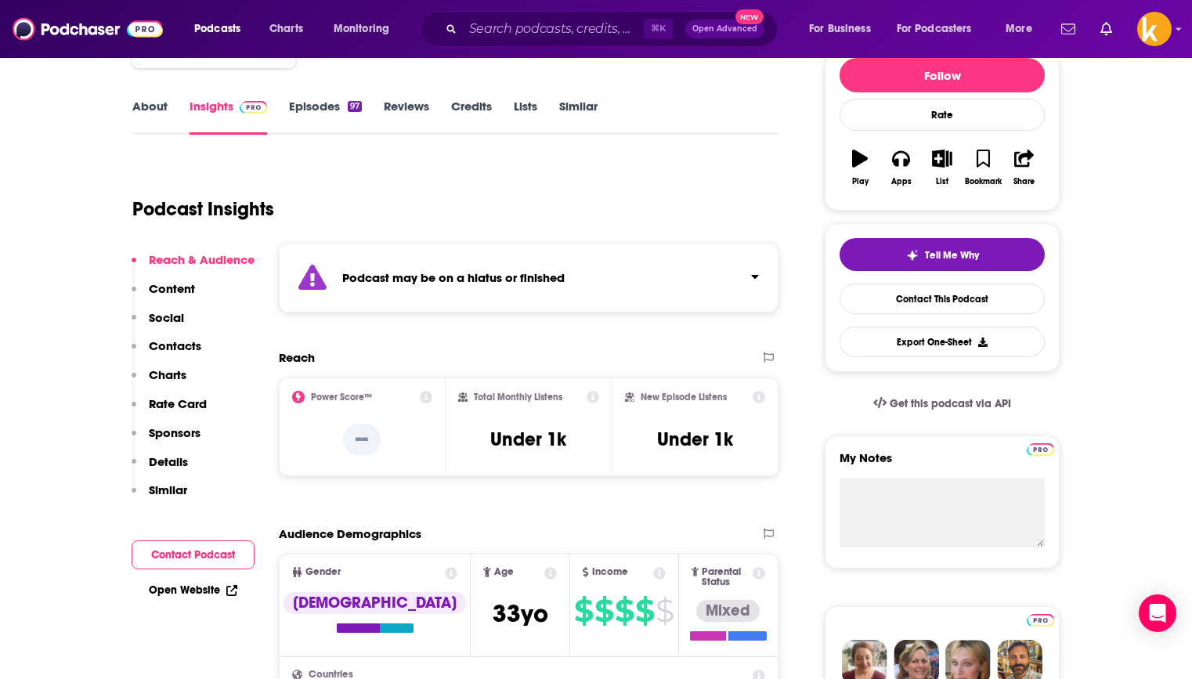
scroll to position [899, 0]
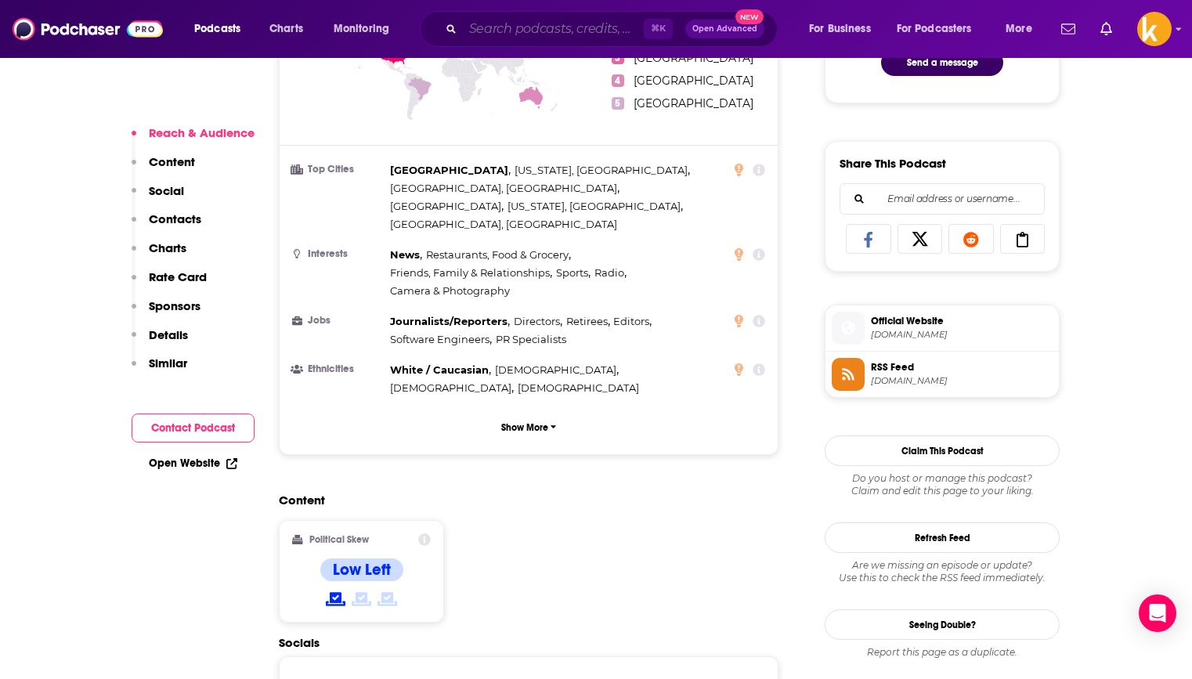
click at [570, 27] on input "Search podcasts, credits, & more..." at bounding box center [553, 28] width 181 height 25
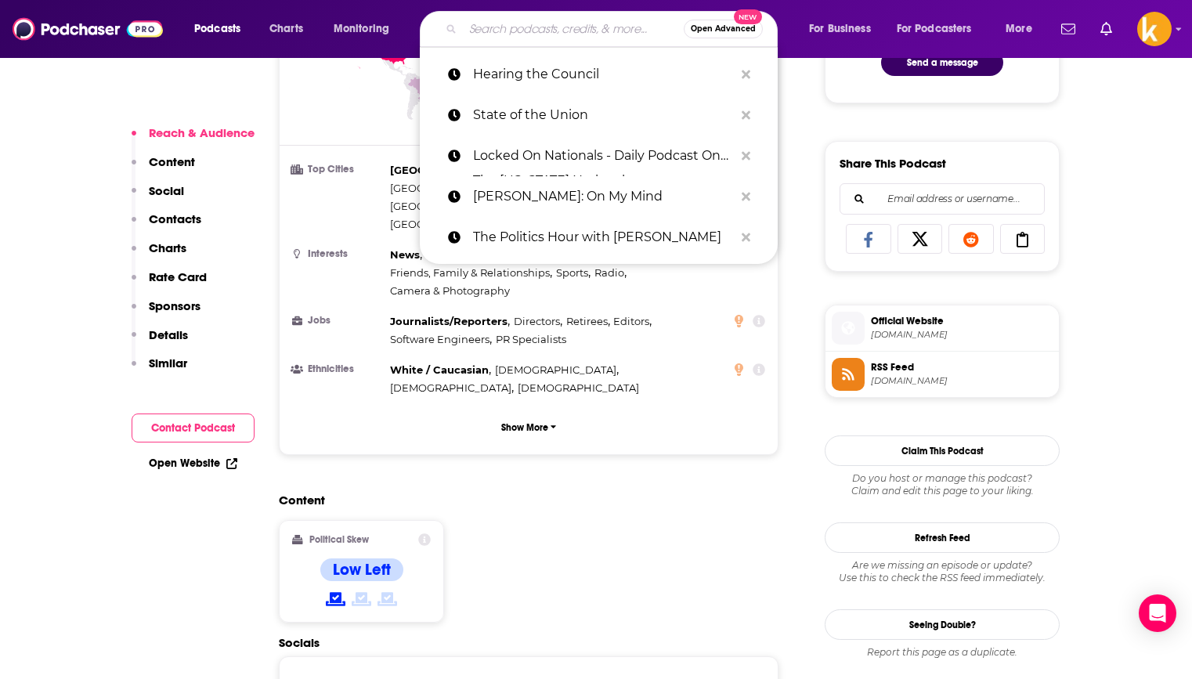
paste input "What's Working in [US_STATE]"
type input "What's Working in [US_STATE]"
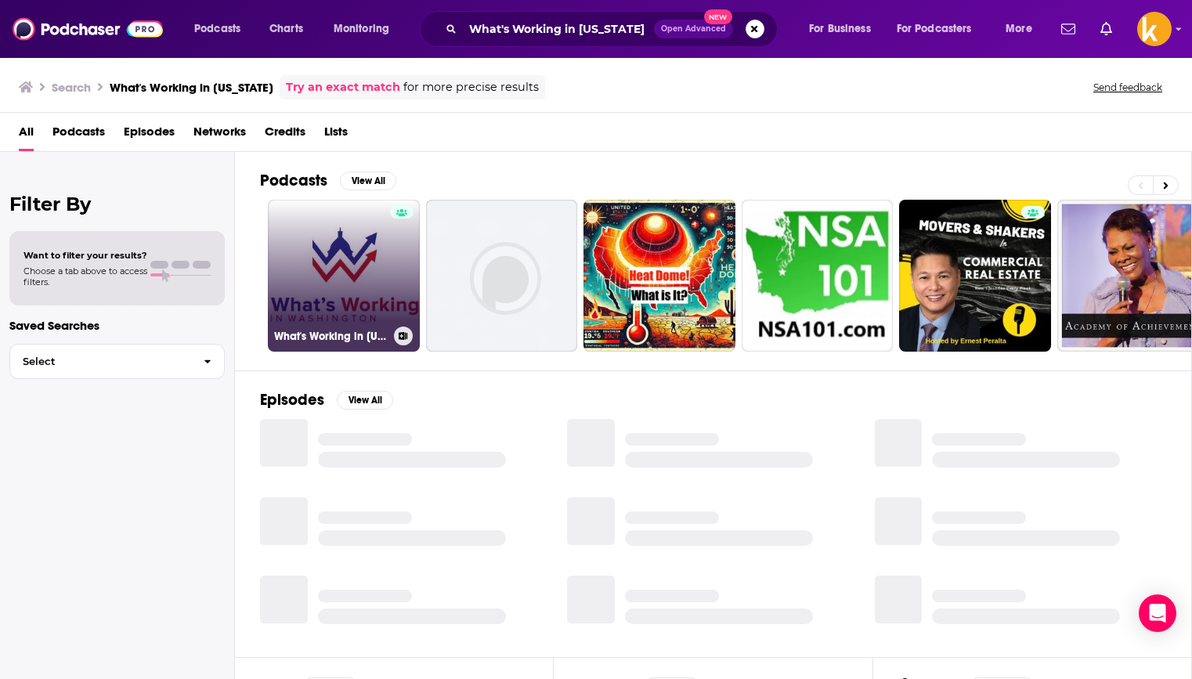
click at [347, 257] on link "What's Working in [US_STATE]" at bounding box center [344, 276] width 152 height 152
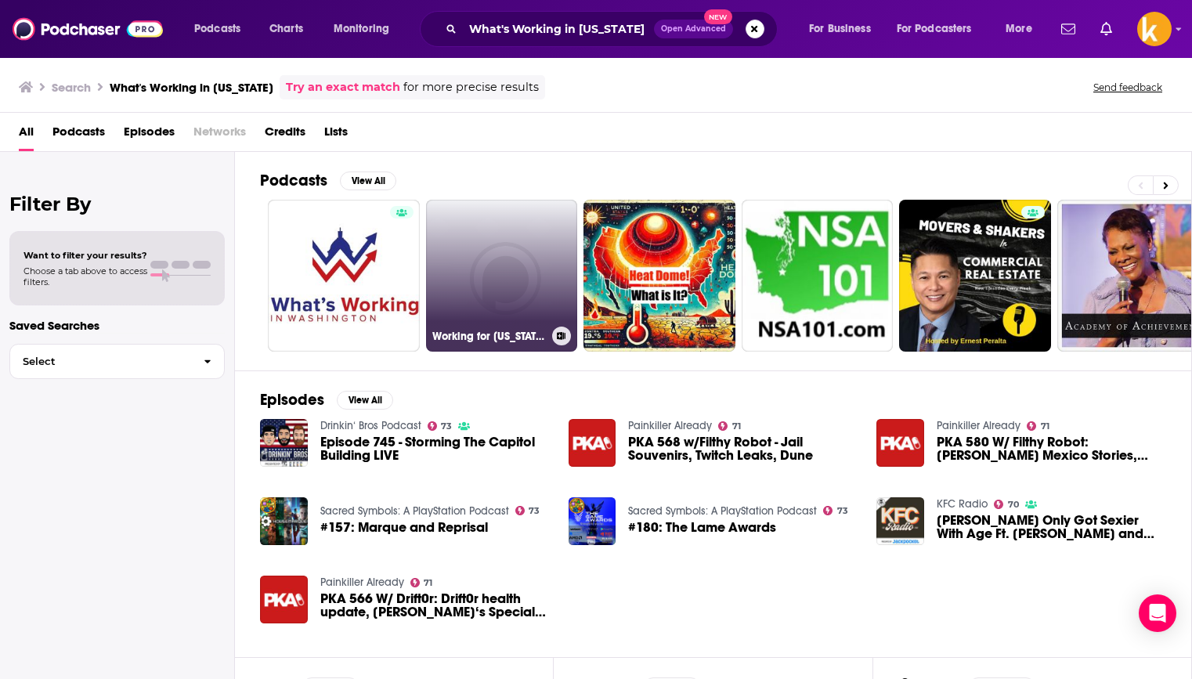
click at [512, 278] on link "Working for [US_STATE]'s Future - Video" at bounding box center [502, 276] width 152 height 152
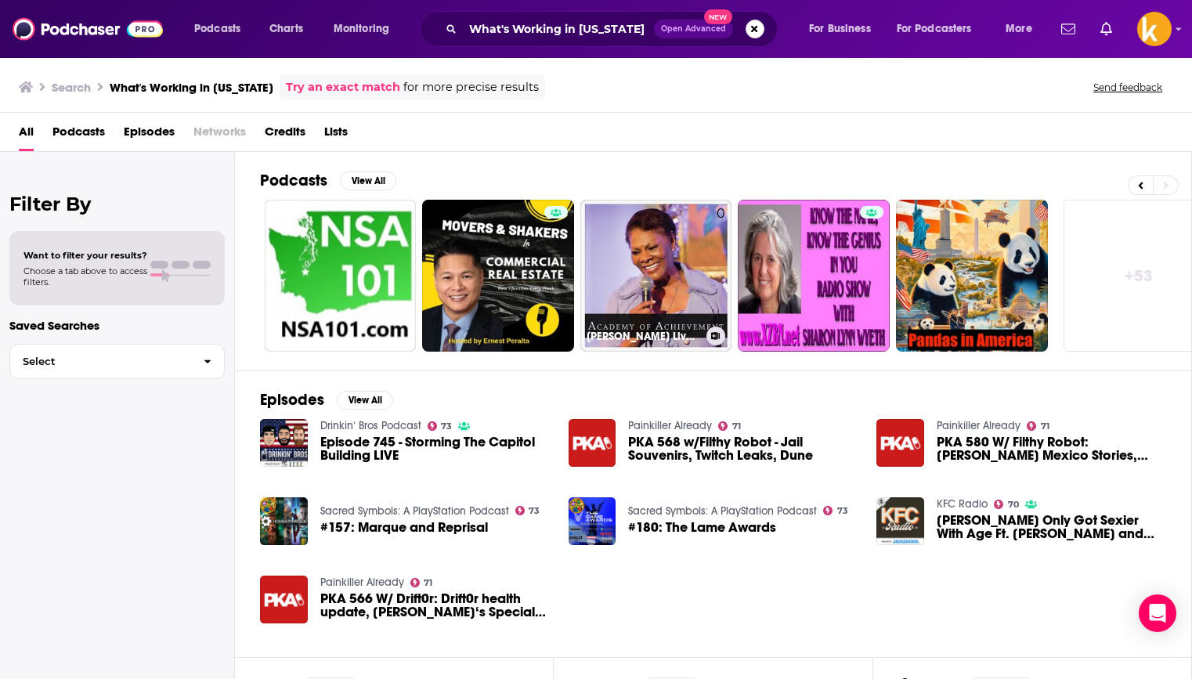
scroll to position [0, 507]
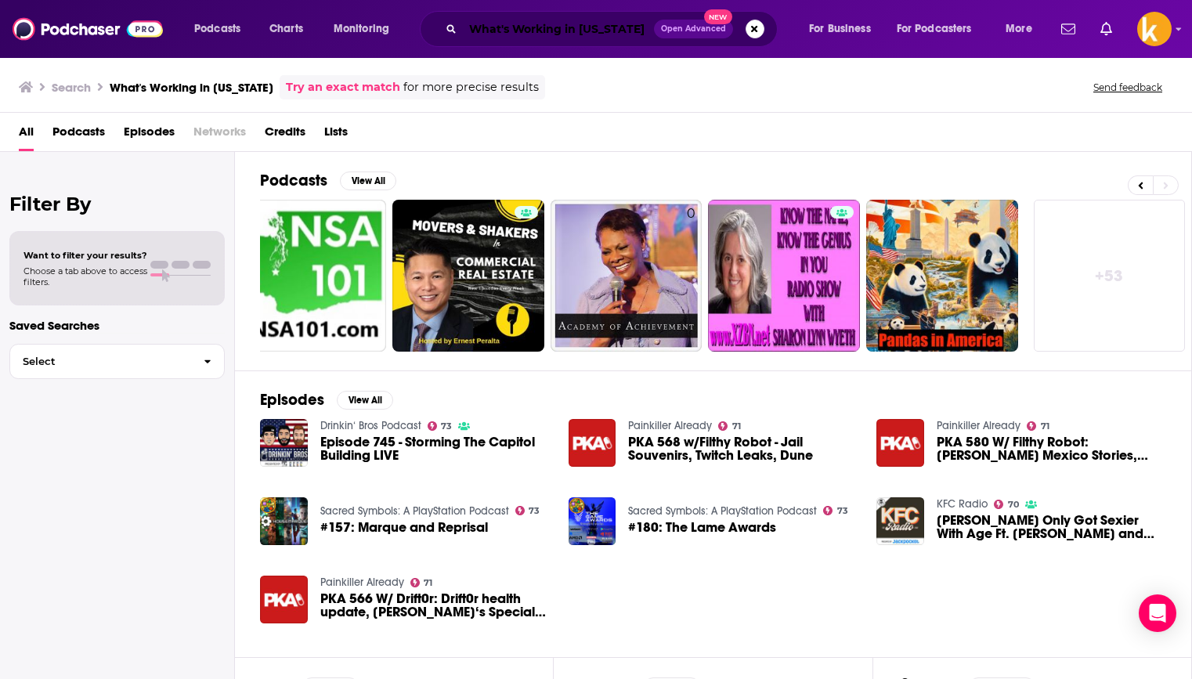
click at [565, 39] on input "What's Working in [US_STATE]" at bounding box center [558, 28] width 191 height 25
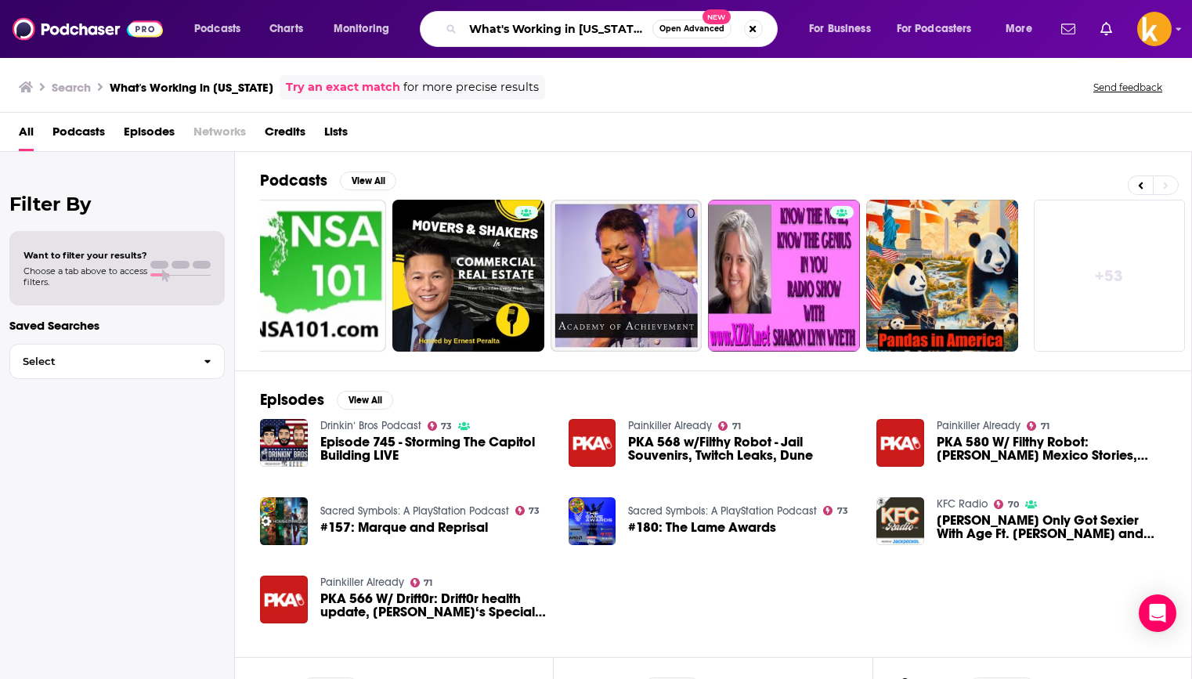
click at [565, 39] on input "What's Working in [US_STATE]" at bounding box center [558, 28] width 190 height 25
paste input "District of Sports"
type input "District of Sports"
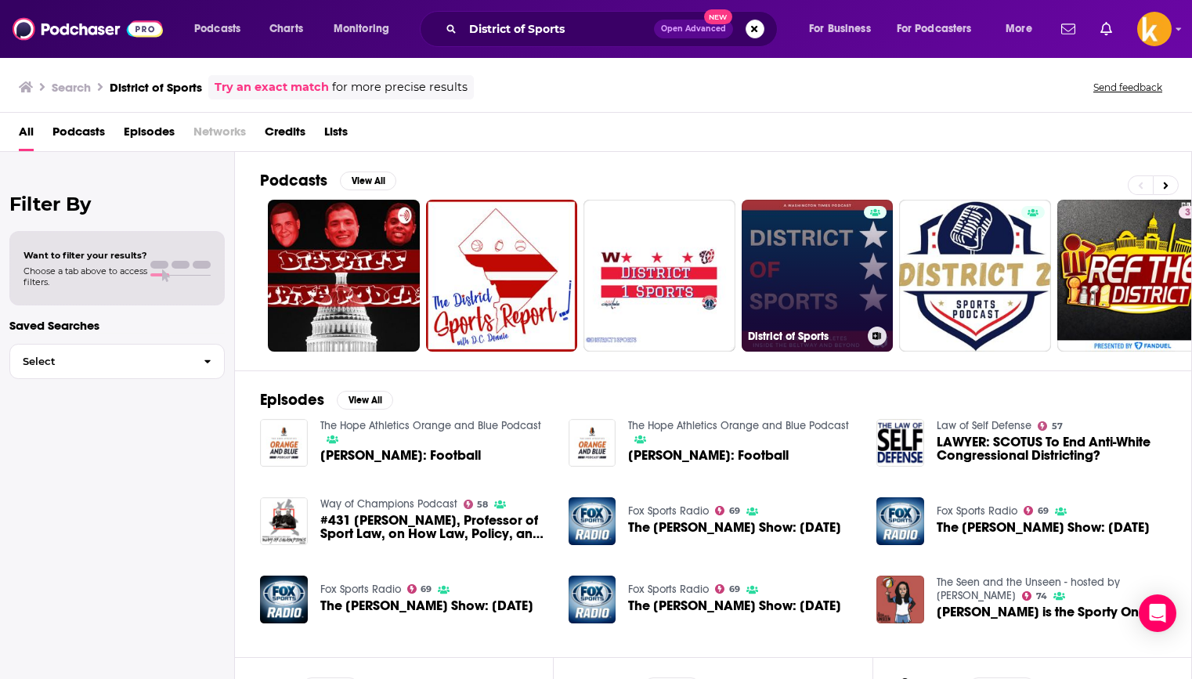
click at [789, 283] on link "District of Sports" at bounding box center [818, 276] width 152 height 152
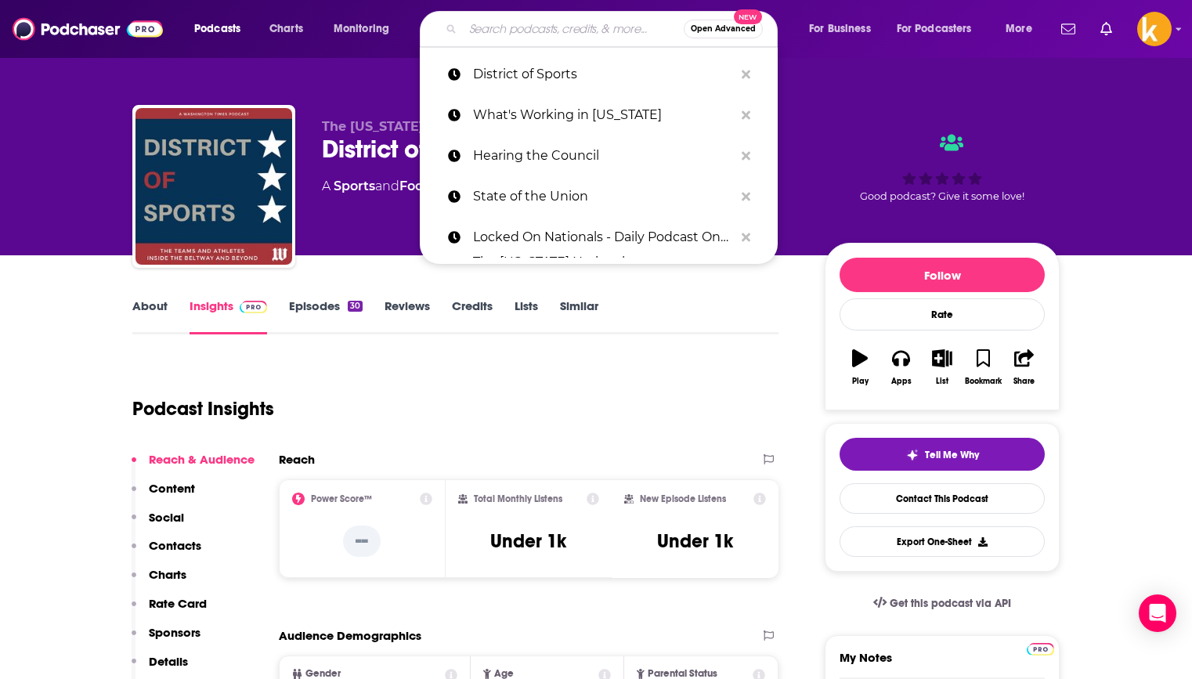
click at [551, 27] on input "Search podcasts, credits, & more..." at bounding box center [573, 28] width 221 height 25
paste input "From the Lobby with Jack O’Donnell"
type input "From the Lobby with Jack O’Donnell"
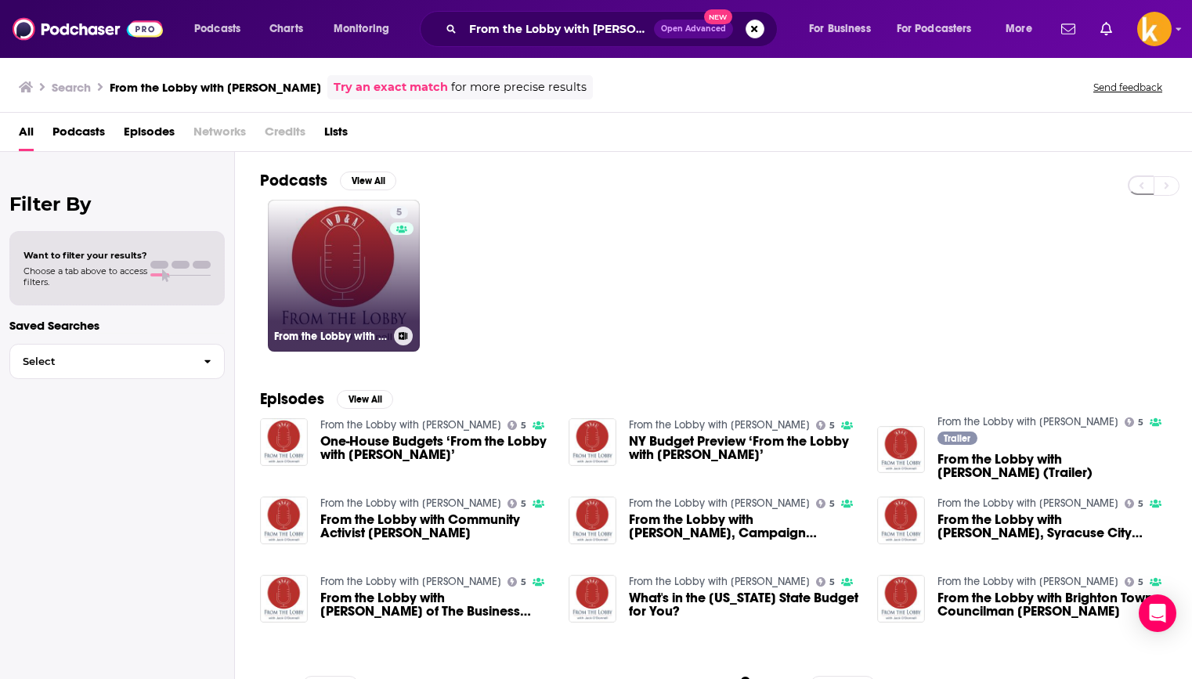
click at [335, 279] on link "5 From the Lobby with Jack O'Donnell" at bounding box center [344, 276] width 152 height 152
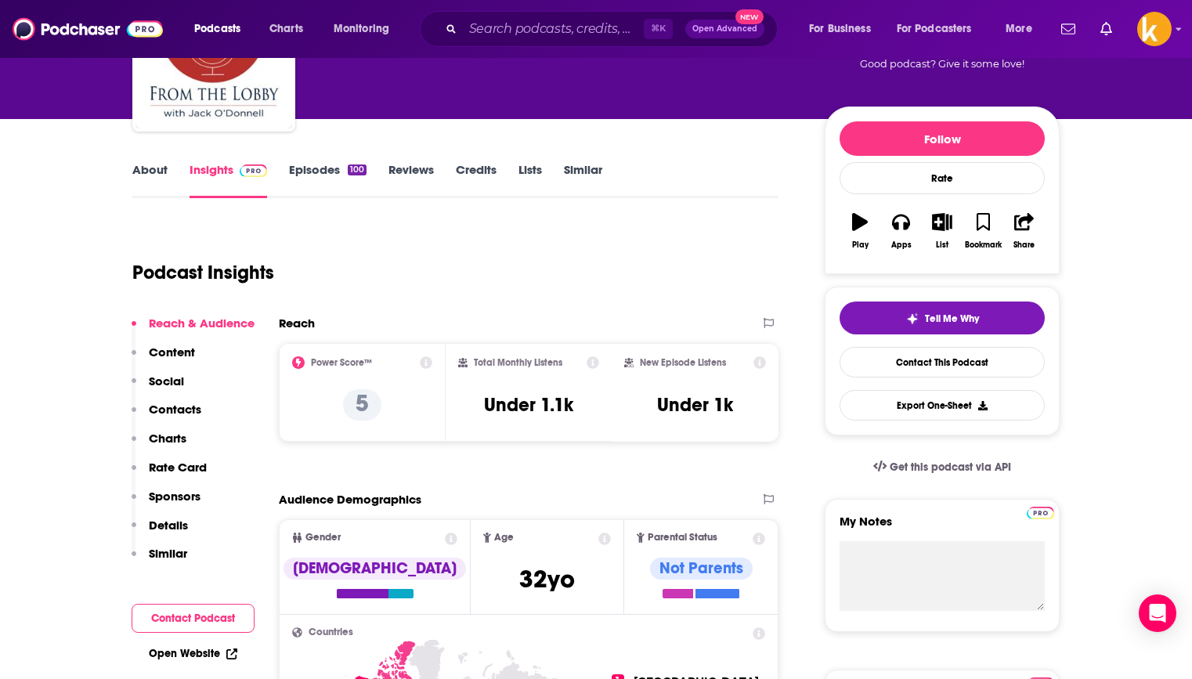
scroll to position [117, 0]
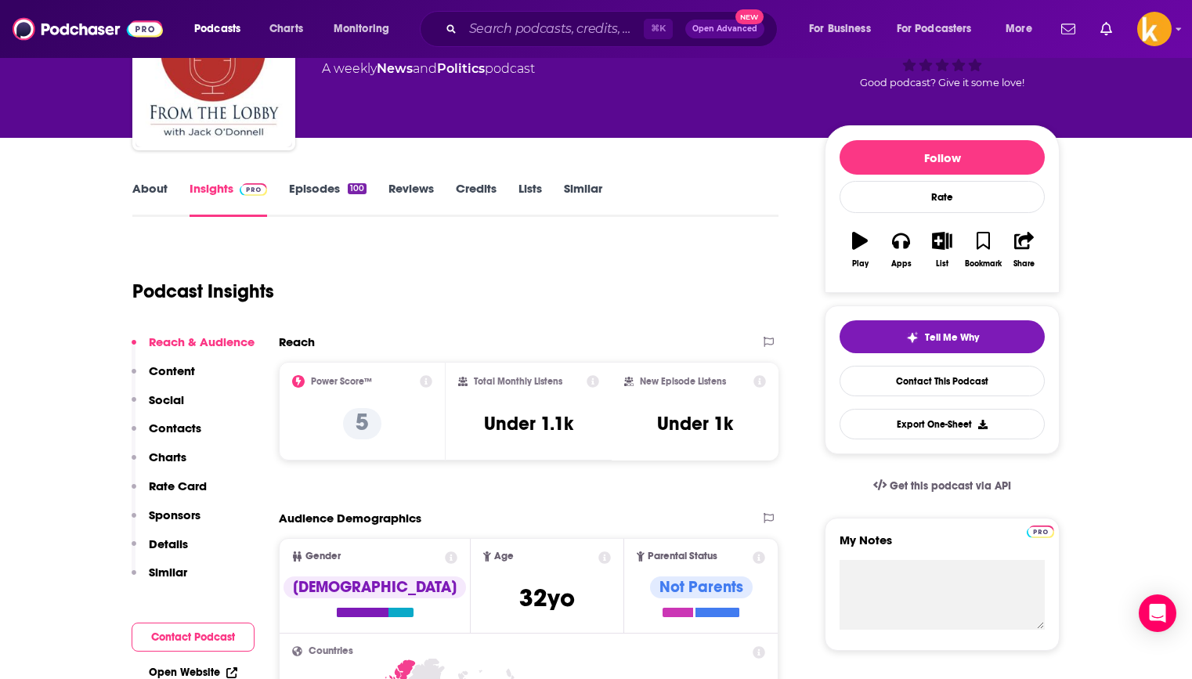
click at [586, 15] on div "⌘ K Open Advanced New" at bounding box center [599, 29] width 358 height 36
click at [586, 25] on input "Search podcasts, credits, & more..." at bounding box center [553, 28] width 181 height 25
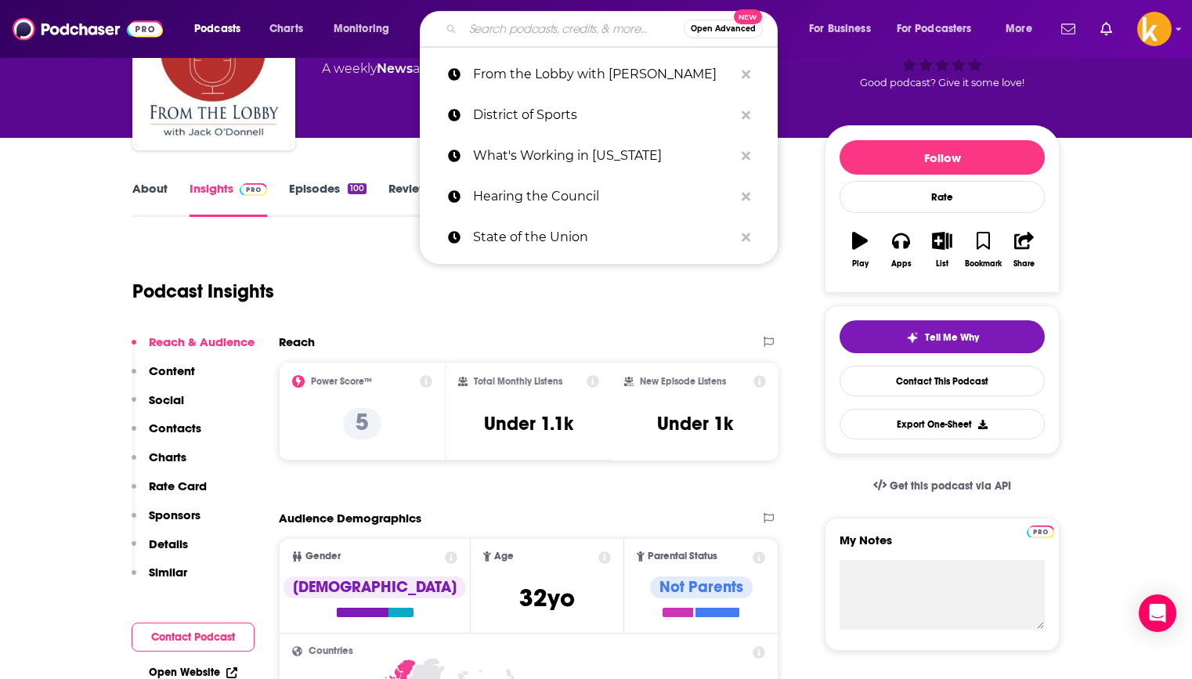
paste input "DC EKG"
type input "DC EKG"
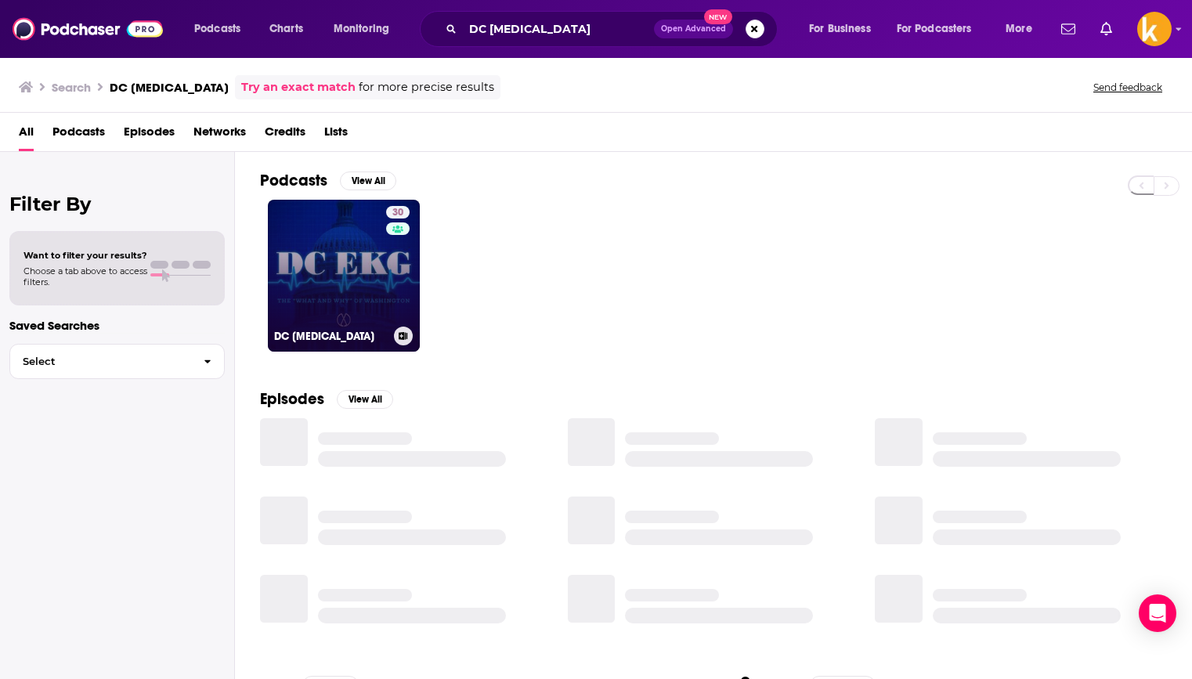
click at [336, 272] on link "30 DC EKG" at bounding box center [344, 276] width 152 height 152
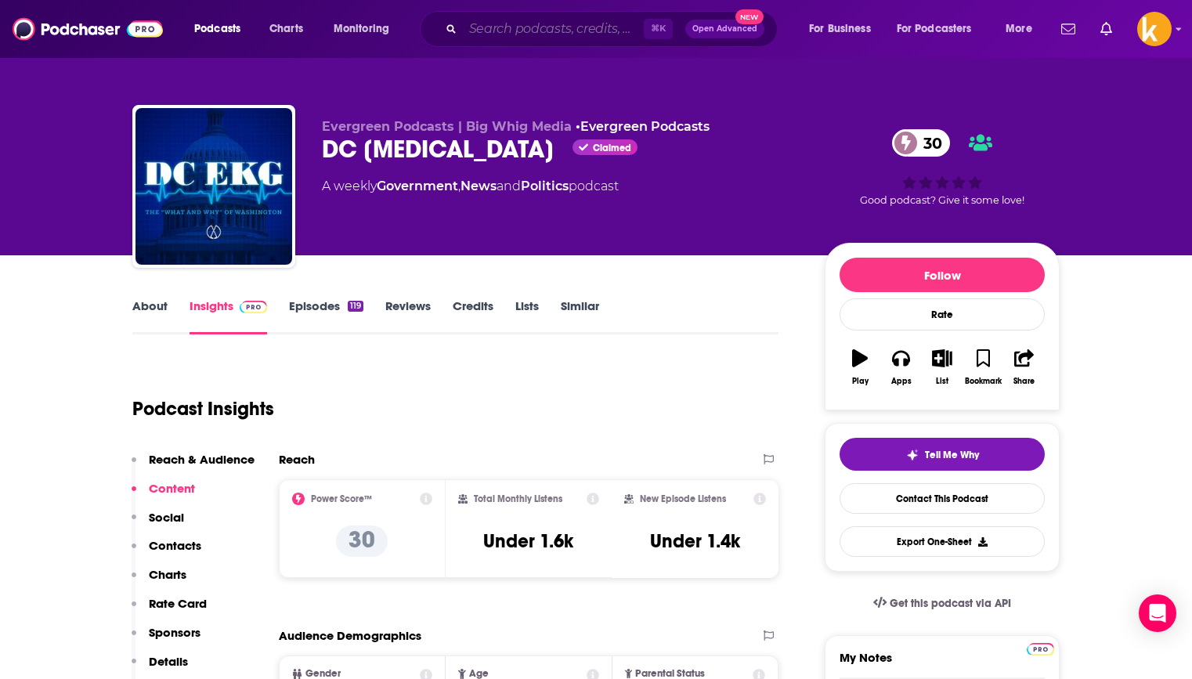
click at [569, 38] on input "Search podcasts, credits, & more..." at bounding box center [553, 28] width 181 height 25
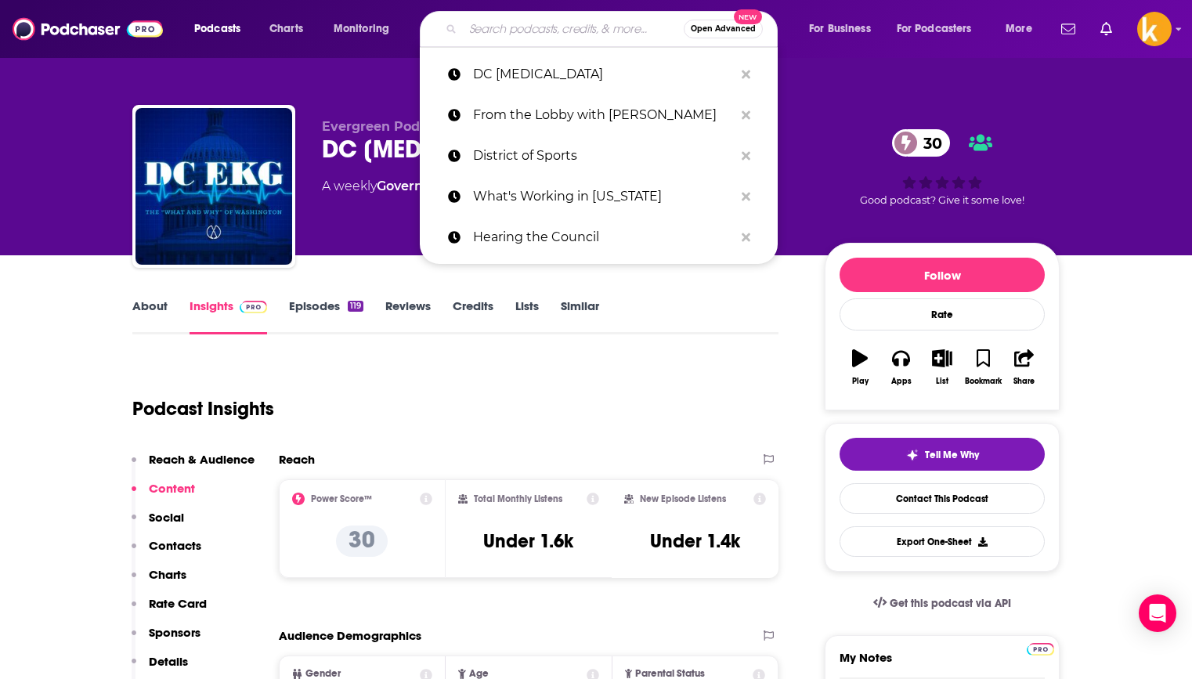
paste input "Fifty Gut Podcast"
type input "Fifty Gut Podcast"
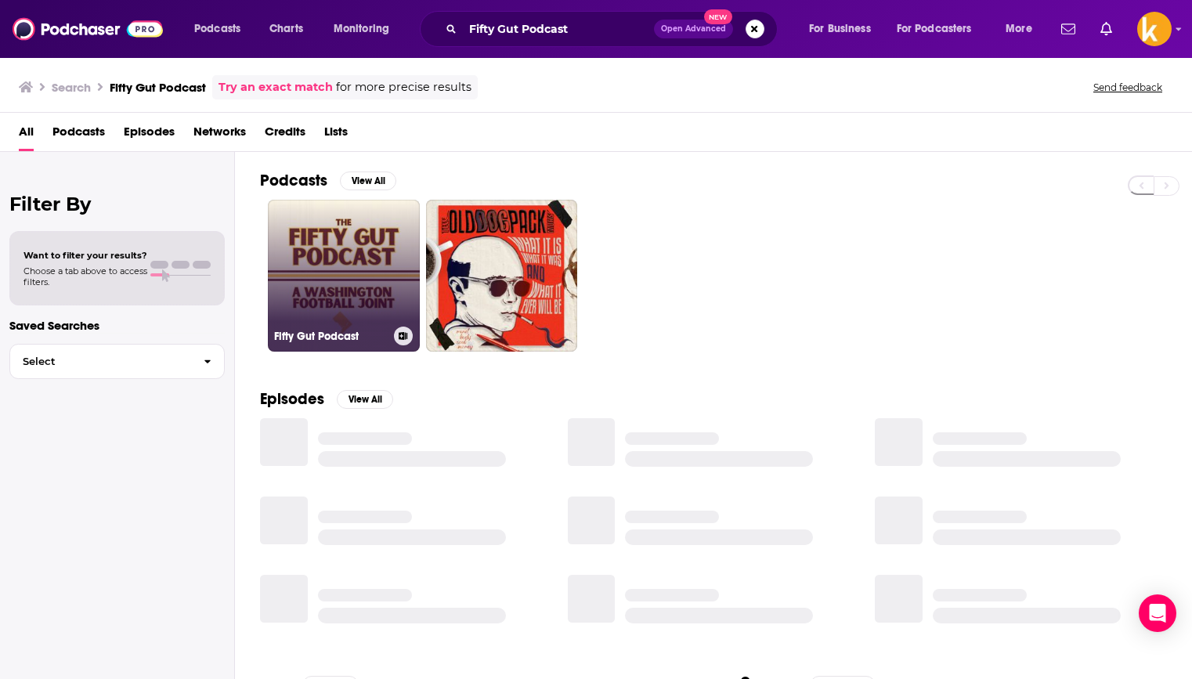
click at [340, 265] on link "Fifty Gut Podcast" at bounding box center [344, 276] width 152 height 152
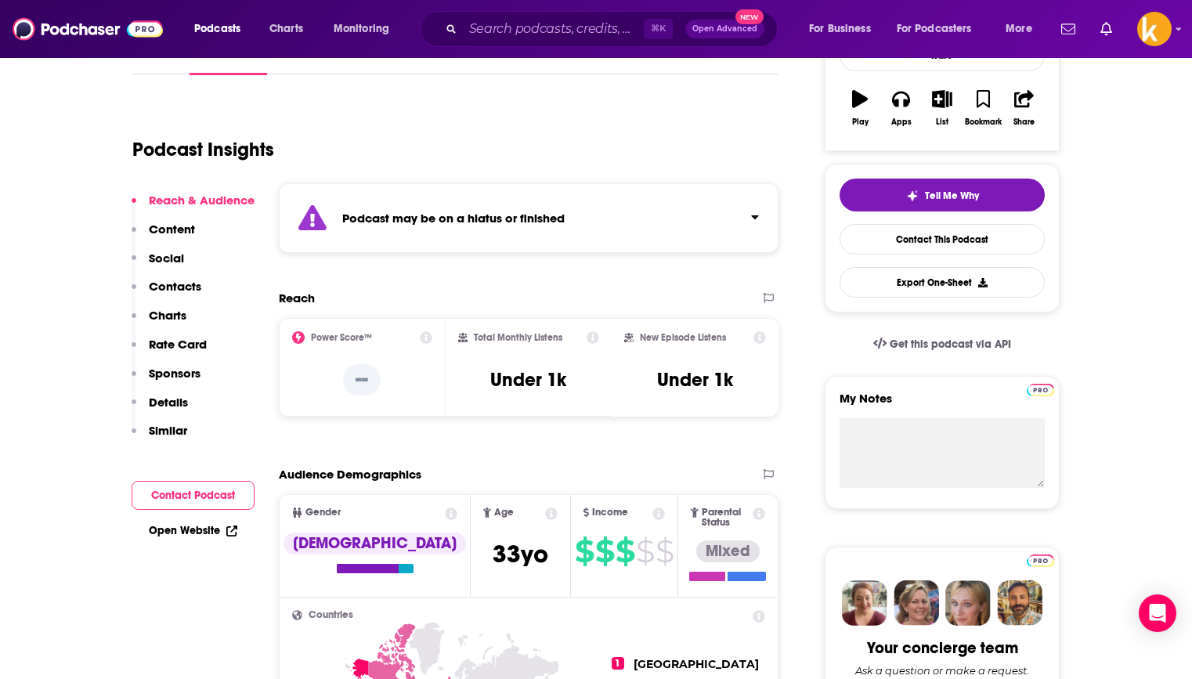
scroll to position [451, 0]
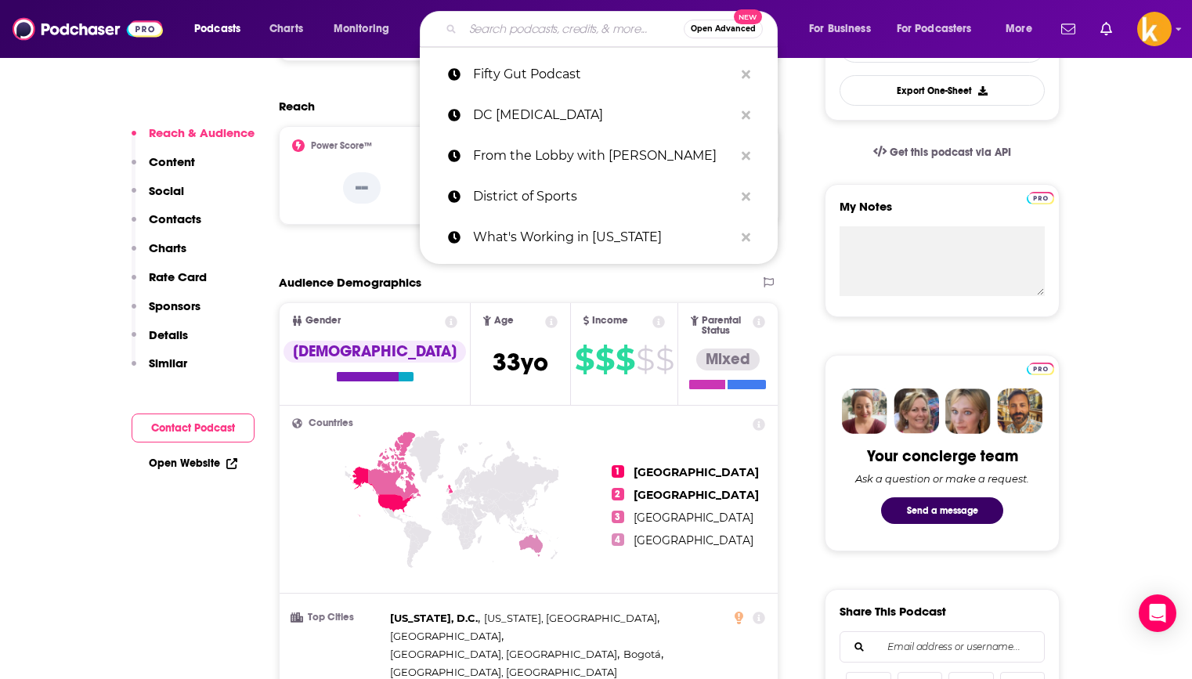
click at [603, 30] on input "Search podcasts, credits, & more..." at bounding box center [573, 28] width 221 height 25
paste input "Drip: A DC Coffee Podcast"
type input "Drip: A DC Coffee Podcast"
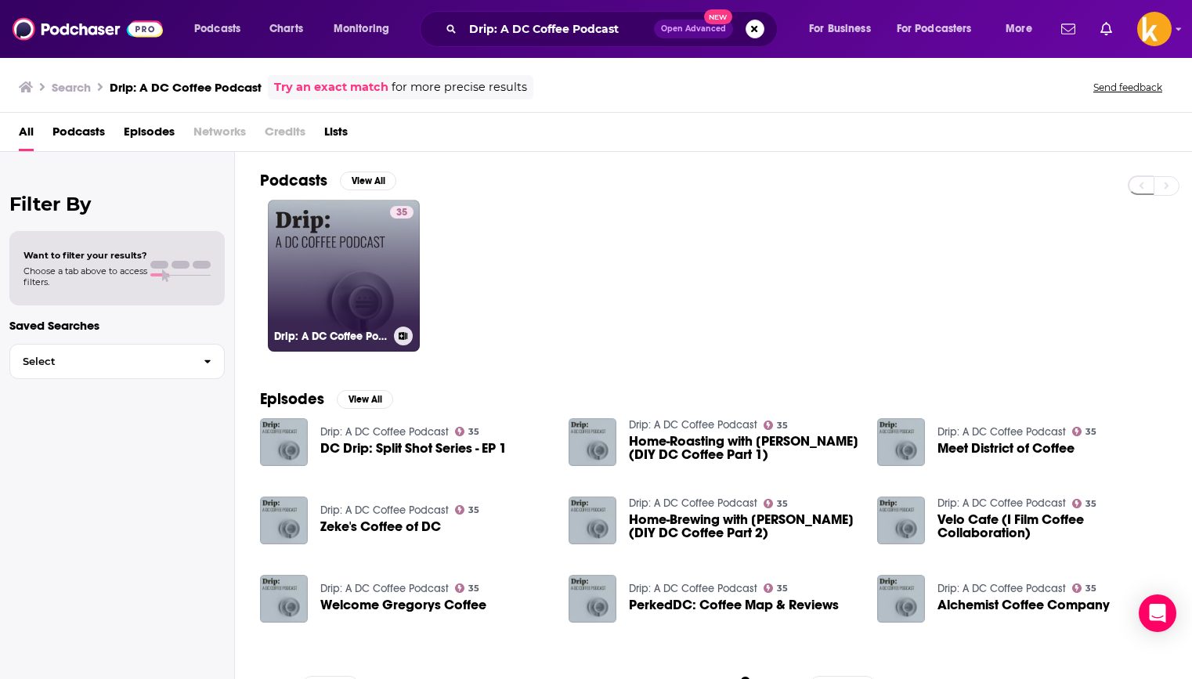
click at [324, 251] on link "35 Drip: A DC Coffee Podcast" at bounding box center [344, 276] width 152 height 152
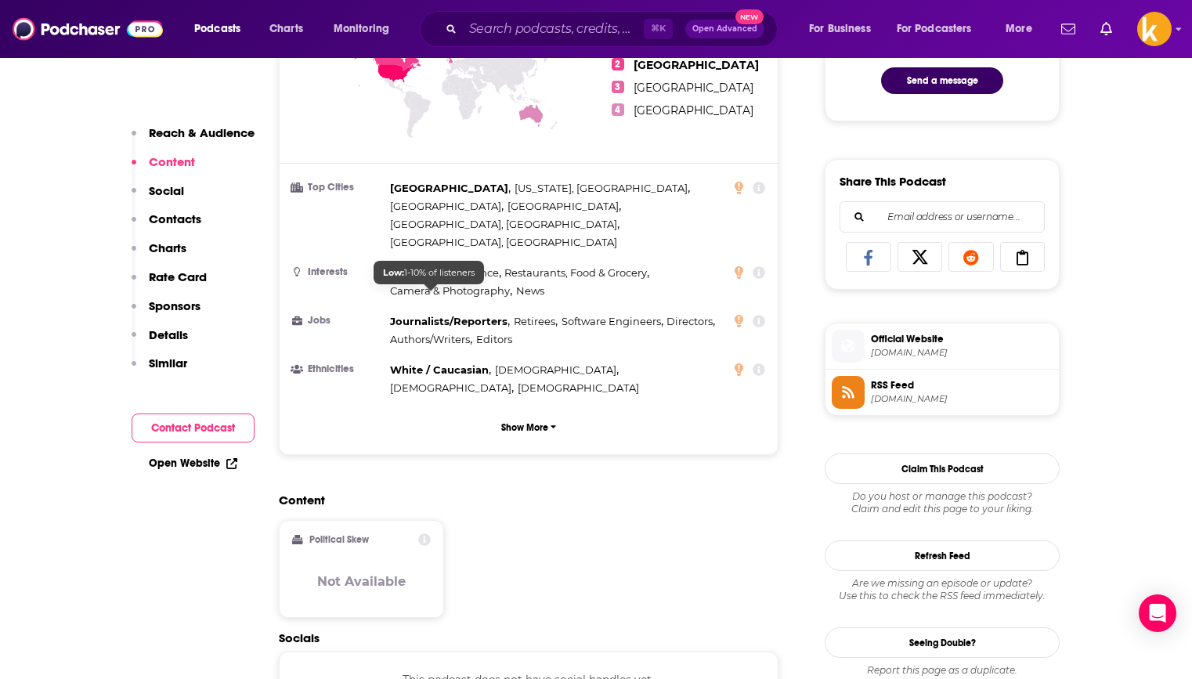
scroll to position [598, 0]
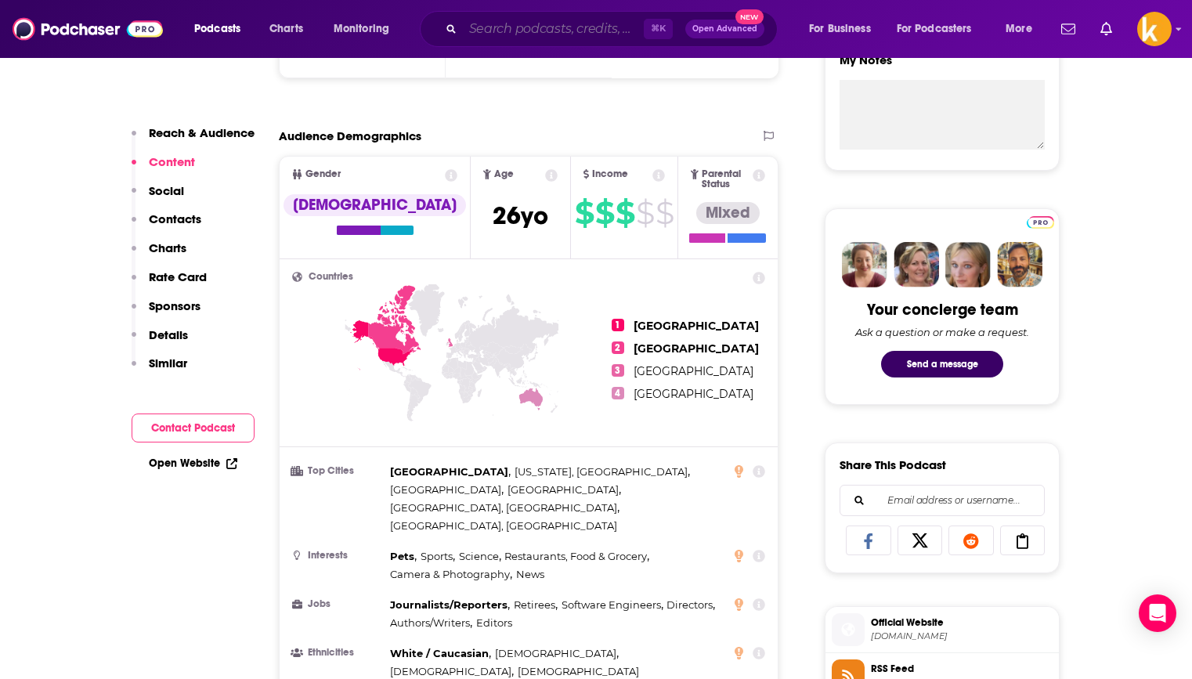
click at [525, 38] on input "Search podcasts, credits, & more..." at bounding box center [553, 28] width 181 height 25
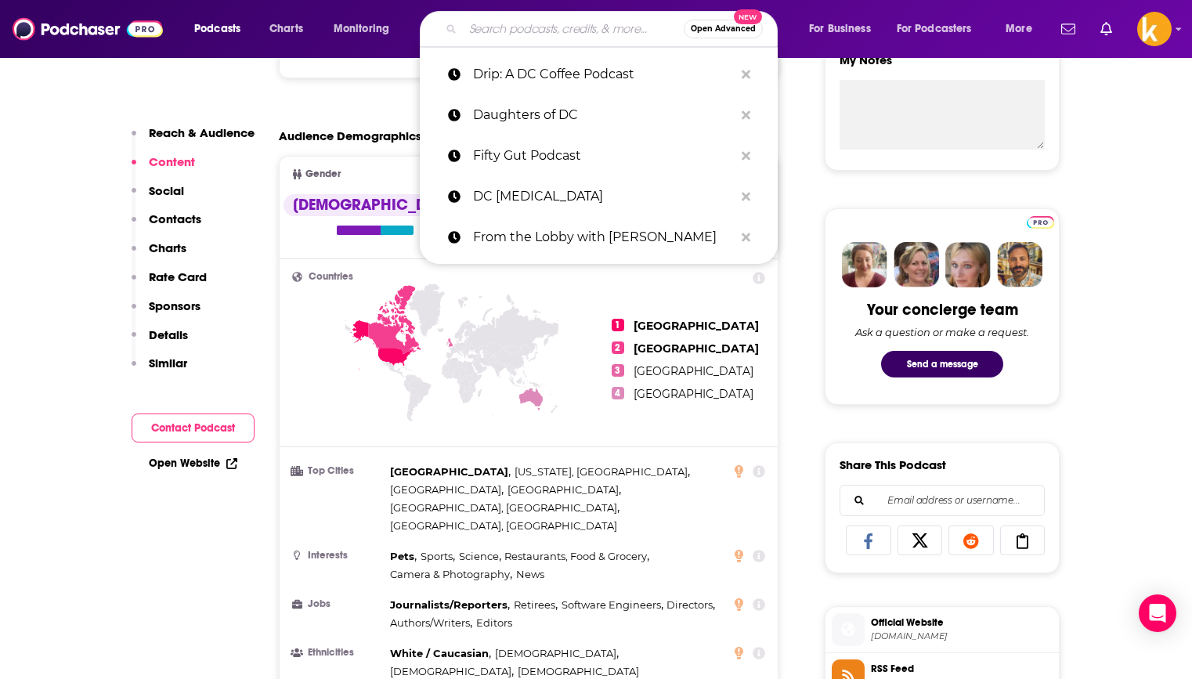
paste input "78. Banned In DC"
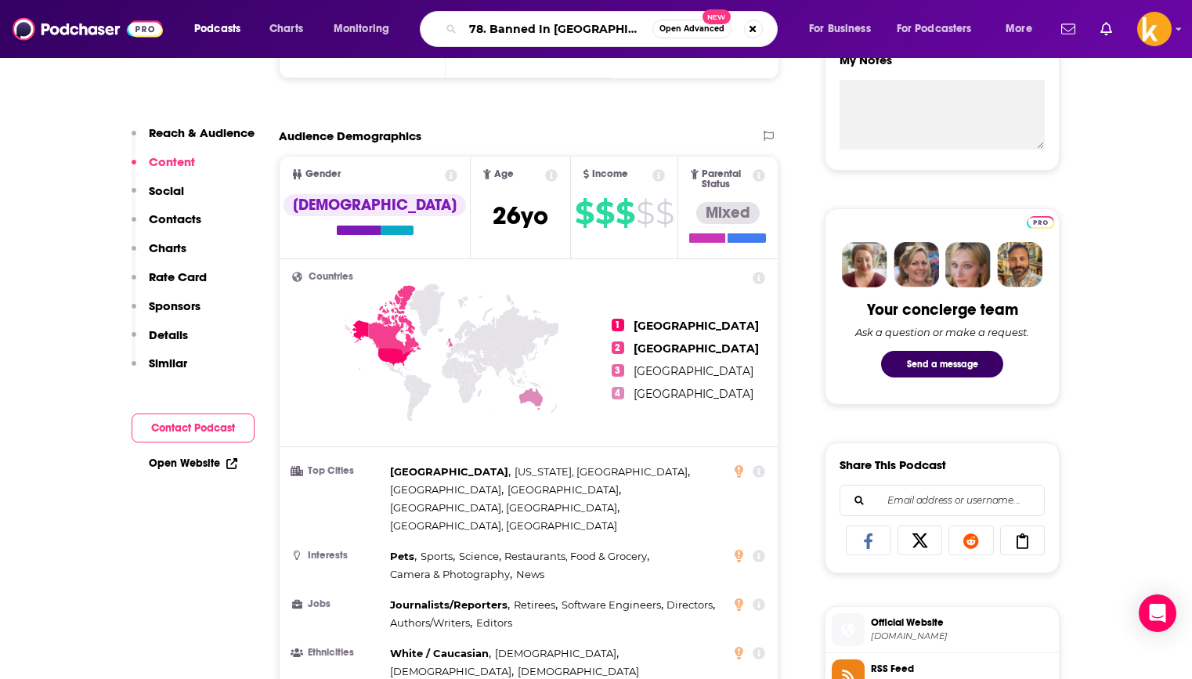
drag, startPoint x: 488, startPoint y: 28, endPoint x: 574, endPoint y: 14, distance: 87.3
click at [518, 24] on input "78. Banned In DC" at bounding box center [558, 28] width 190 height 25
type input "Banned In DC"
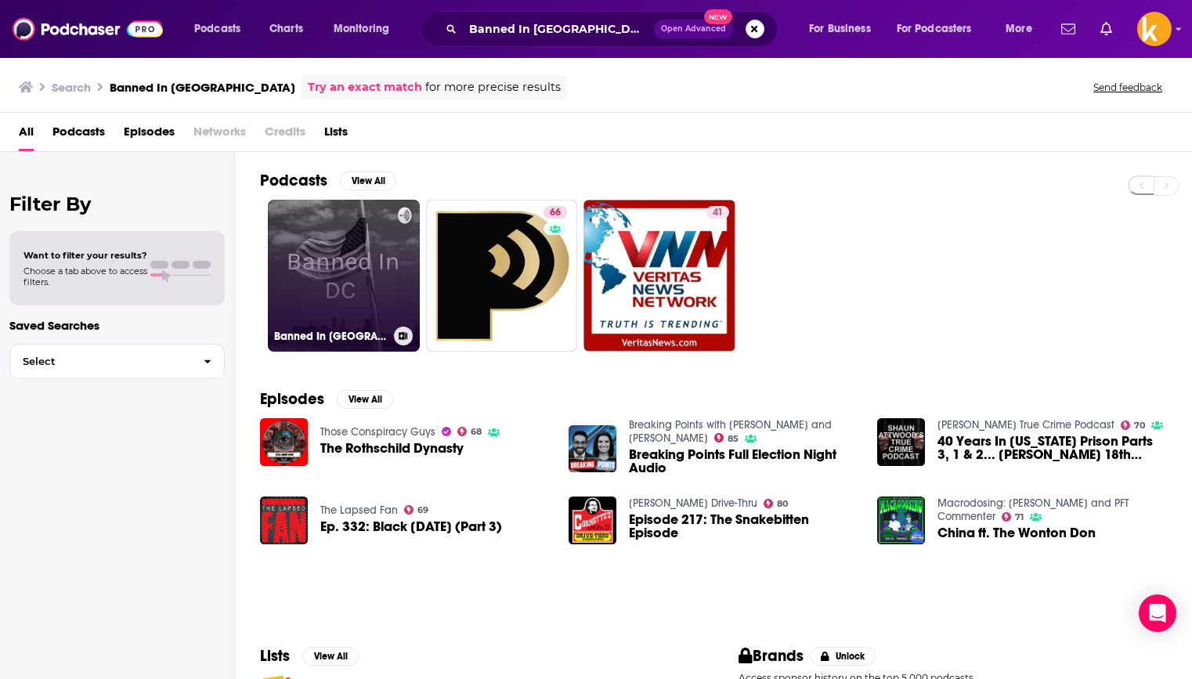
click at [356, 277] on link "Banned In DC" at bounding box center [344, 276] width 152 height 152
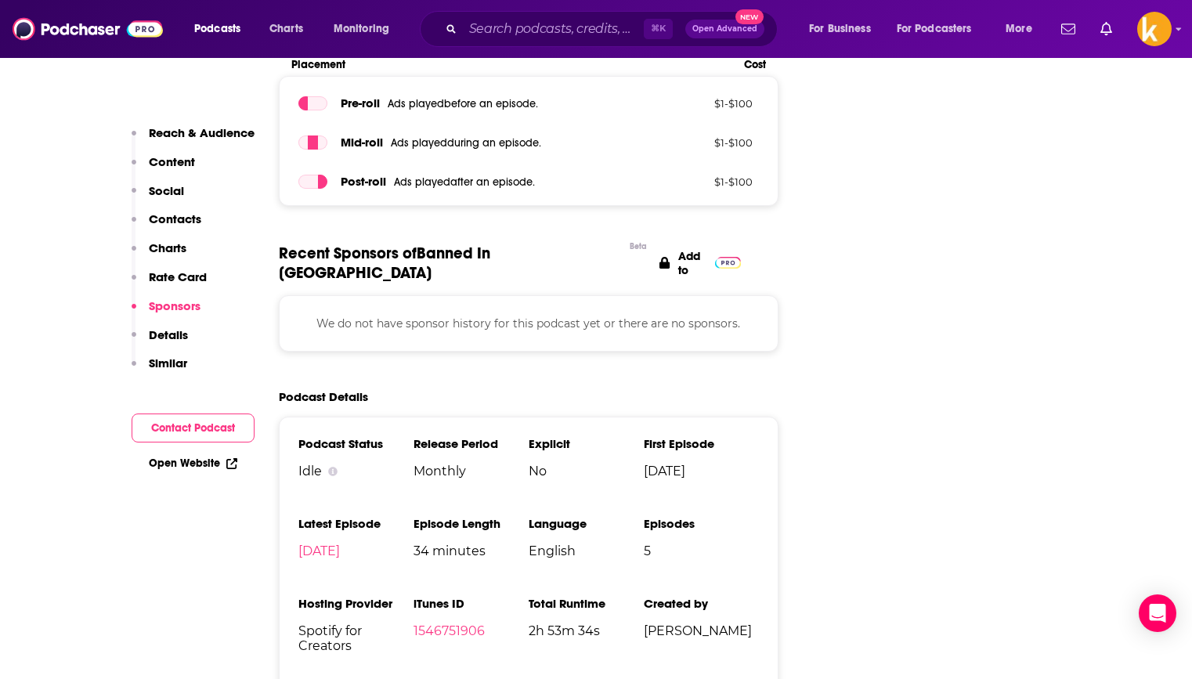
scroll to position [1855, 0]
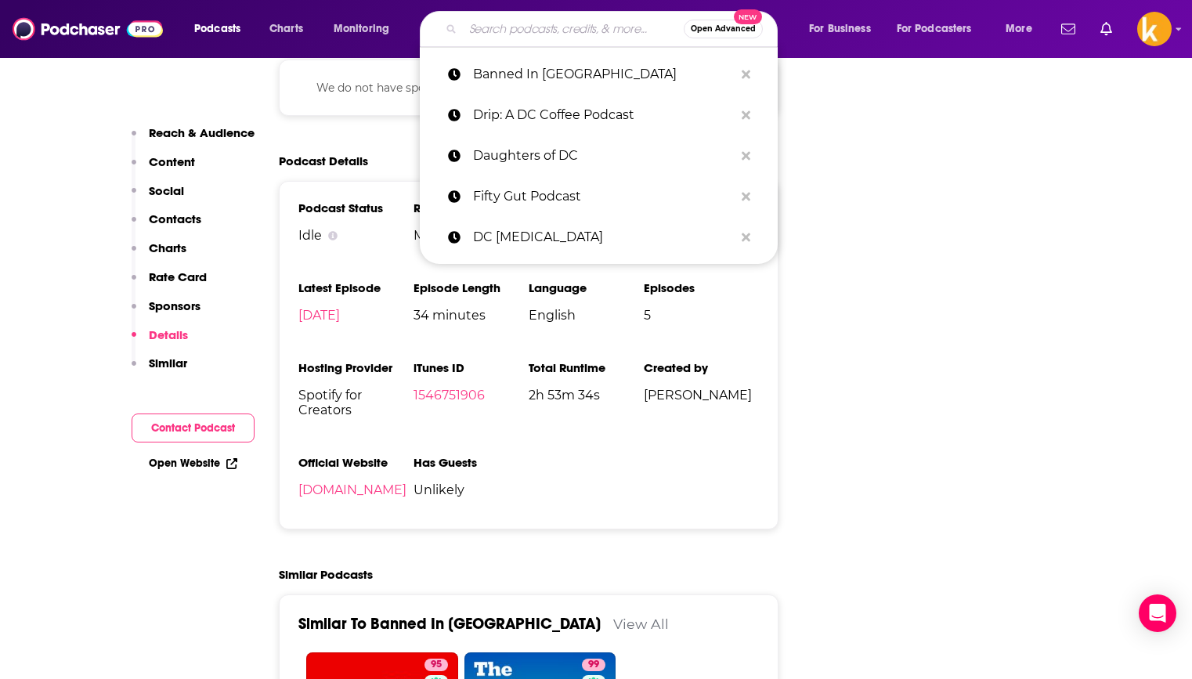
click at [504, 28] on input "Search podcasts, credits, & more..." at bounding box center [573, 28] width 221 height 25
paste input "Dish City"
type input "Dish City"
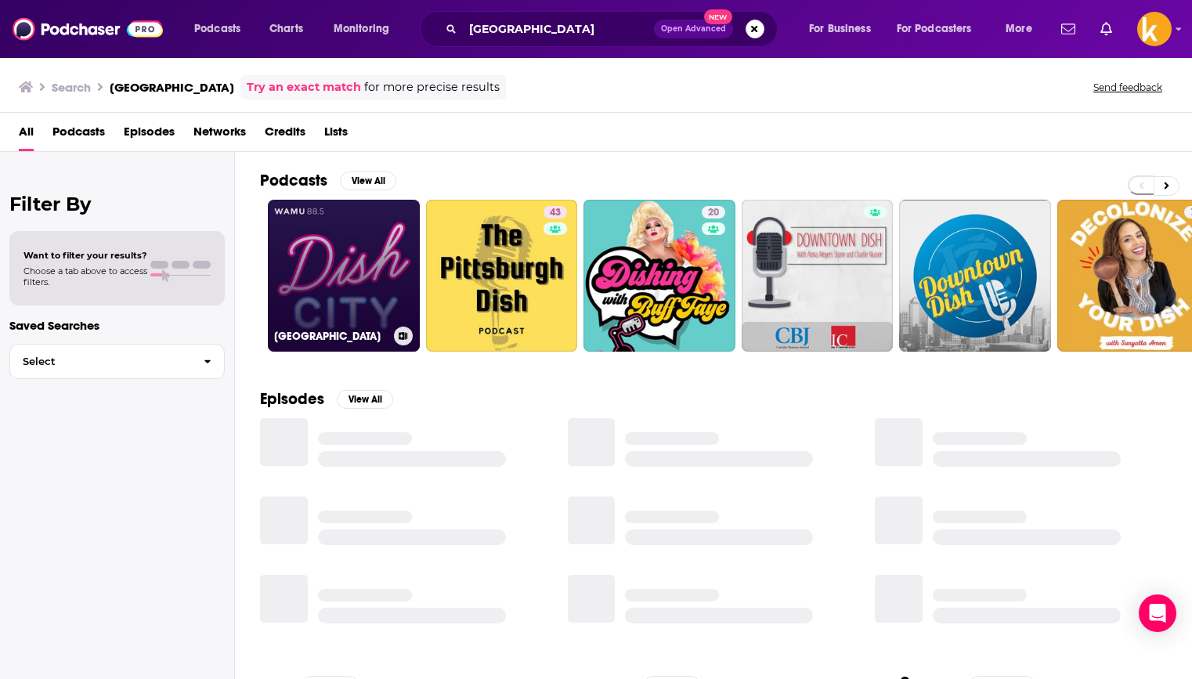
click at [331, 285] on link "Dish City" at bounding box center [344, 276] width 152 height 152
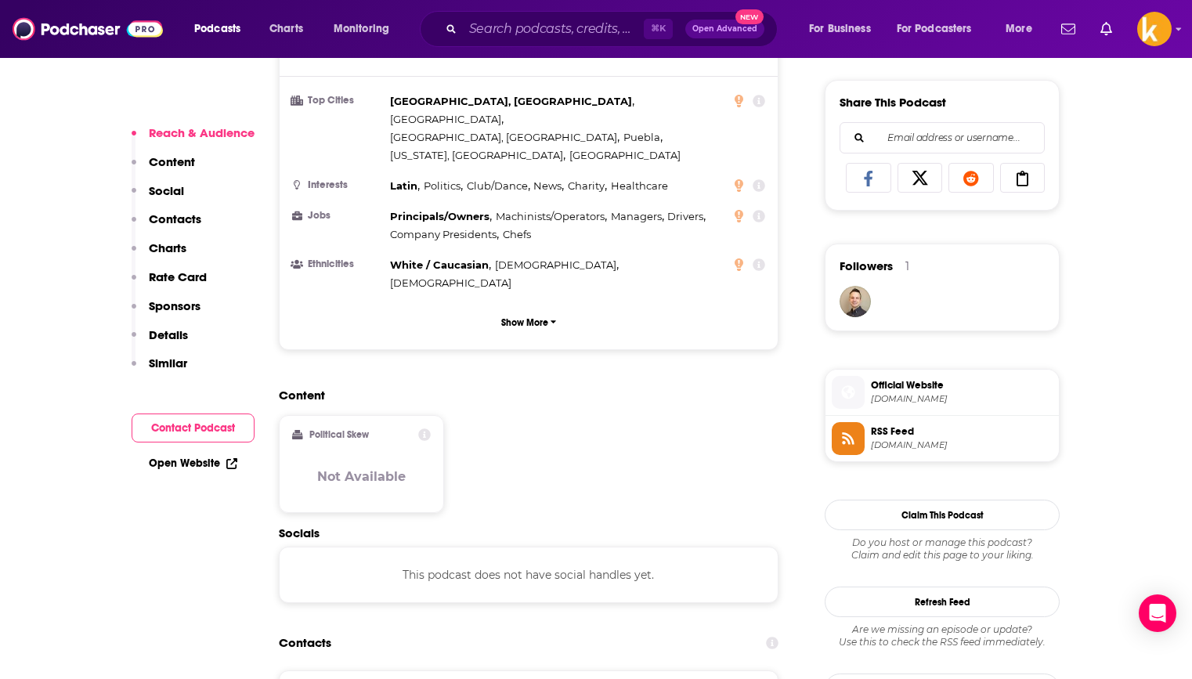
scroll to position [85, 0]
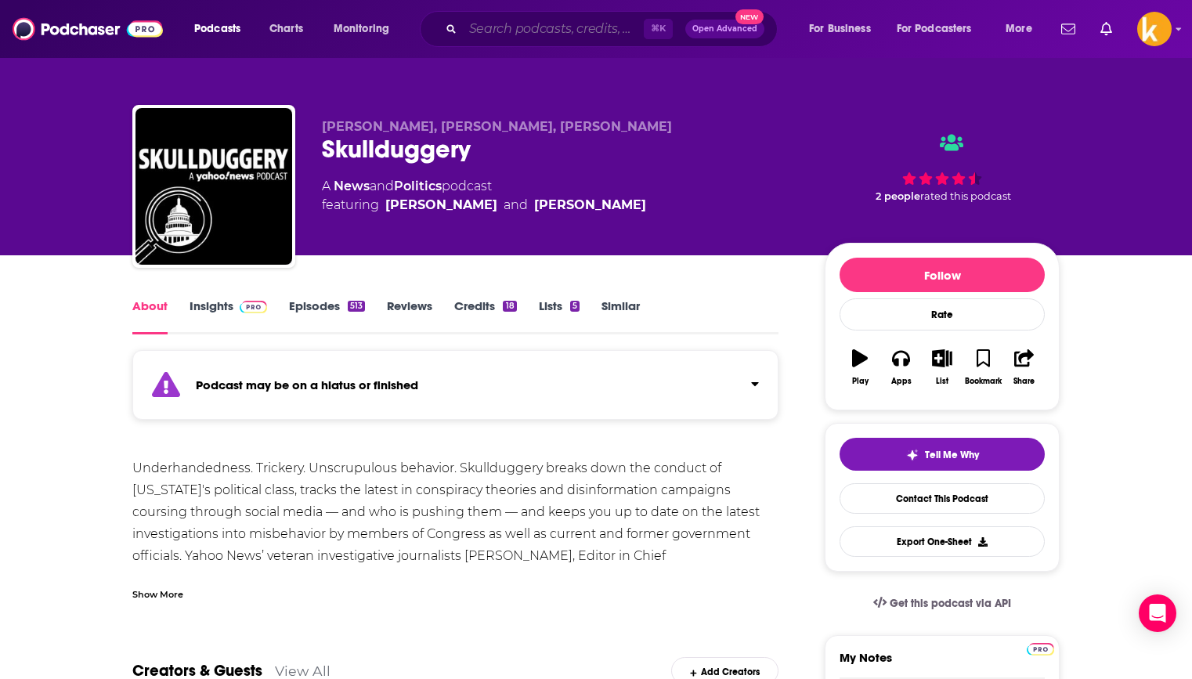
click at [579, 23] on input "Search podcasts, credits, & more..." at bounding box center [553, 28] width 181 height 25
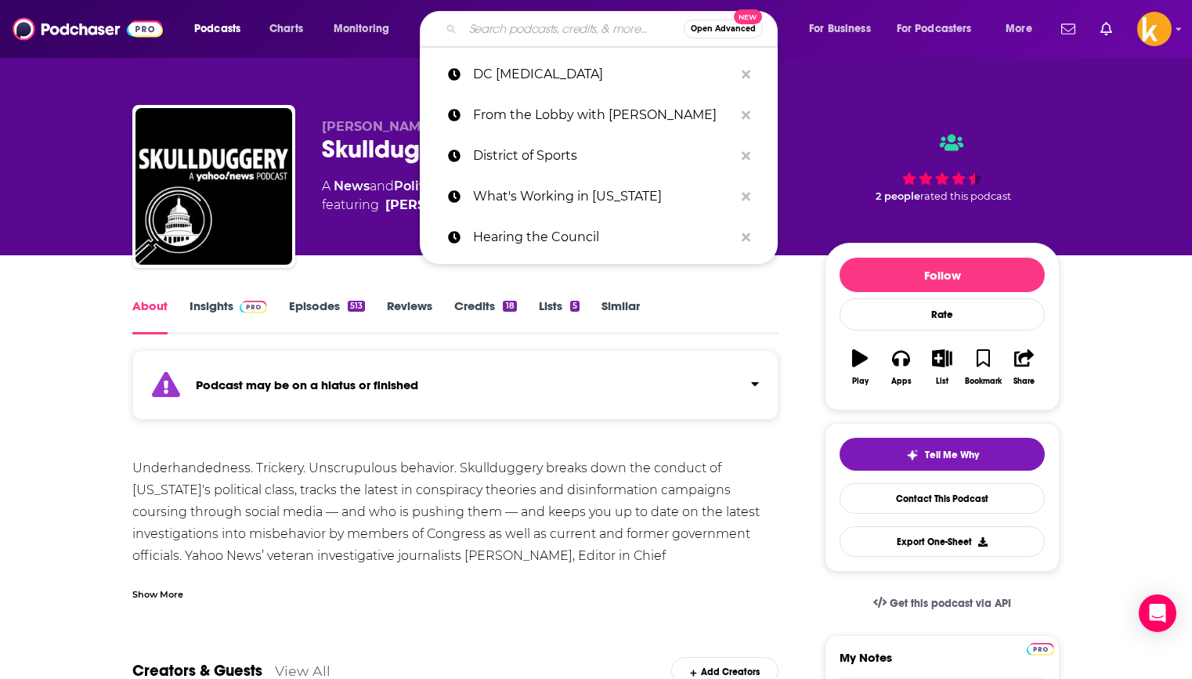
paste input "Daughters of DC"
type input "Daughters of DC"
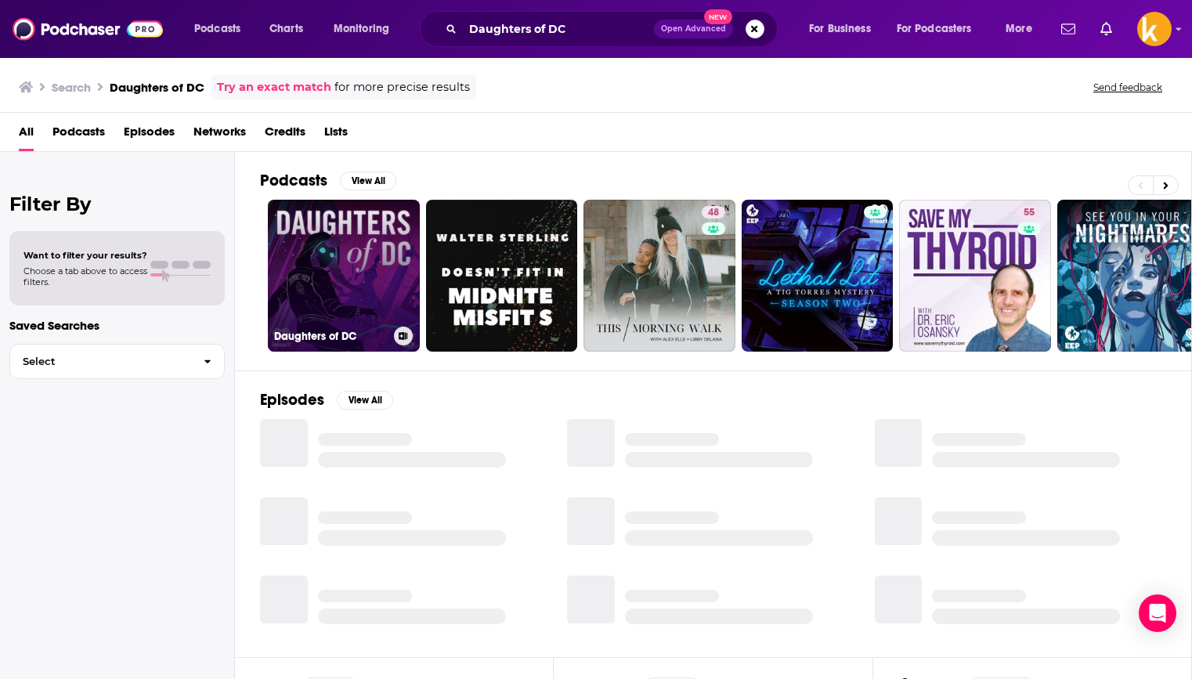
click at [344, 264] on link "Daughters of DC" at bounding box center [344, 276] width 152 height 152
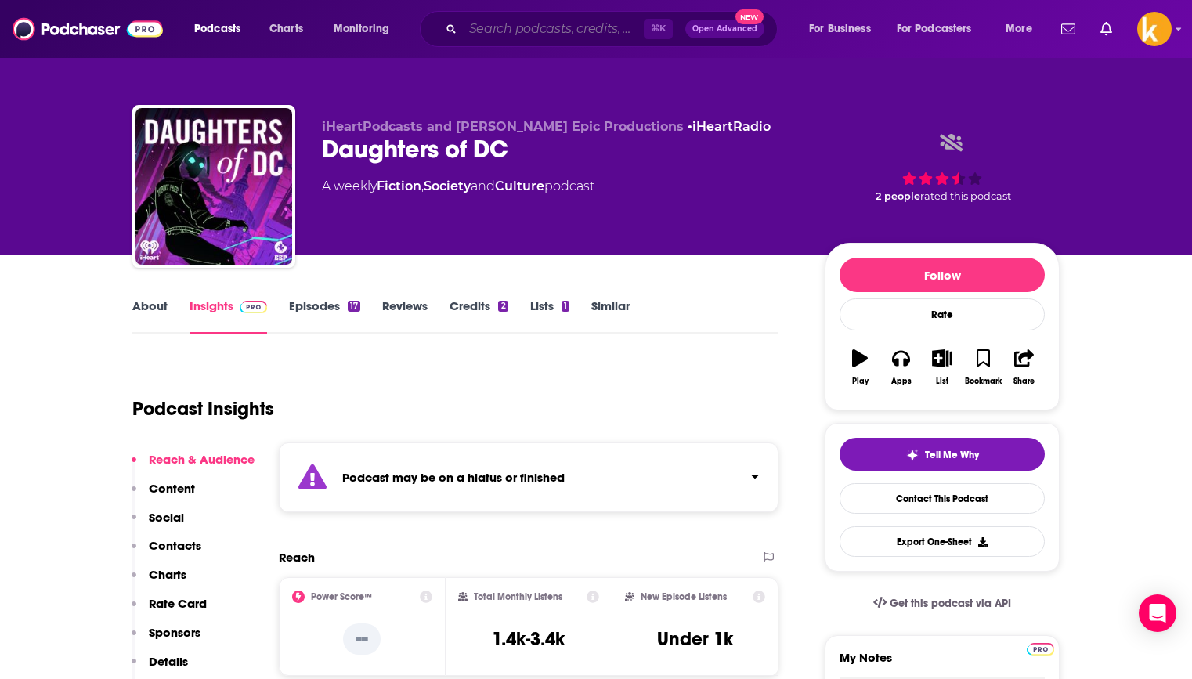
click at [501, 23] on input "Search podcasts, credits, & more..." at bounding box center [553, 28] width 181 height 25
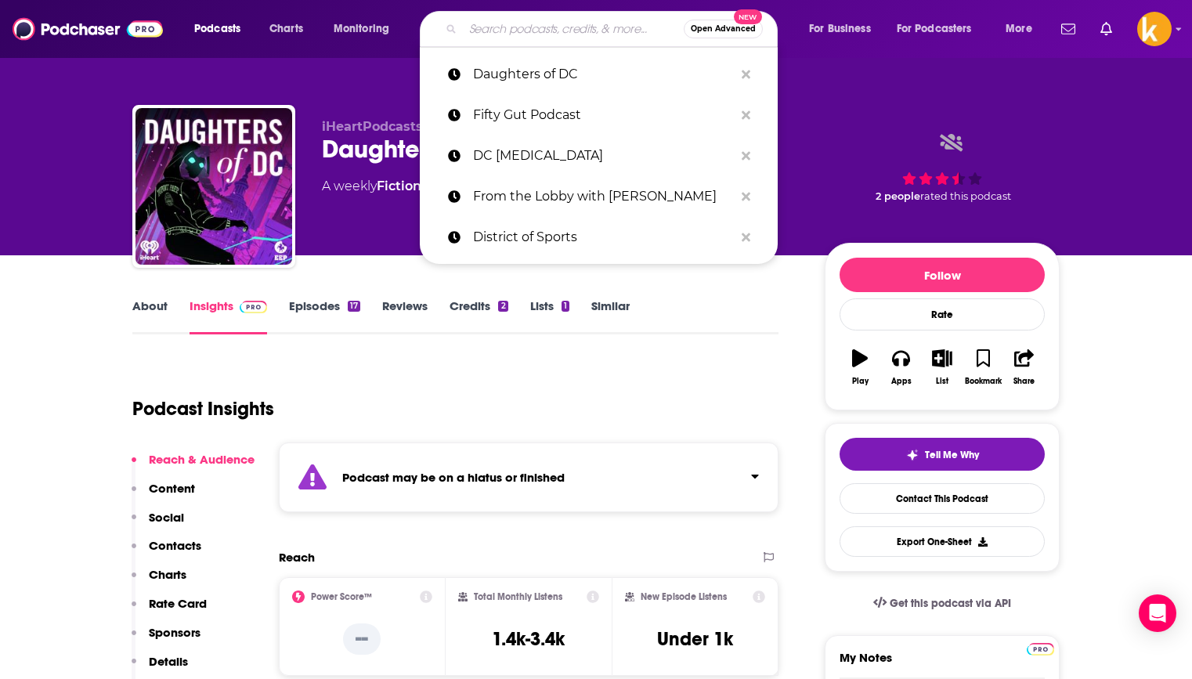
paste input "The Chuck ToddCast"
type input "The Chuck ToddCast"
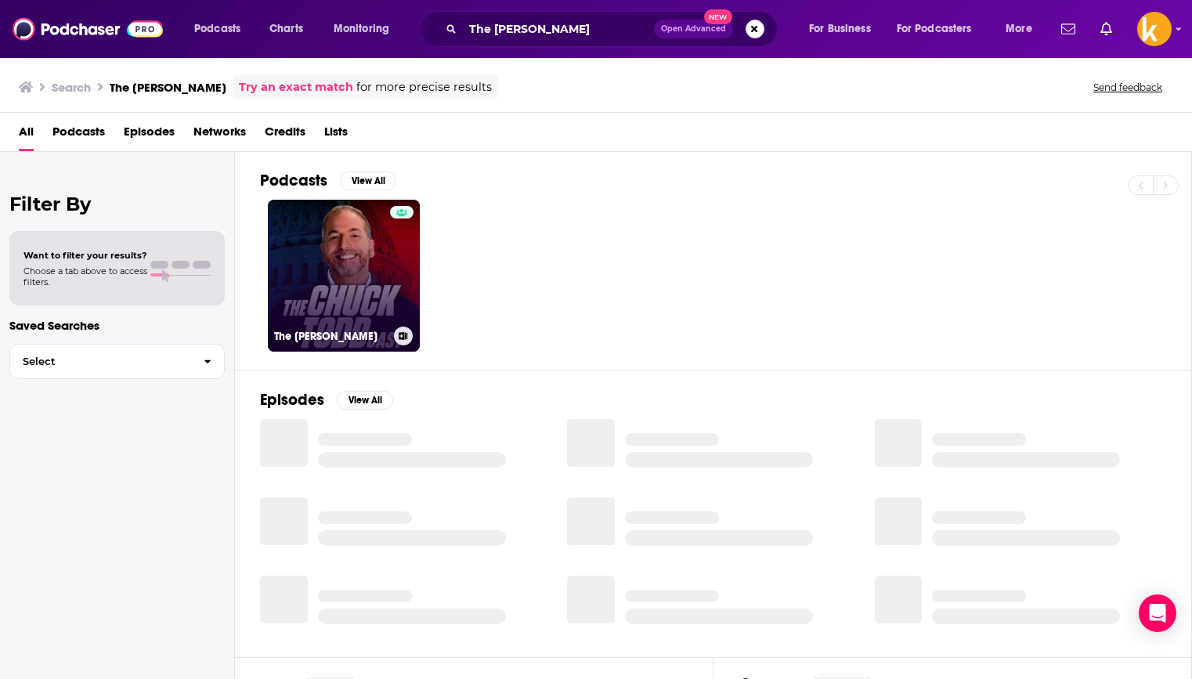
click at [350, 227] on link "The Chuck ToddCast" at bounding box center [344, 276] width 152 height 152
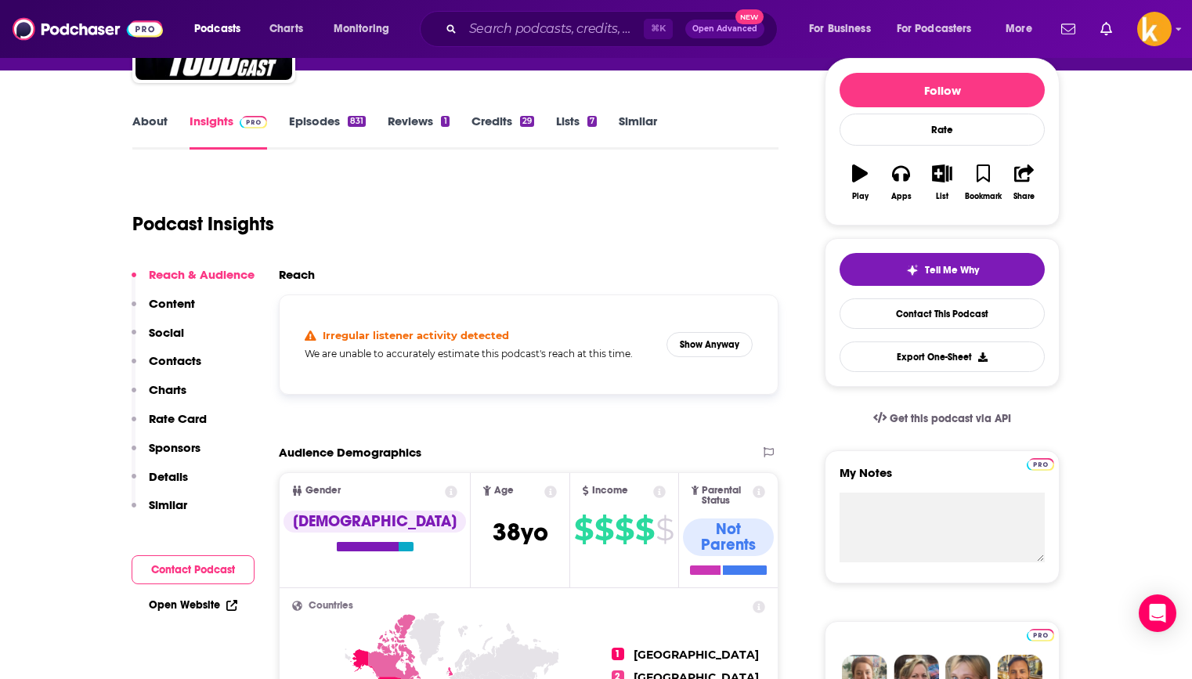
scroll to position [141, 0]
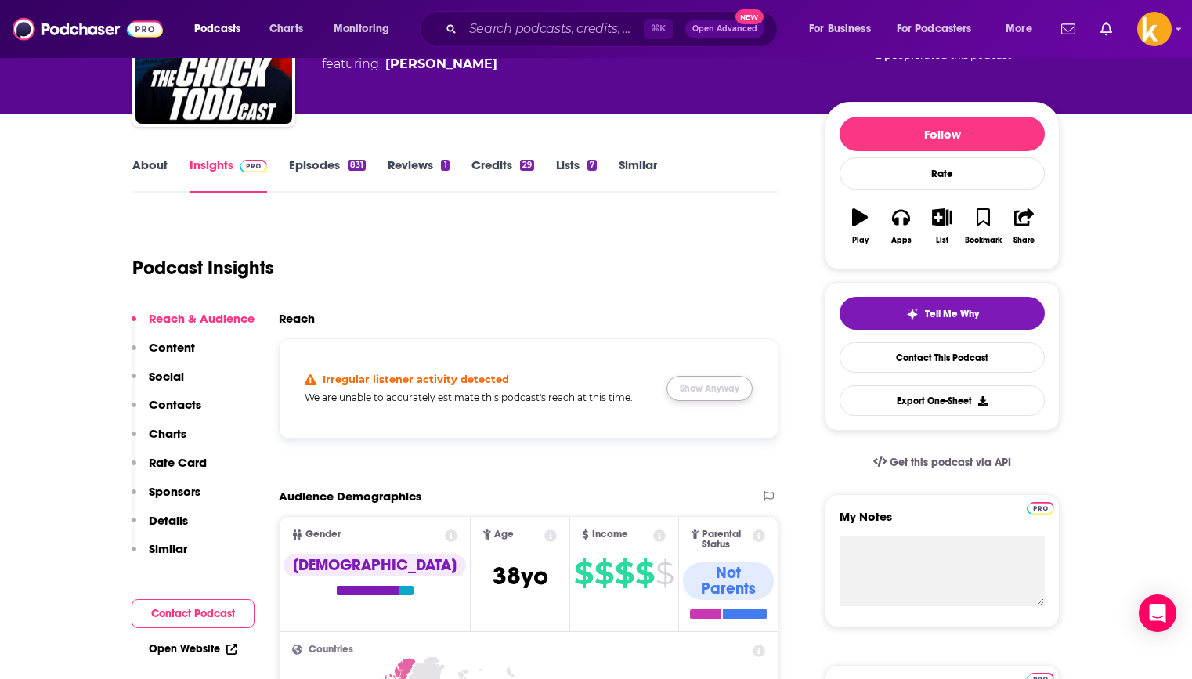
click at [701, 382] on button "Show Anyway" at bounding box center [709, 388] width 86 height 25
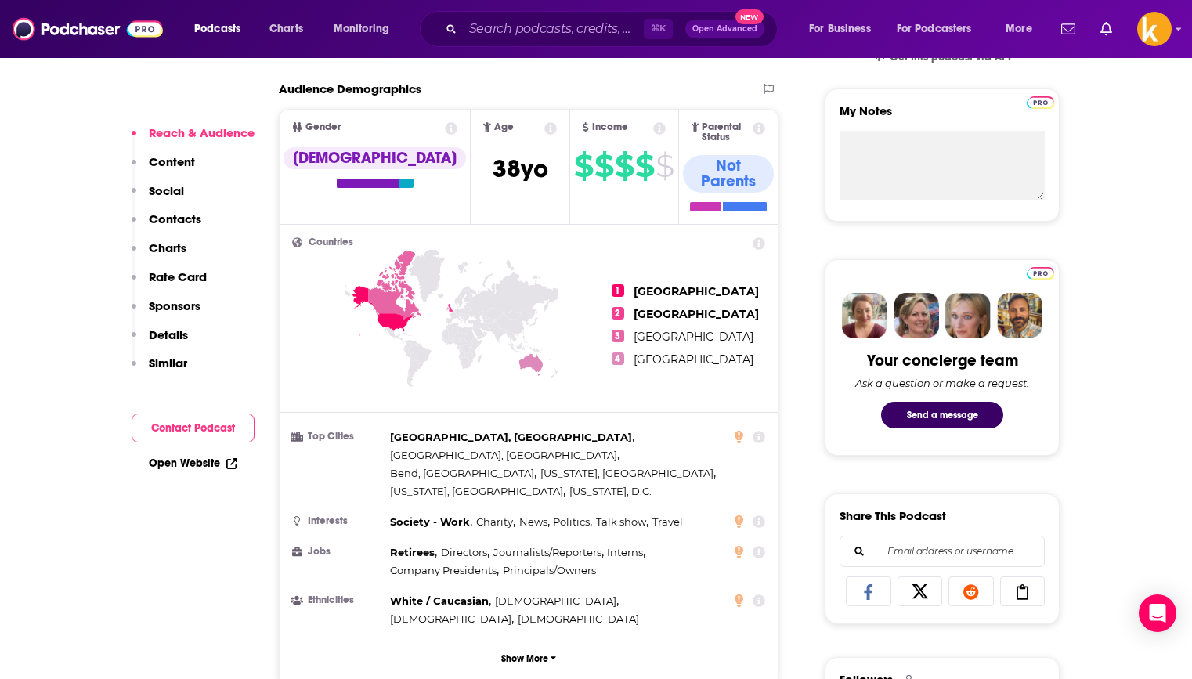
scroll to position [556, 0]
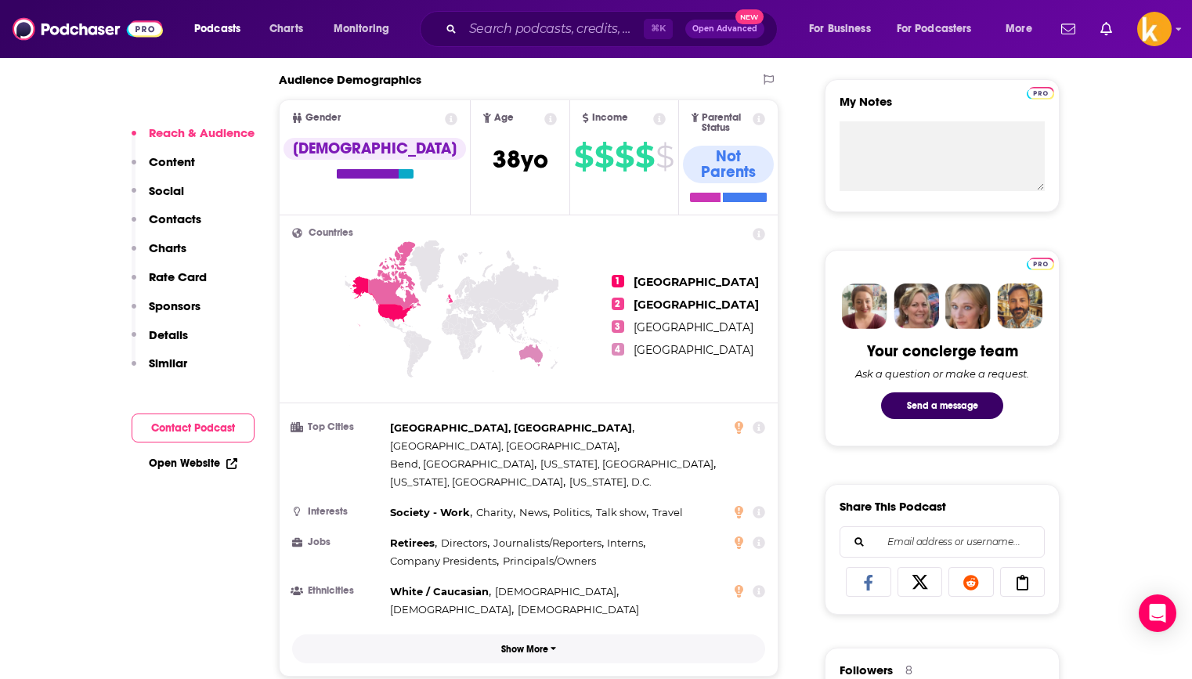
click at [535, 644] on p "Show More" at bounding box center [524, 649] width 47 height 11
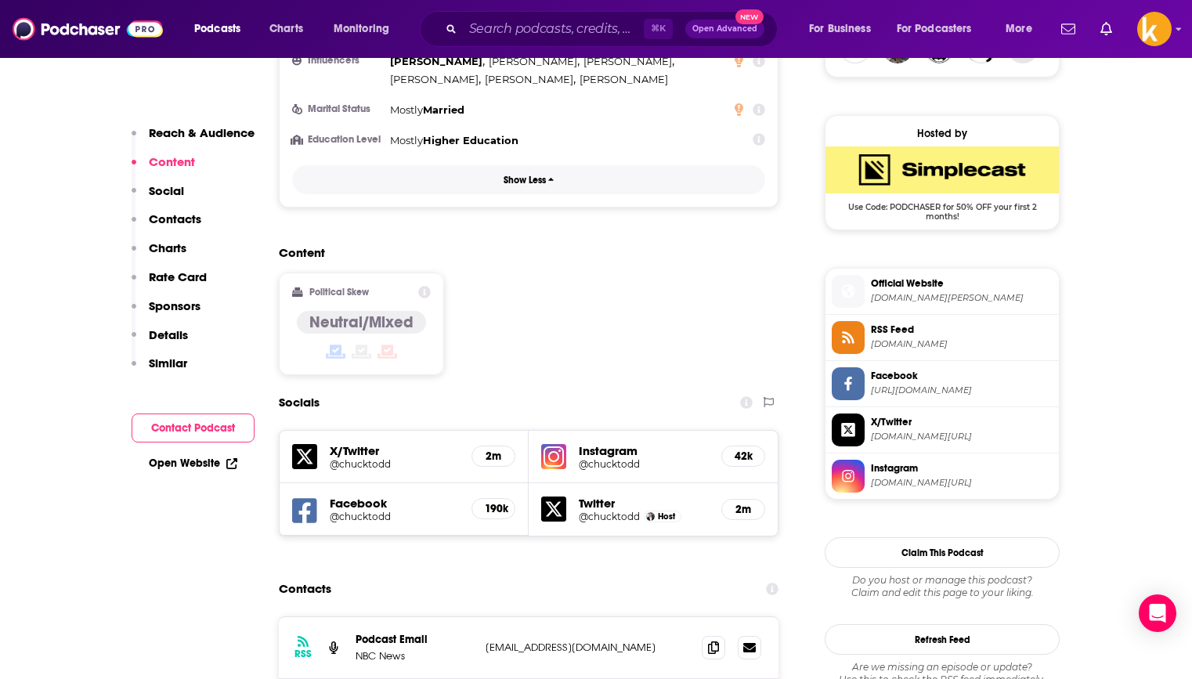
scroll to position [1242, 0]
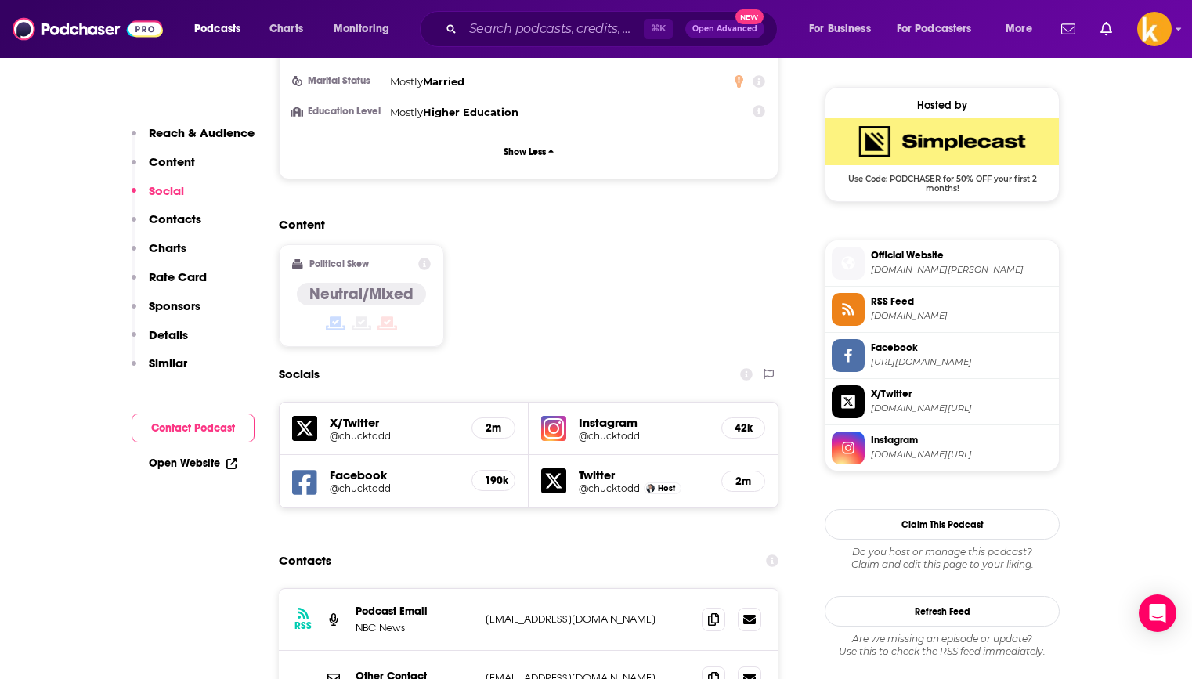
click at [345, 430] on h5 "@chucktodd" at bounding box center [394, 436] width 129 height 12
click at [588, 415] on h5 "Instagram" at bounding box center [644, 422] width 130 height 15
click at [611, 430] on h5 "@chucktodd" at bounding box center [644, 436] width 130 height 12
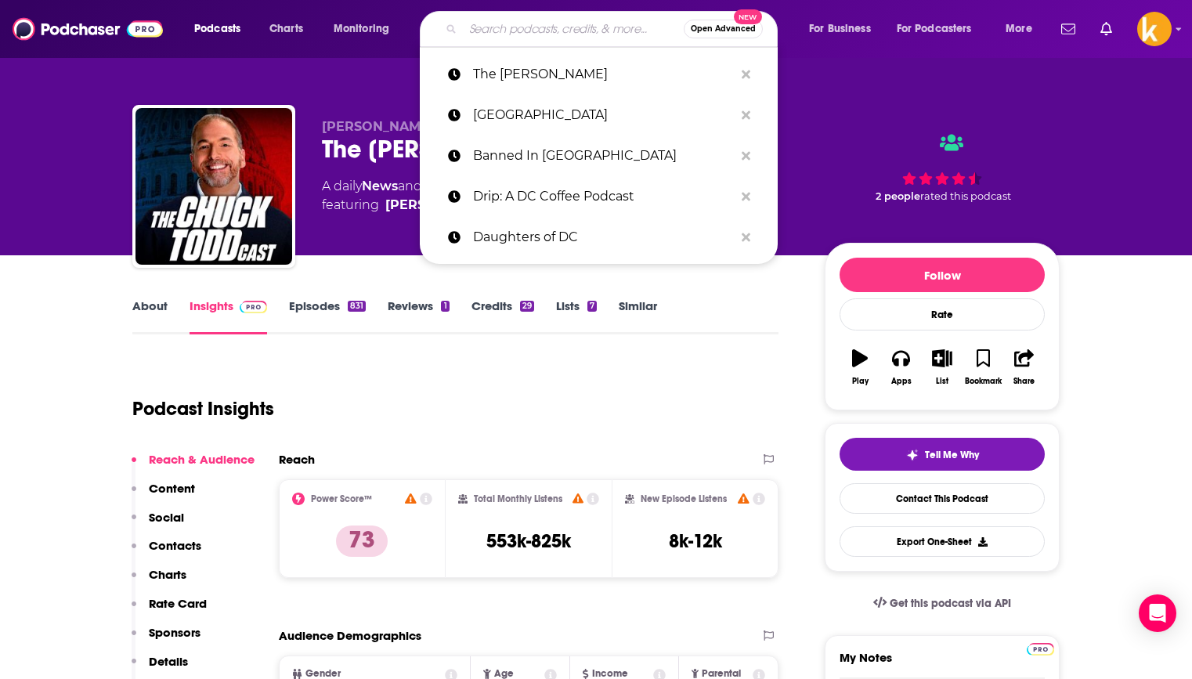
click at [561, 28] on input "Search podcasts, credits, & more..." at bounding box center [573, 28] width 221 height 25
paste input "breakingpoints"
type input "breakingpoints"
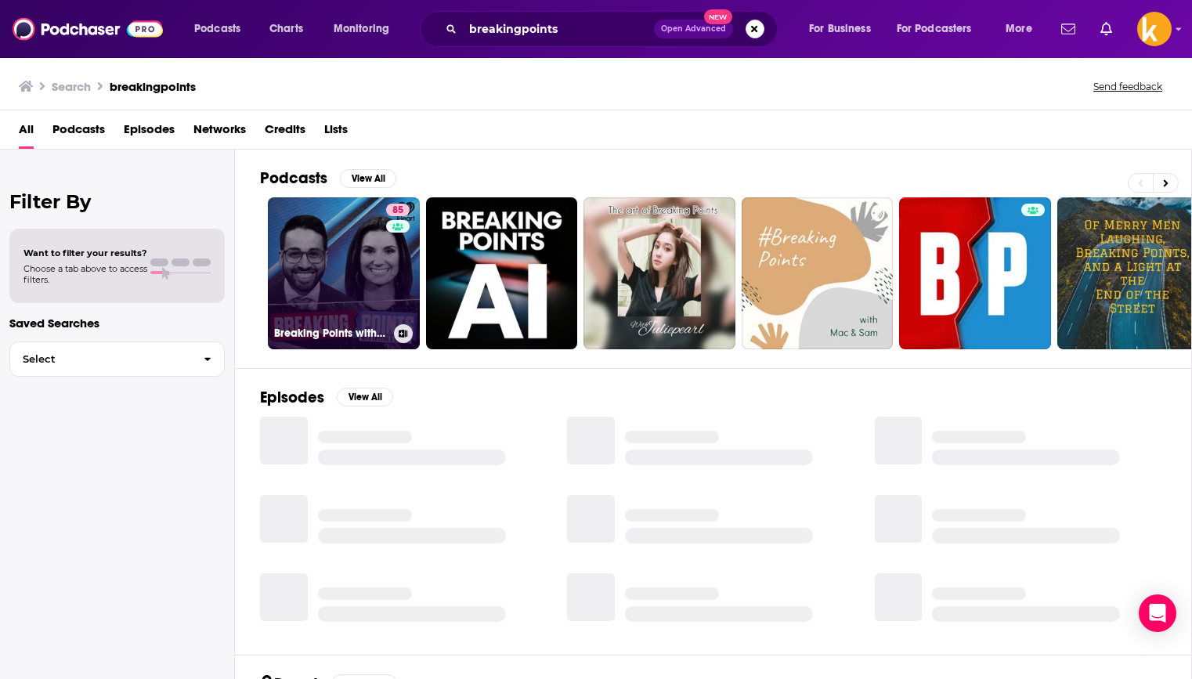
click at [328, 238] on link "85 Breaking Points with Krystal and Saagar" at bounding box center [344, 273] width 152 height 152
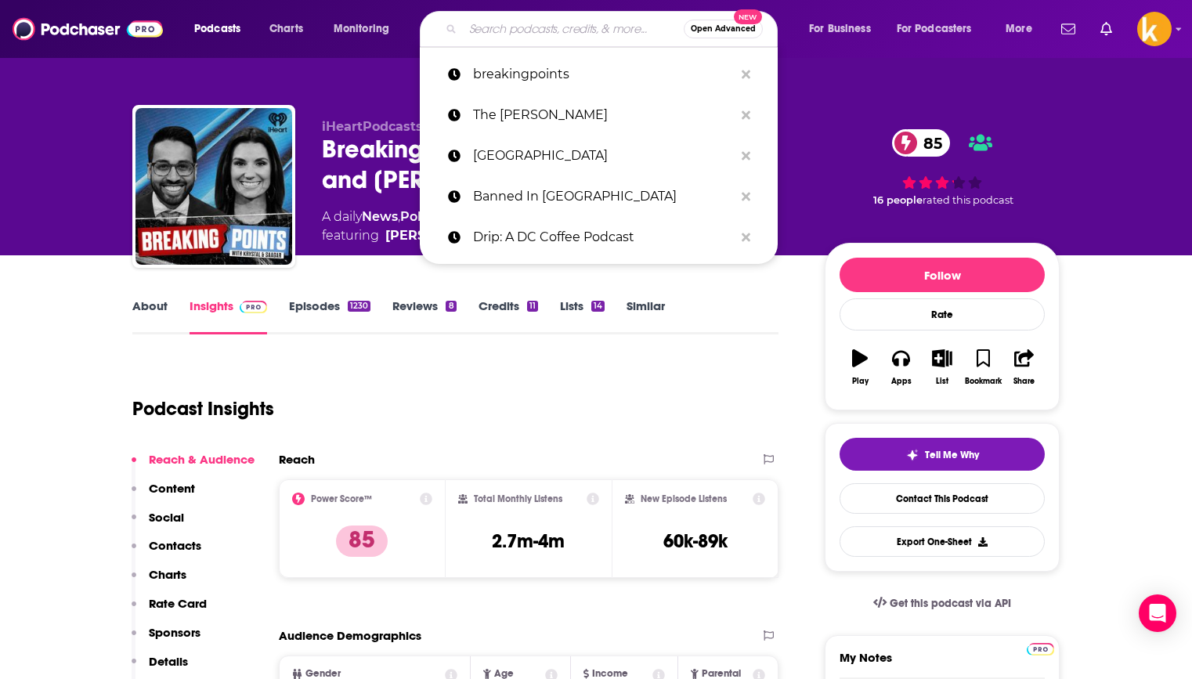
click at [509, 39] on input "Search podcasts, credits, & more..." at bounding box center [573, 28] width 221 height 25
paste input "After Party with Emily Jashinsky"
type input "After Party with Emily Jashinsky"
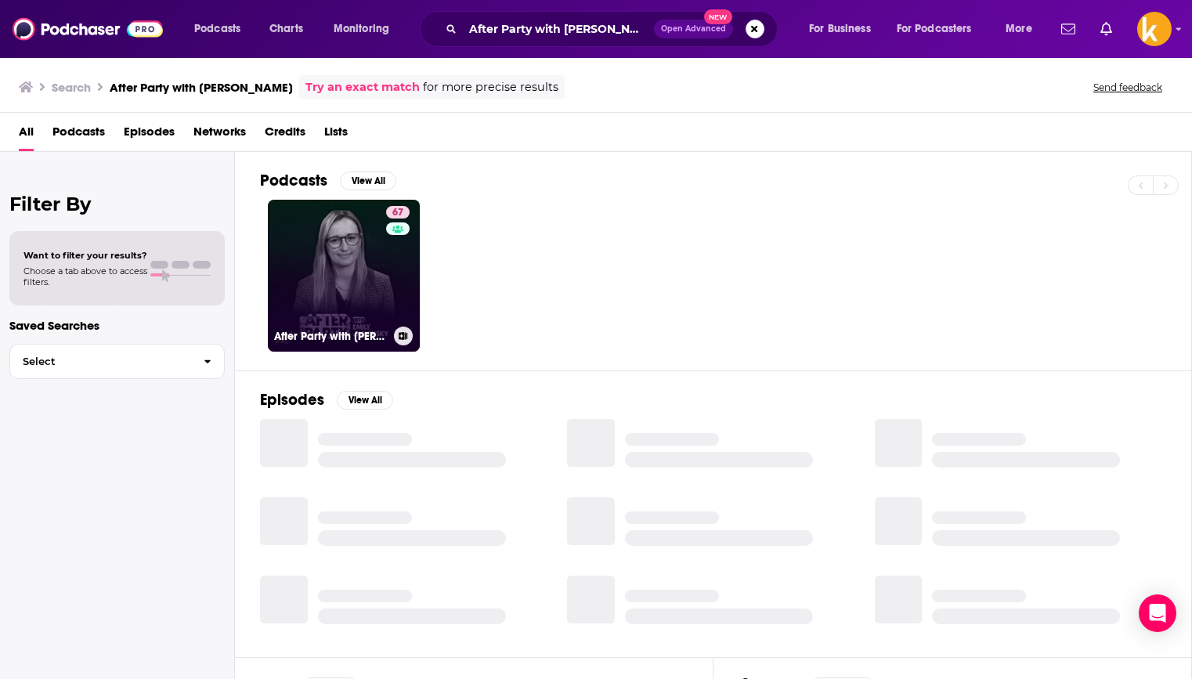
click at [331, 263] on link "67 After Party with Emily Jashinsky" at bounding box center [344, 276] width 152 height 152
